Goal: Information Seeking & Learning: Learn about a topic

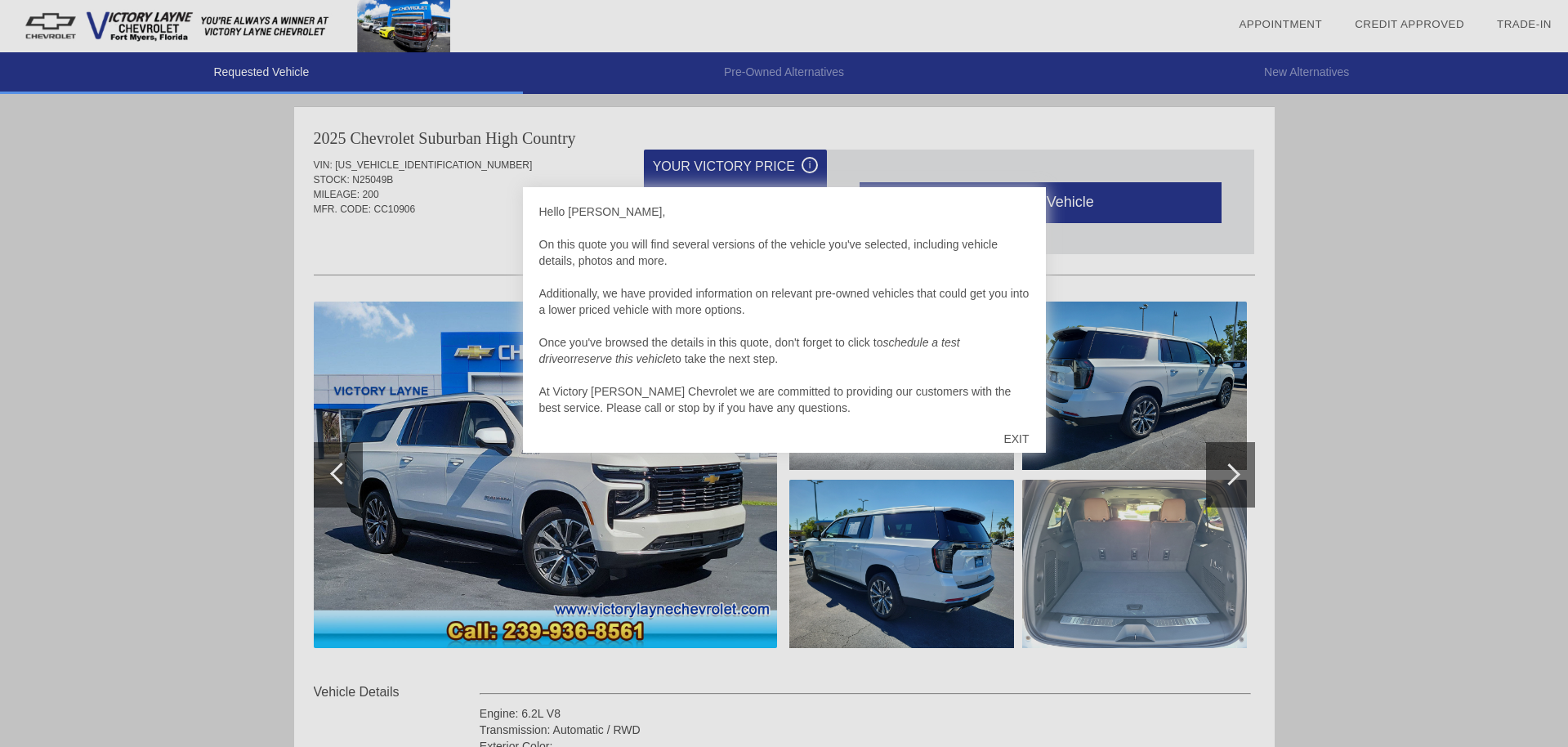
click at [1013, 442] on div "EXIT" at bounding box center [1015, 439] width 58 height 49
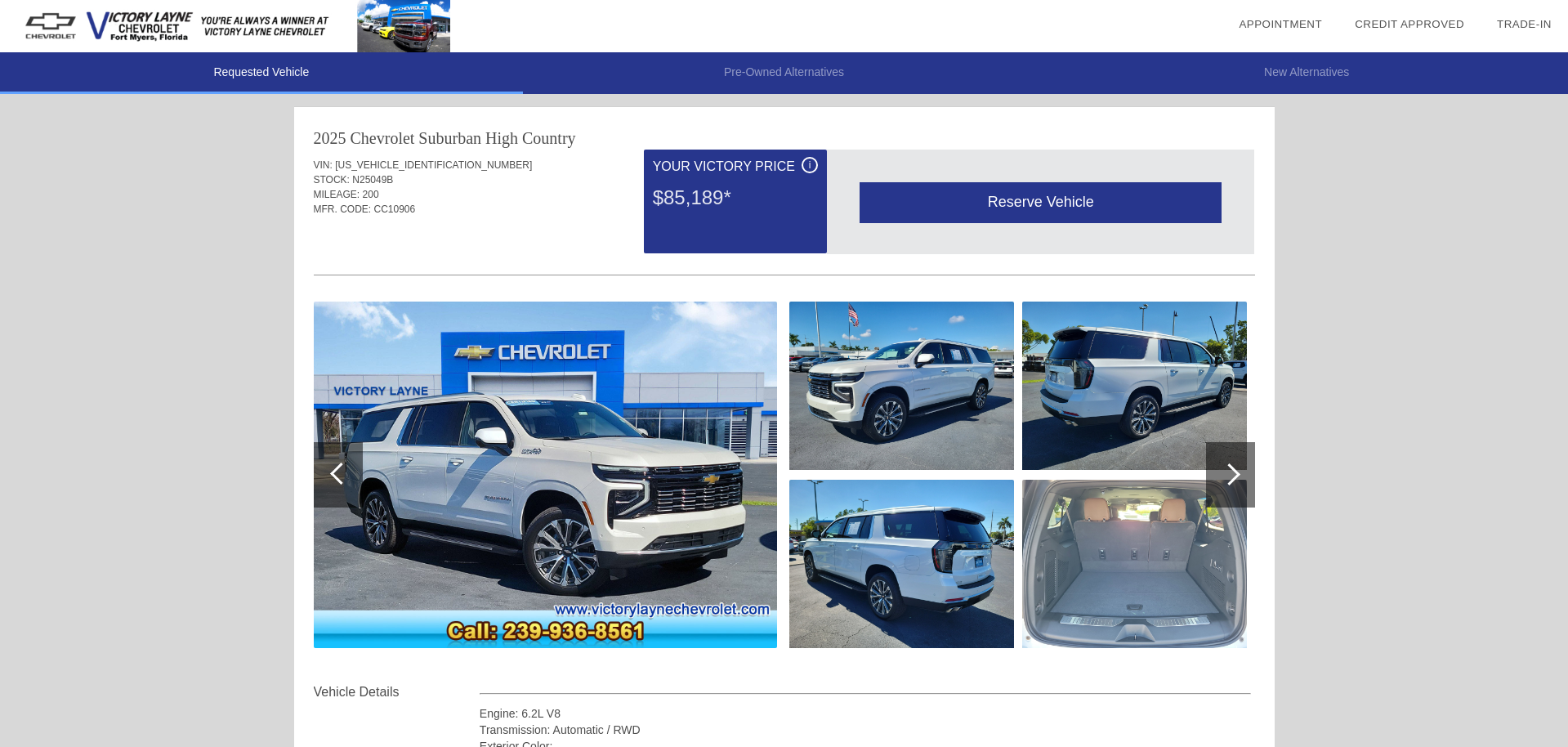
click at [926, 407] on img at bounding box center [902, 386] width 225 height 168
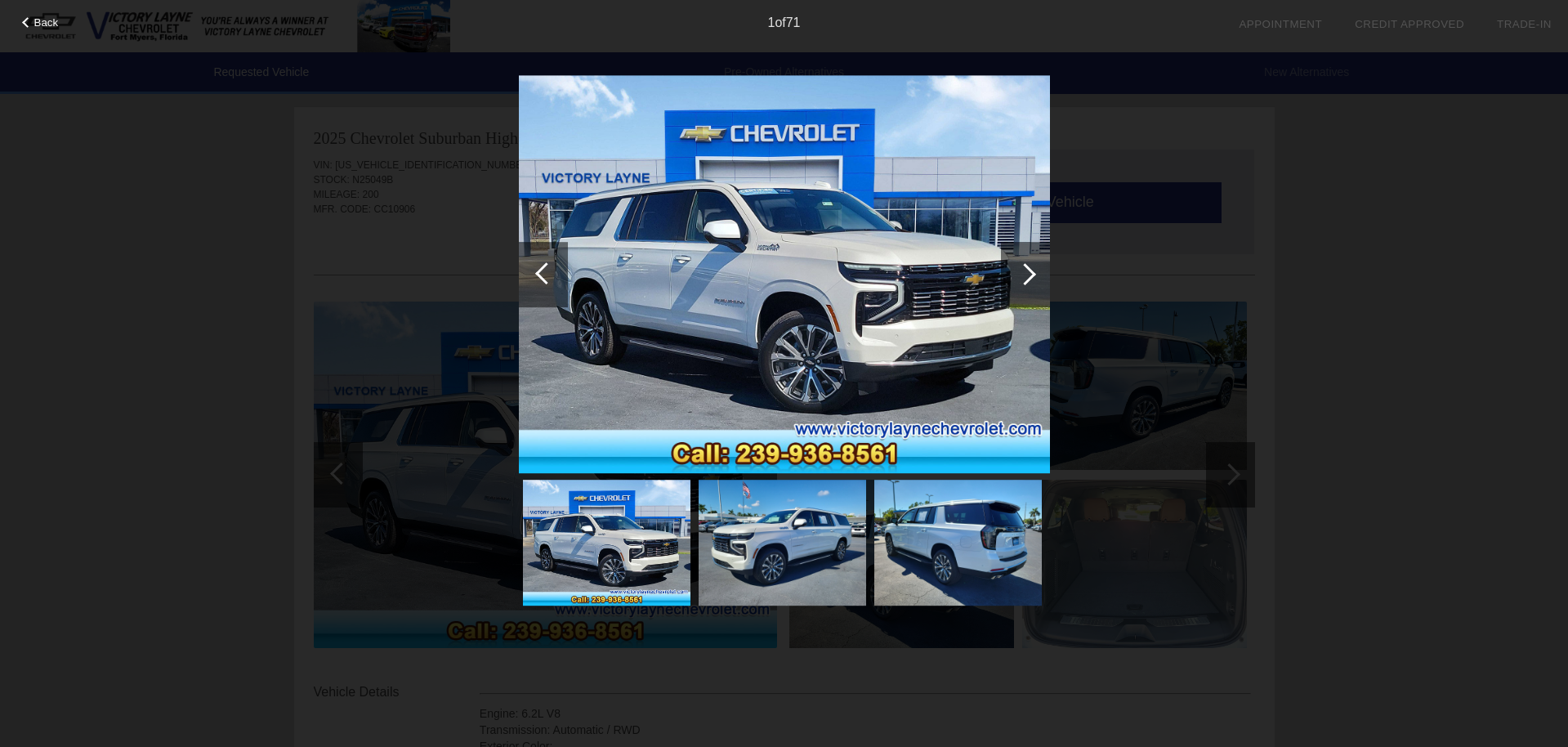
click at [925, 311] on img at bounding box center [785, 275] width 531 height 399
click at [1019, 282] on div at bounding box center [1025, 275] width 49 height 65
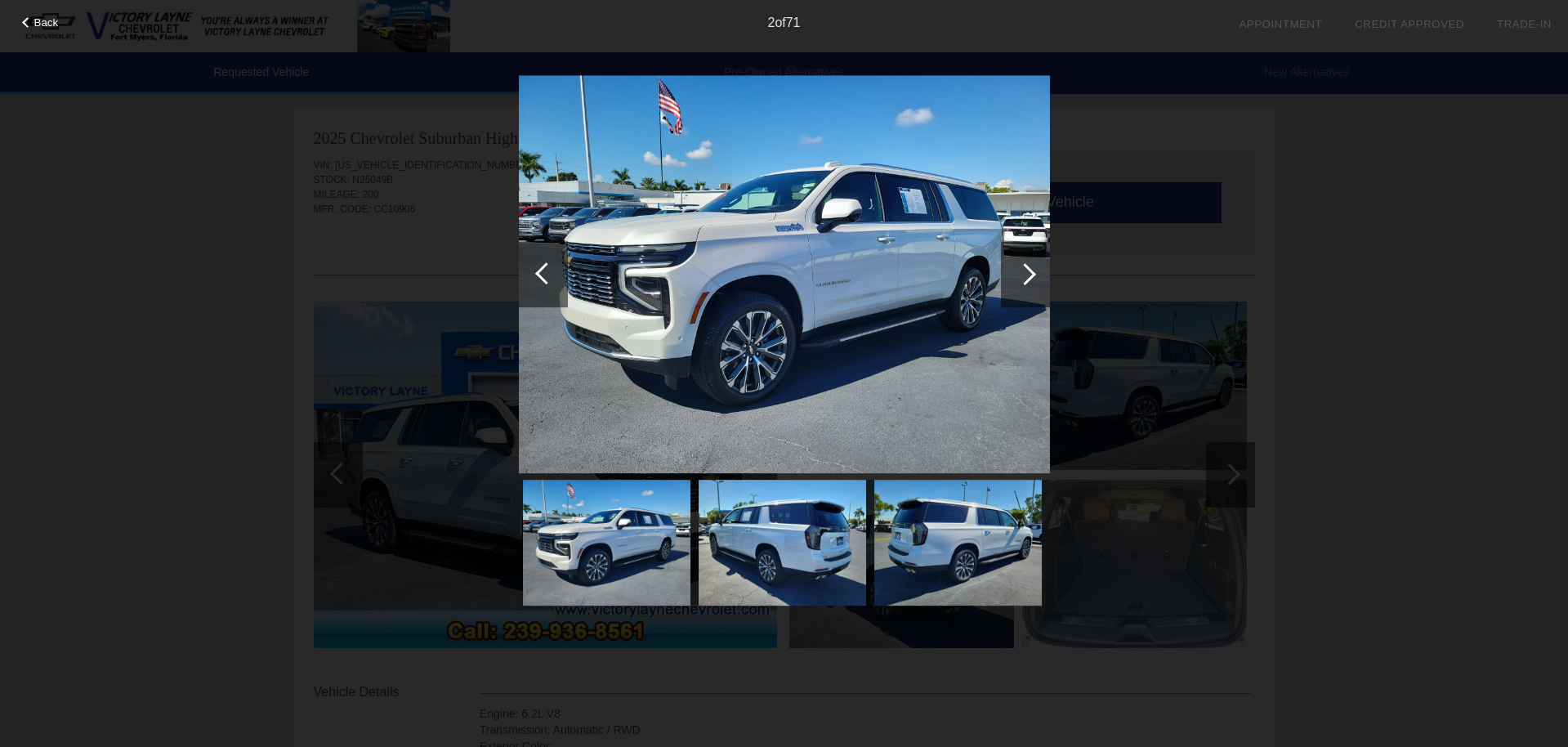
click at [947, 300] on img at bounding box center [785, 275] width 531 height 399
click at [1084, 422] on div "Back 2 of 71" at bounding box center [784, 374] width 1568 height 747
click at [862, 338] on img at bounding box center [785, 275] width 531 height 399
click at [1033, 273] on div at bounding box center [1024, 274] width 22 height 22
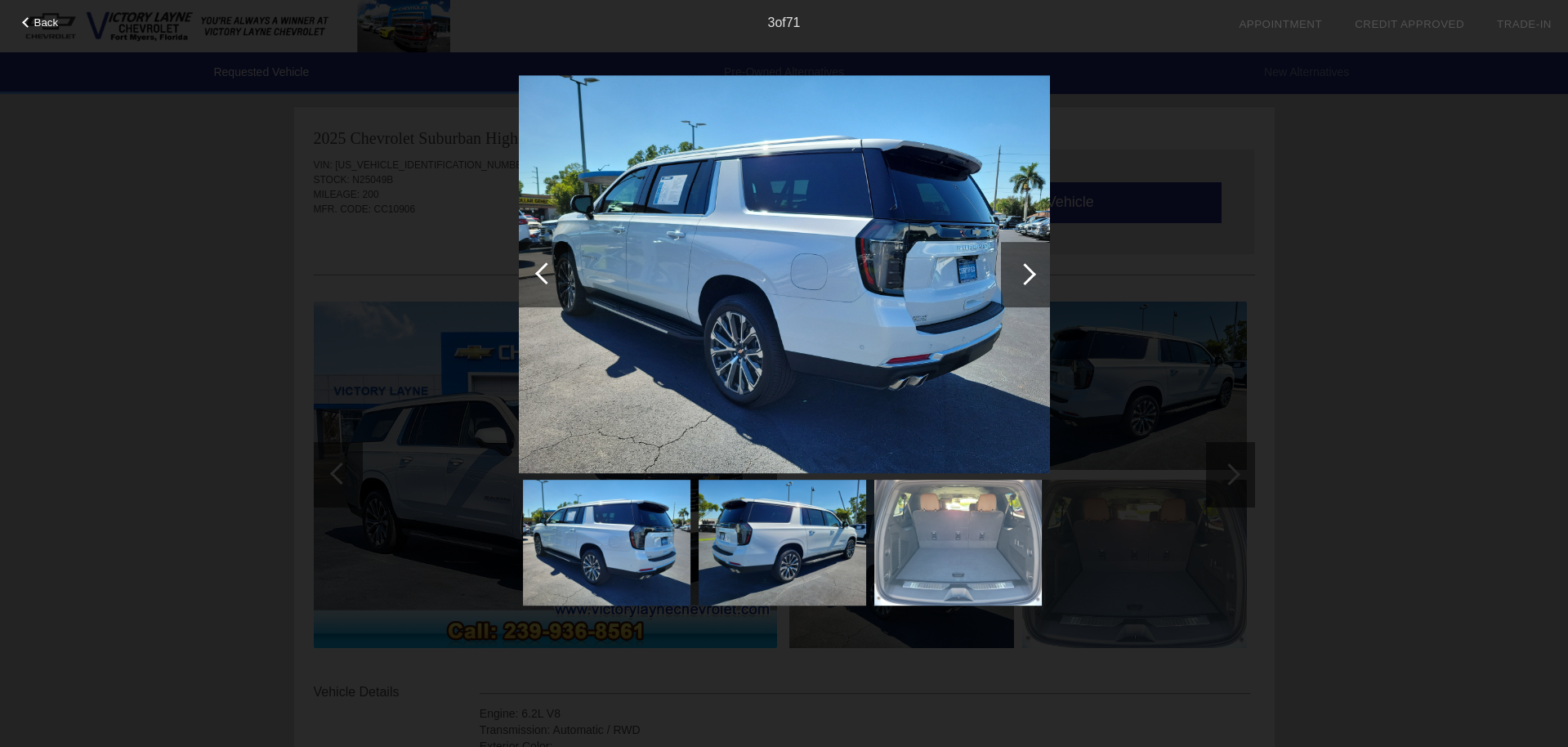
click at [1033, 273] on div at bounding box center [1024, 274] width 22 height 22
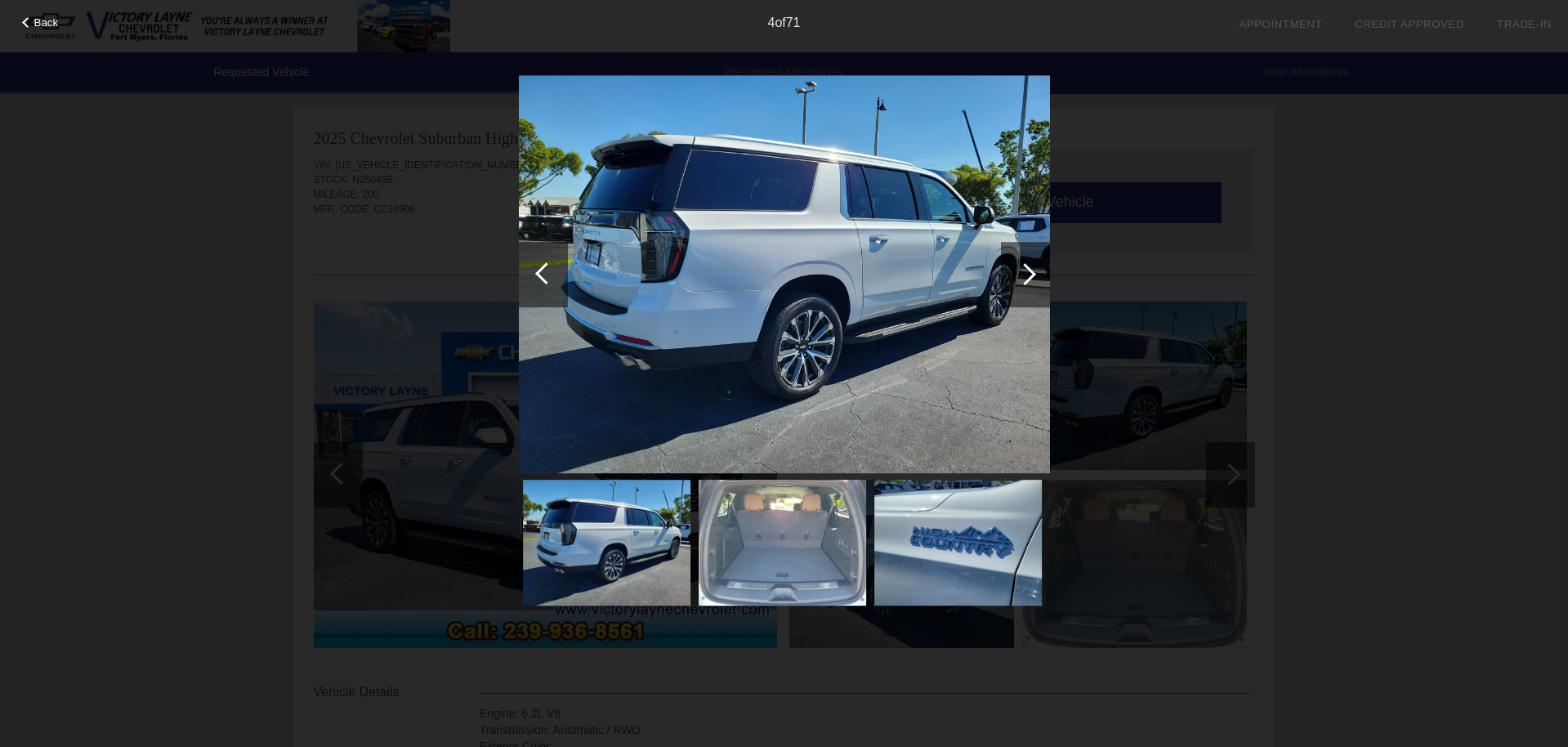
click at [1033, 273] on div at bounding box center [1024, 274] width 22 height 22
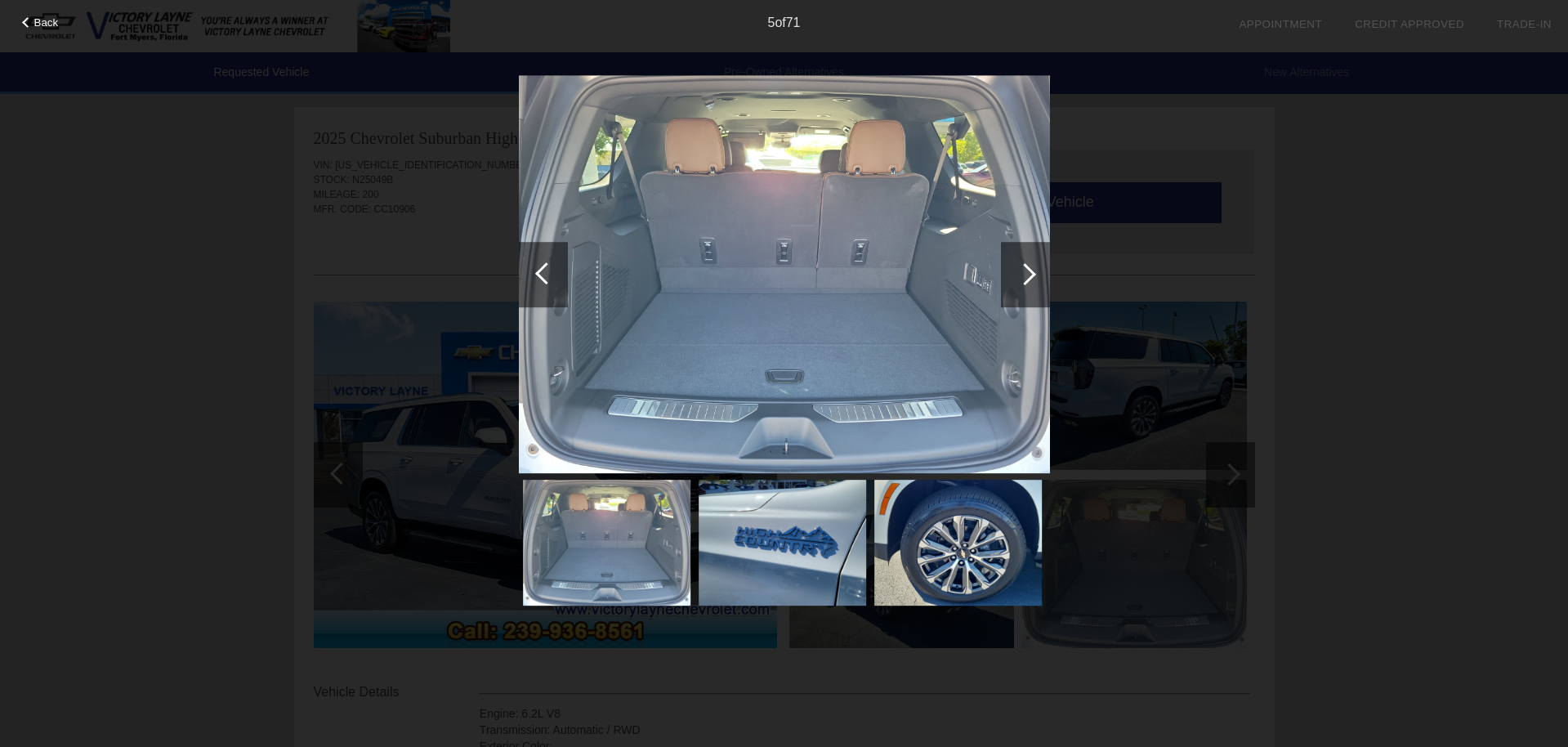
click at [1033, 273] on div at bounding box center [1024, 274] width 22 height 22
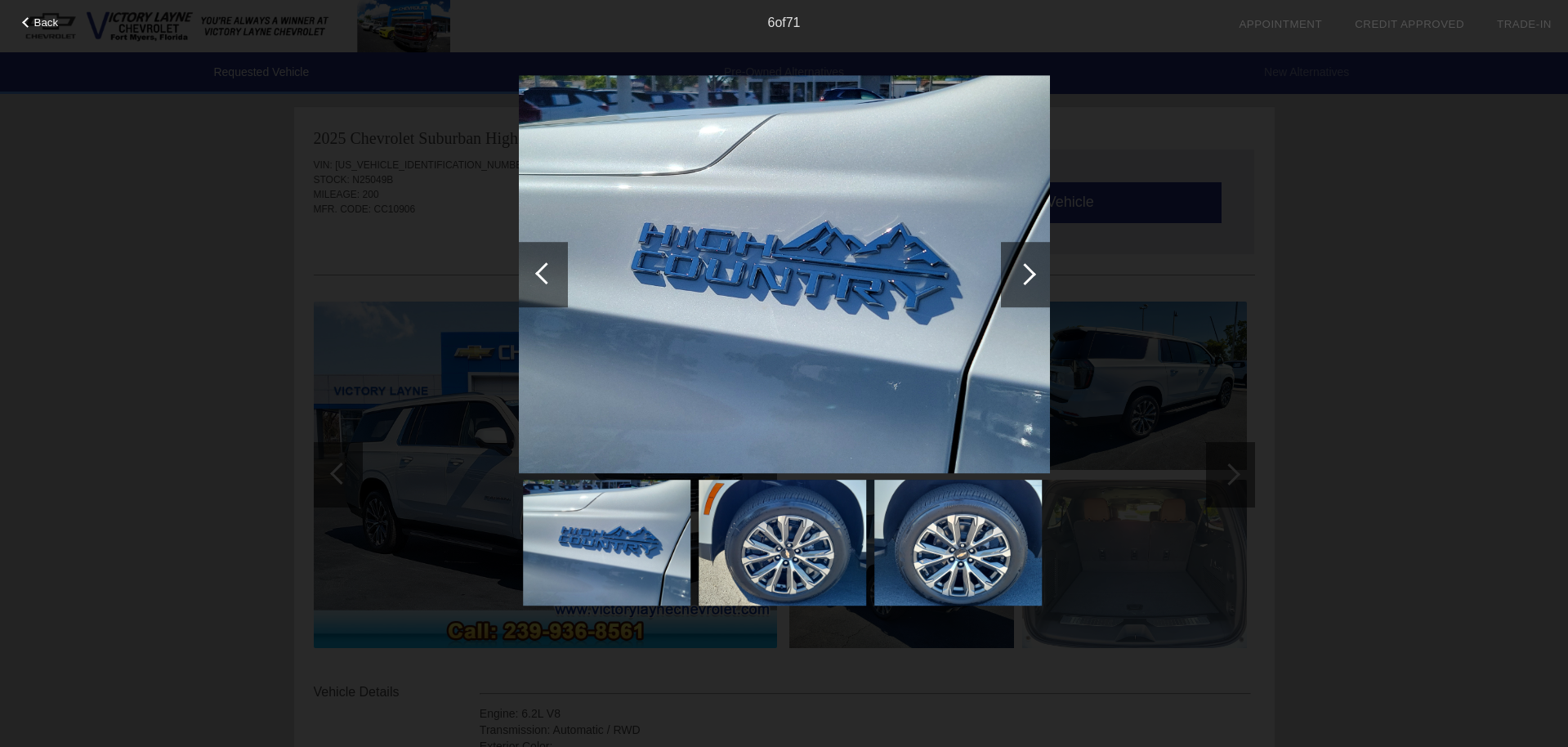
click at [1033, 273] on div at bounding box center [1024, 274] width 22 height 22
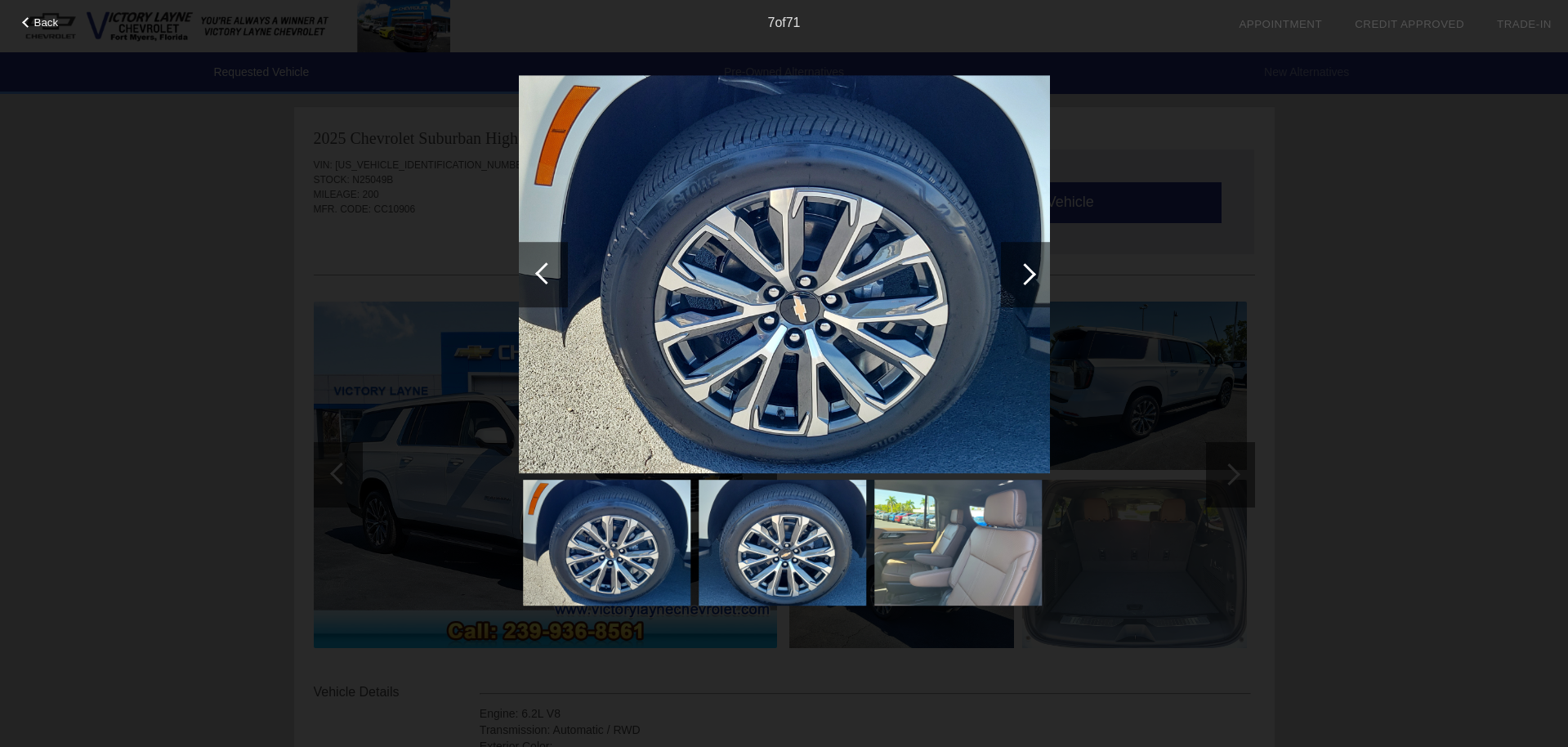
click at [1033, 273] on div at bounding box center [1024, 274] width 22 height 22
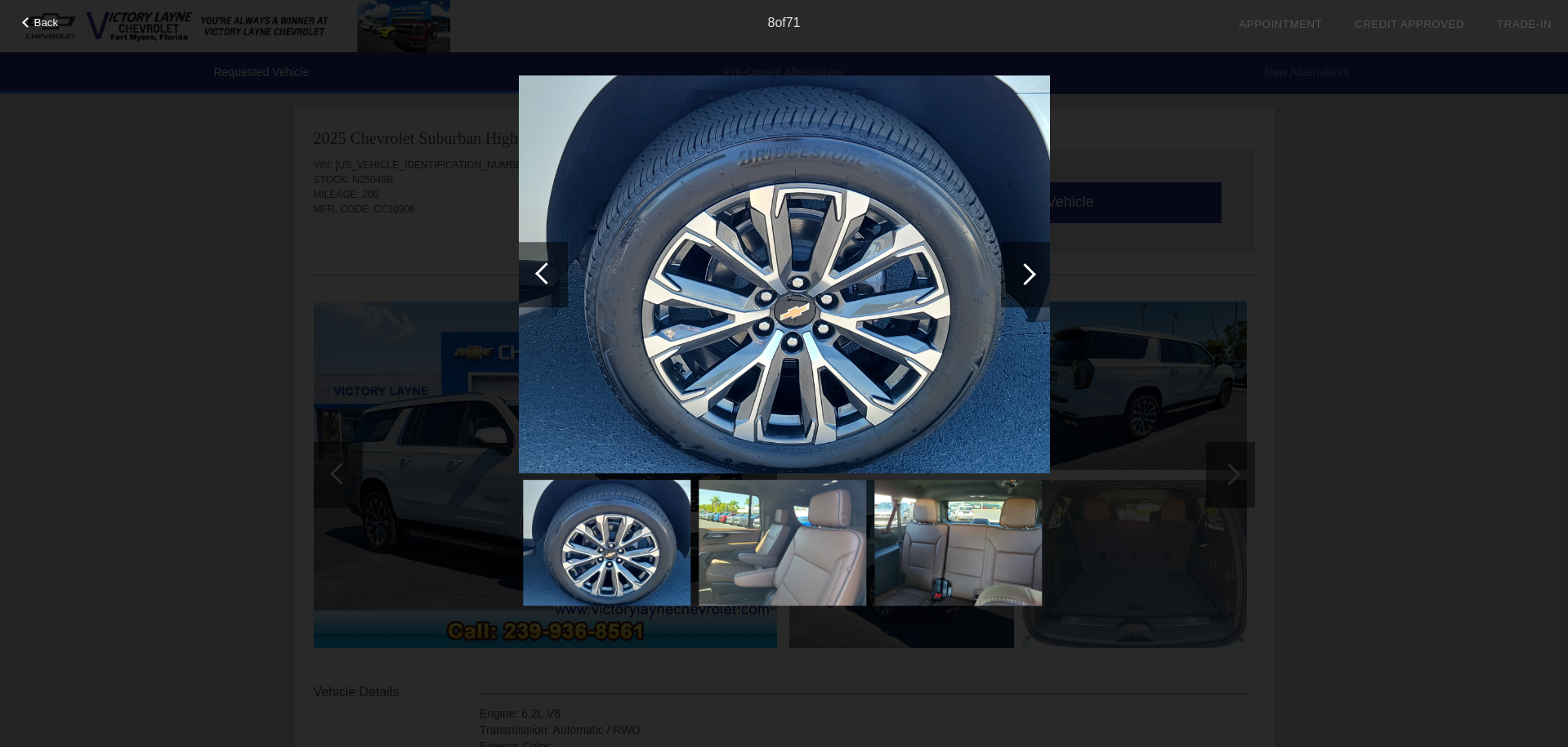
click at [1033, 273] on div at bounding box center [1024, 274] width 22 height 22
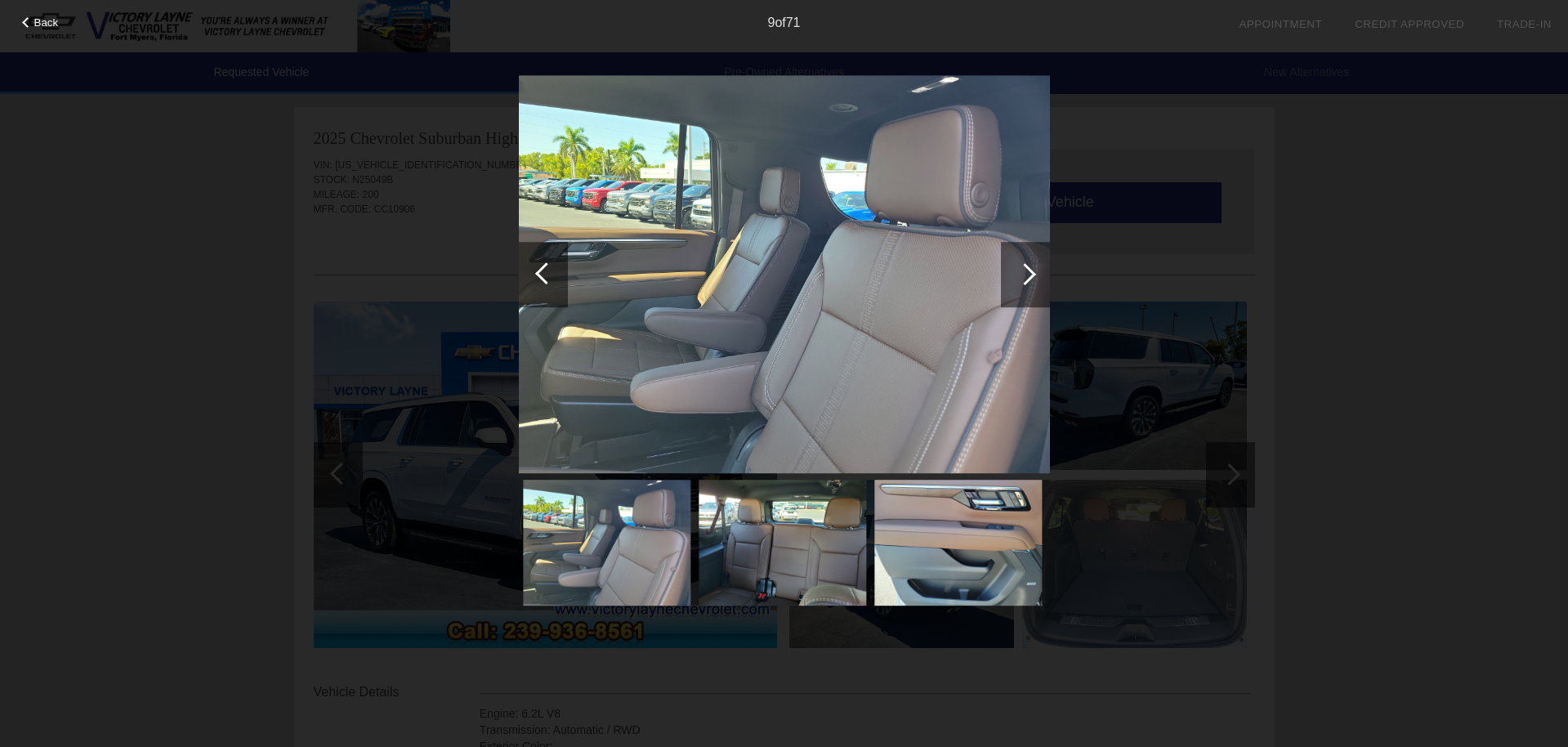
click at [1033, 273] on div at bounding box center [1024, 274] width 22 height 22
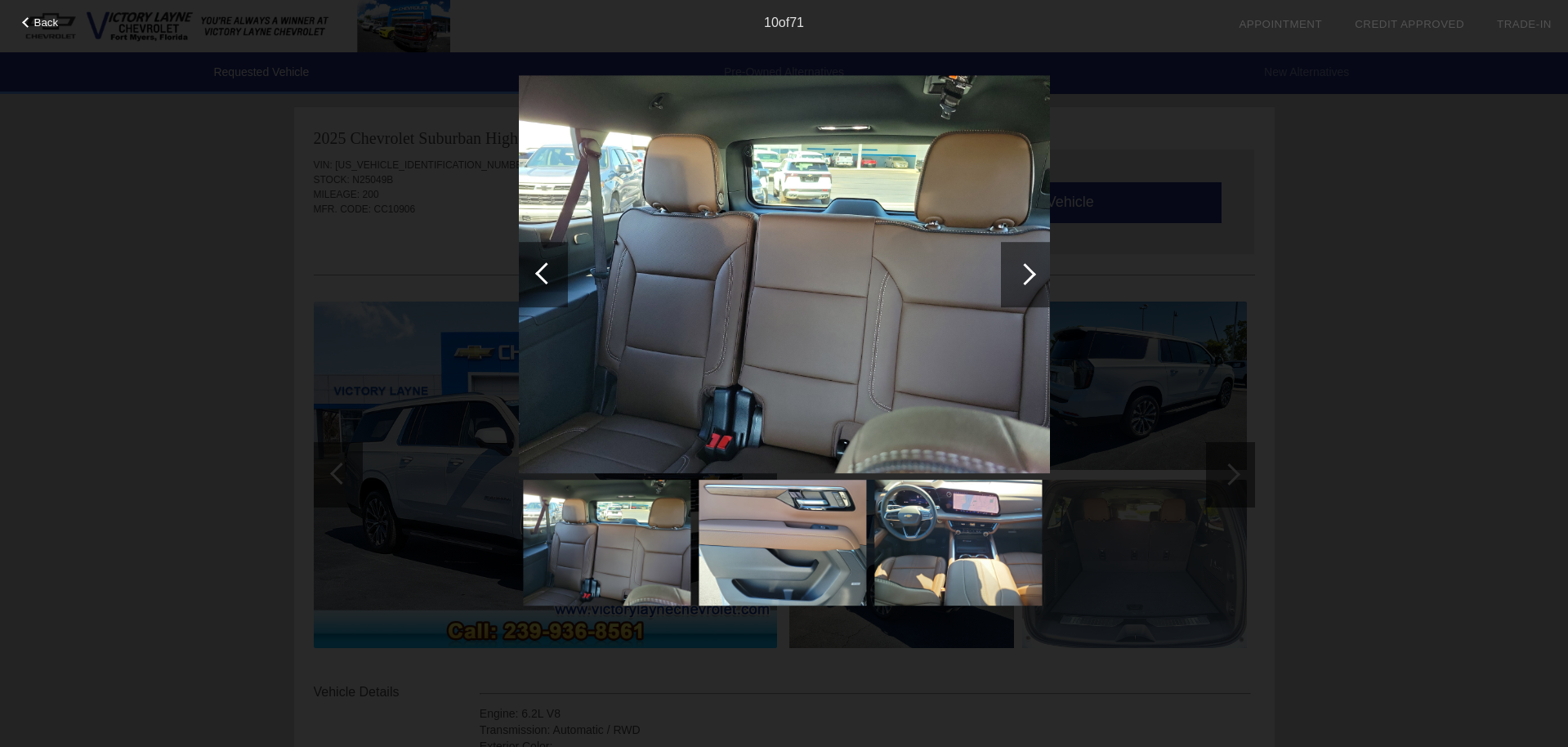
click at [1033, 273] on div at bounding box center [1024, 274] width 22 height 22
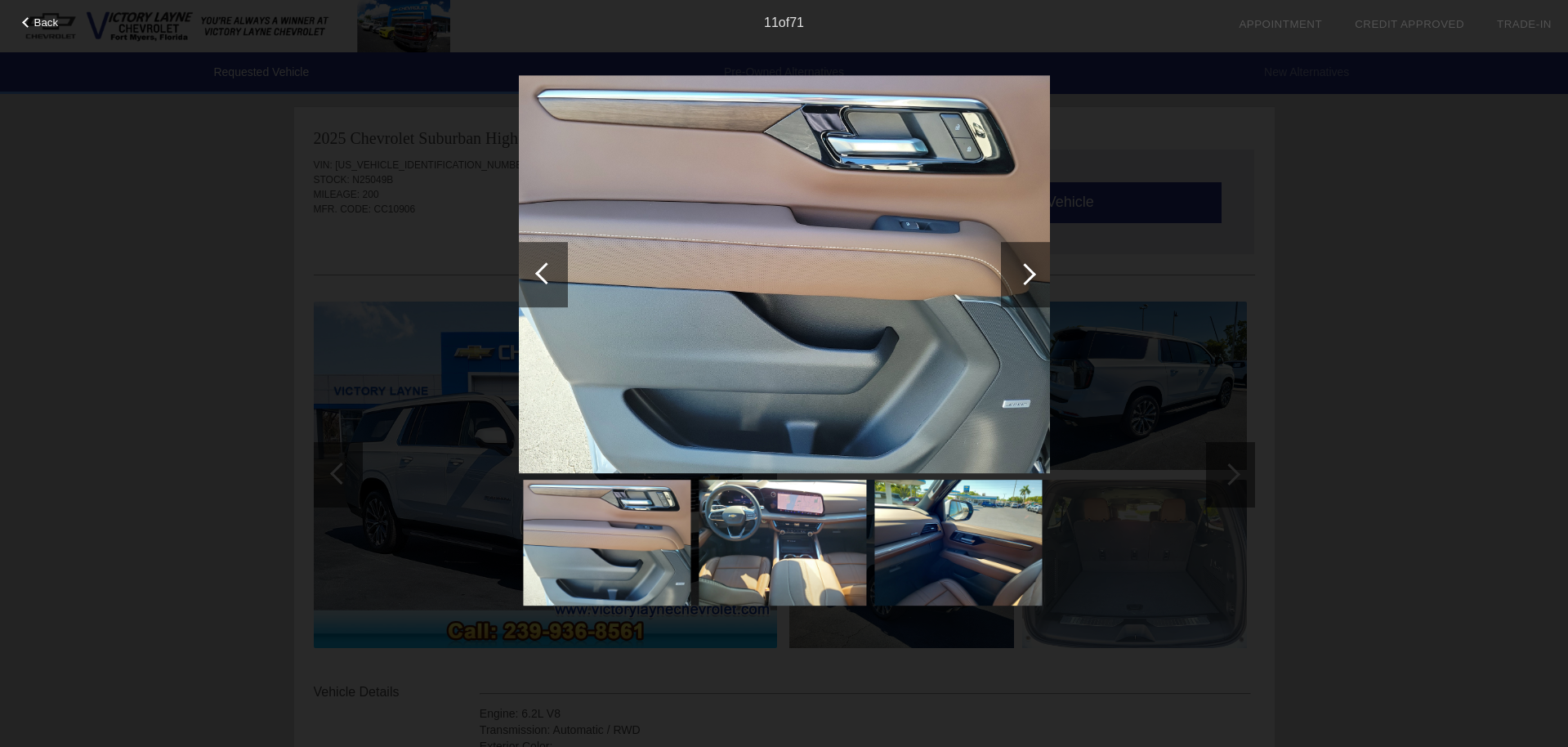
click at [1033, 273] on div at bounding box center [1024, 274] width 22 height 22
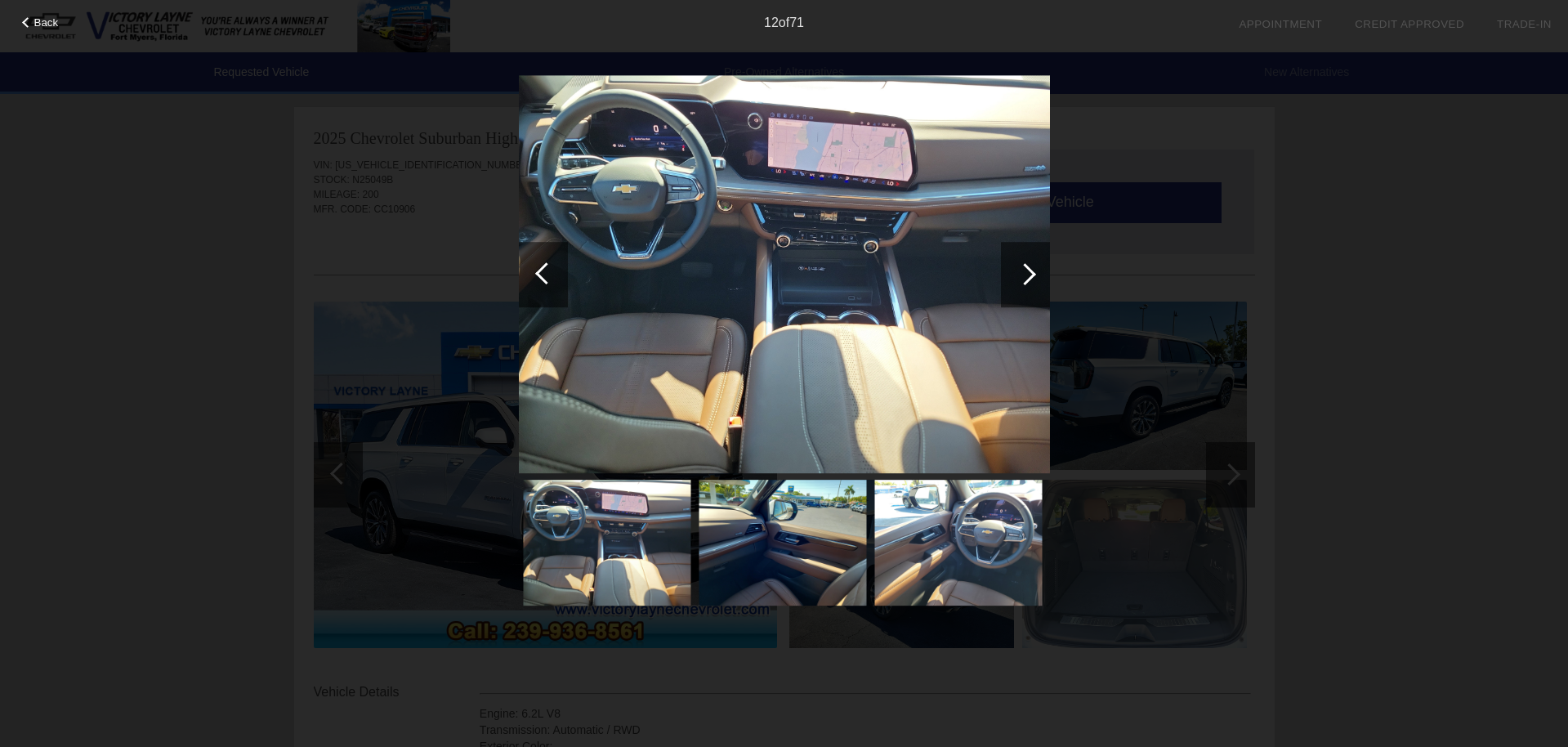
click at [1033, 273] on div at bounding box center [1024, 274] width 22 height 22
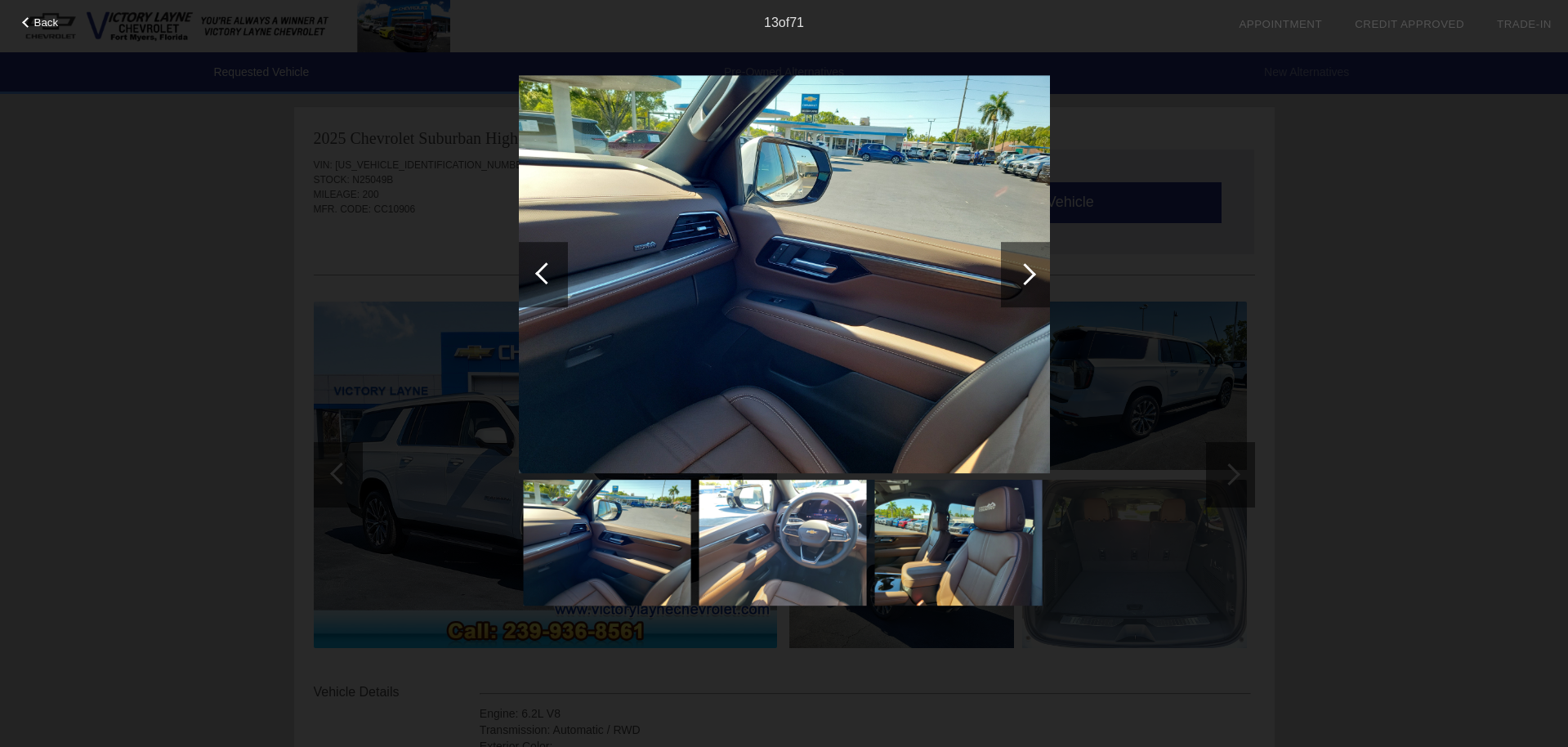
click at [1033, 273] on div at bounding box center [1024, 274] width 22 height 22
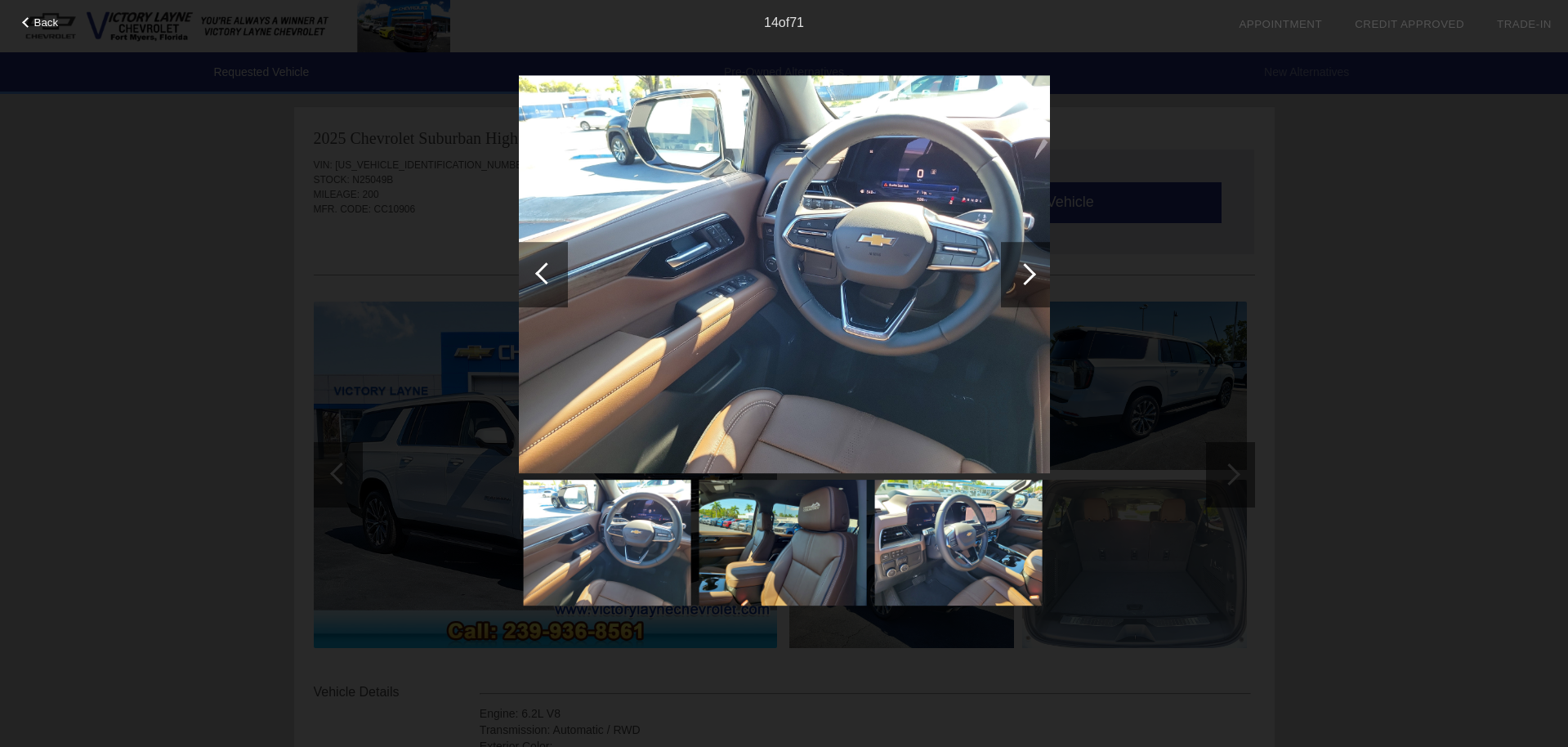
click at [1033, 273] on div at bounding box center [1024, 274] width 22 height 22
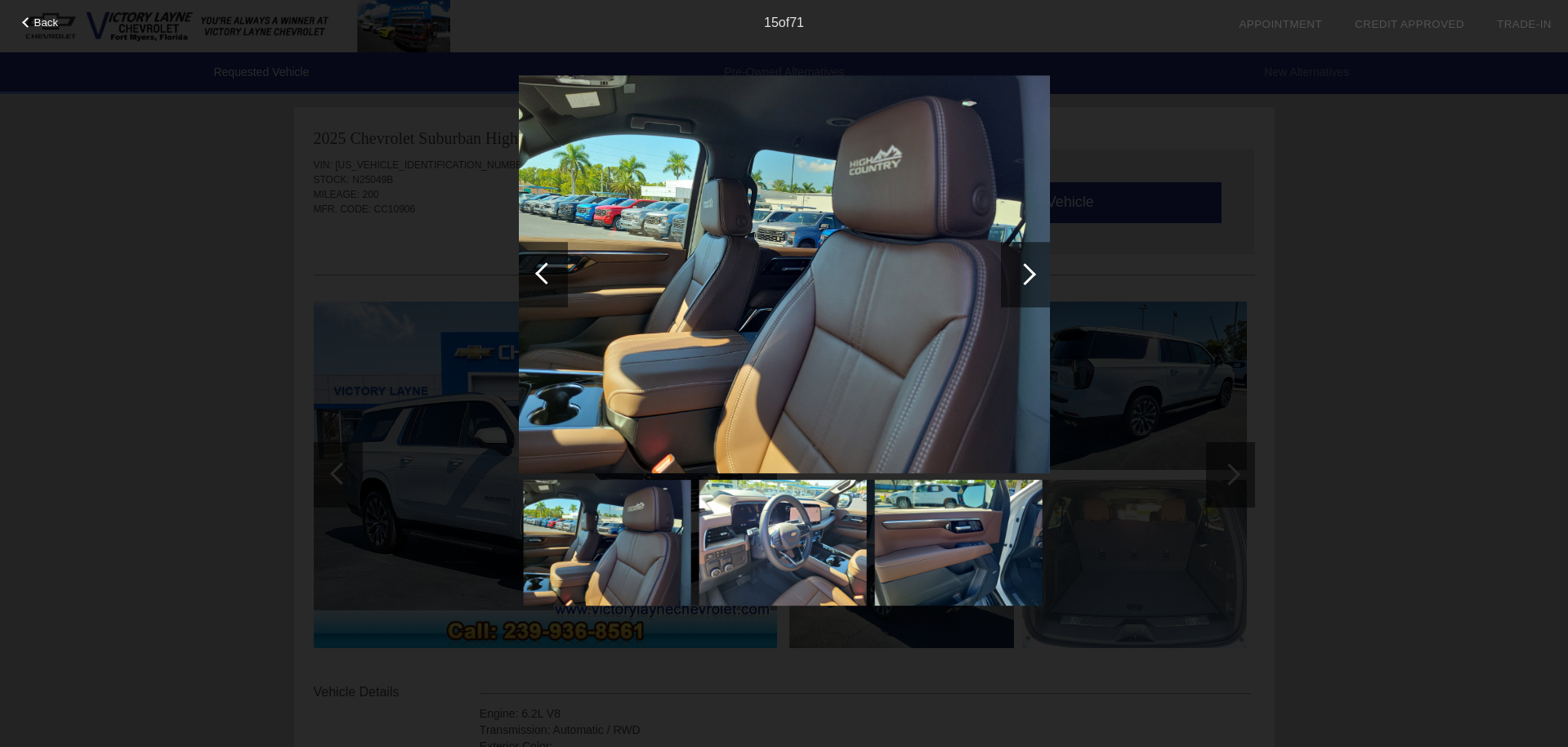
click at [1033, 273] on div at bounding box center [1024, 274] width 22 height 22
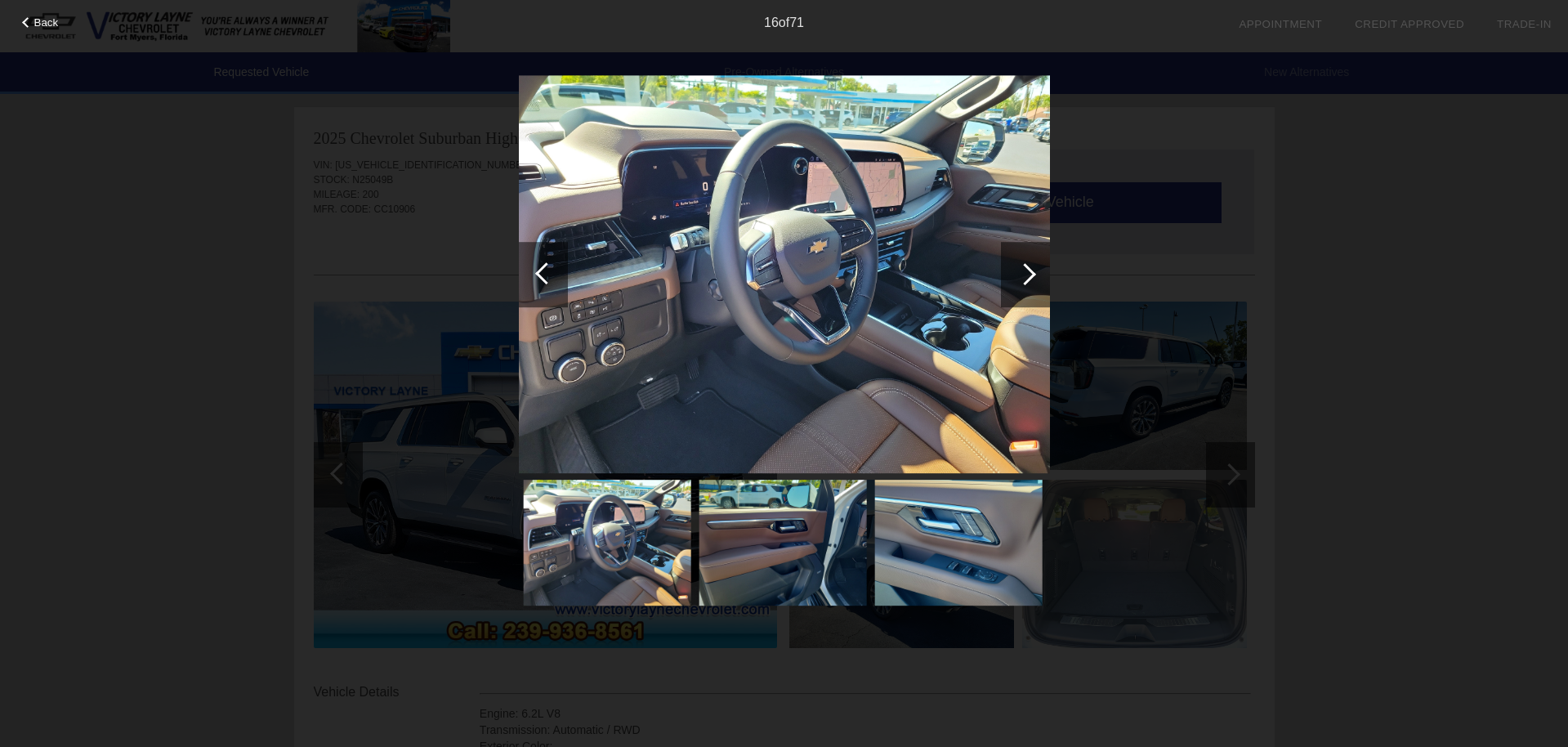
click at [1033, 273] on div at bounding box center [1024, 274] width 22 height 22
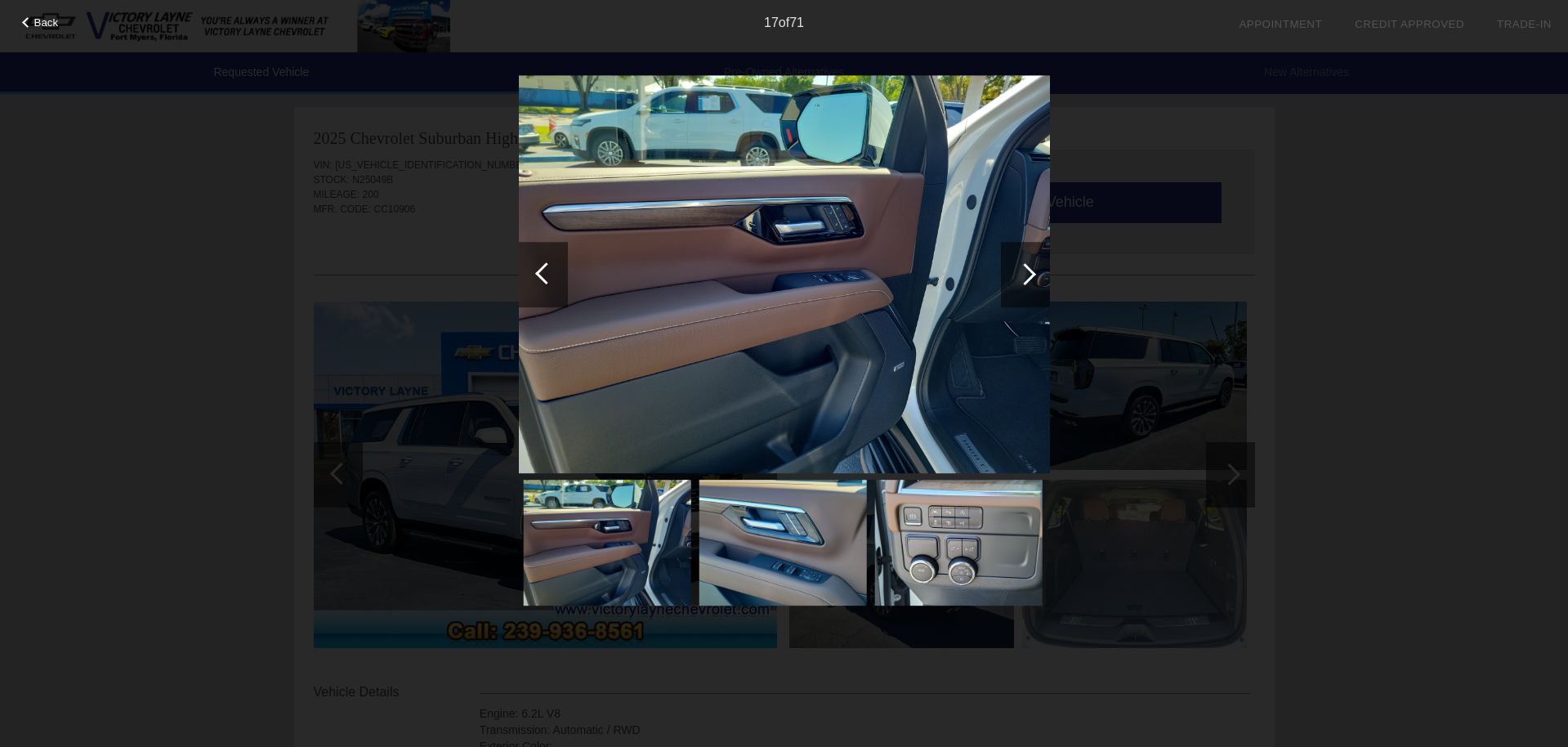
click at [1033, 273] on div at bounding box center [1024, 274] width 22 height 22
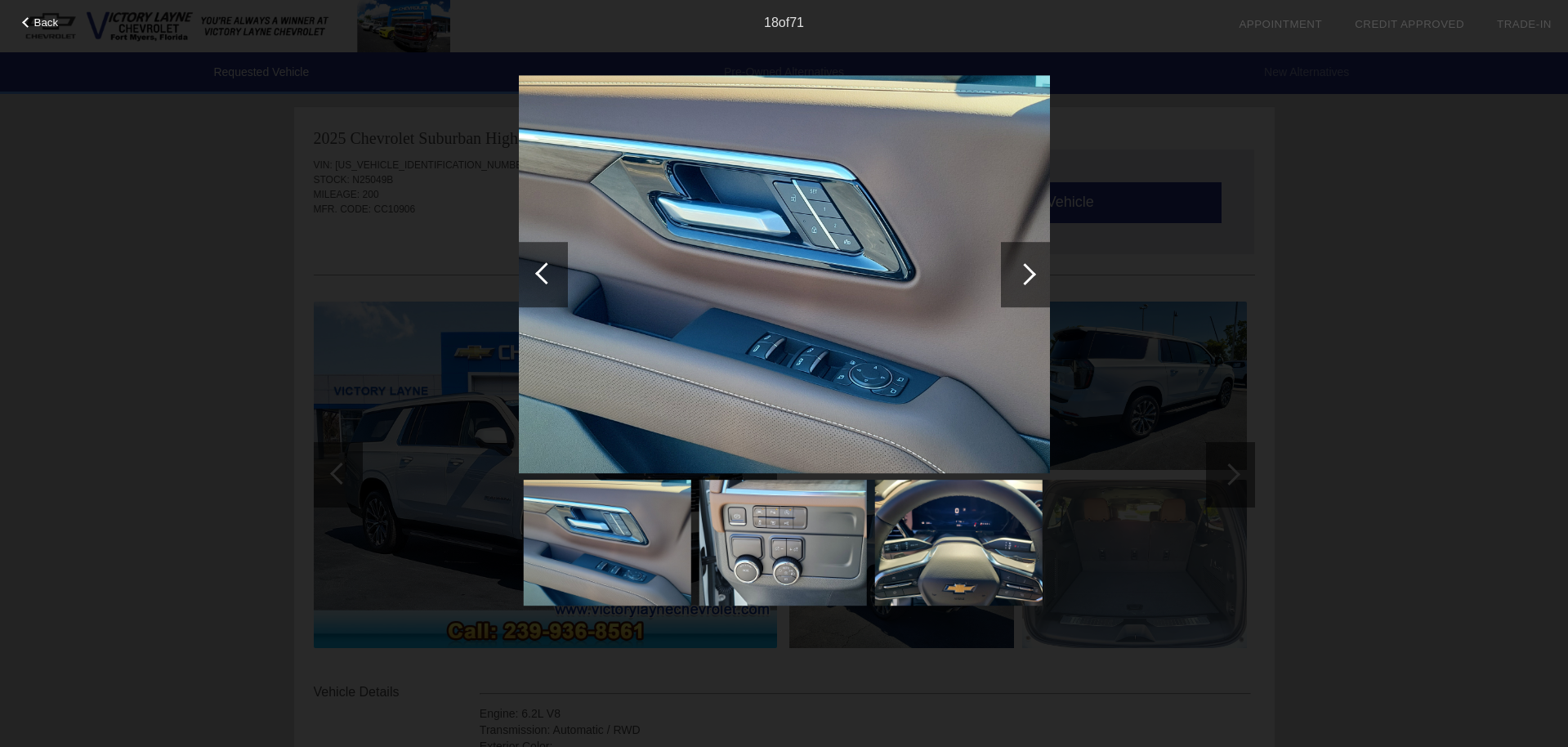
click at [1033, 273] on div at bounding box center [1024, 274] width 22 height 22
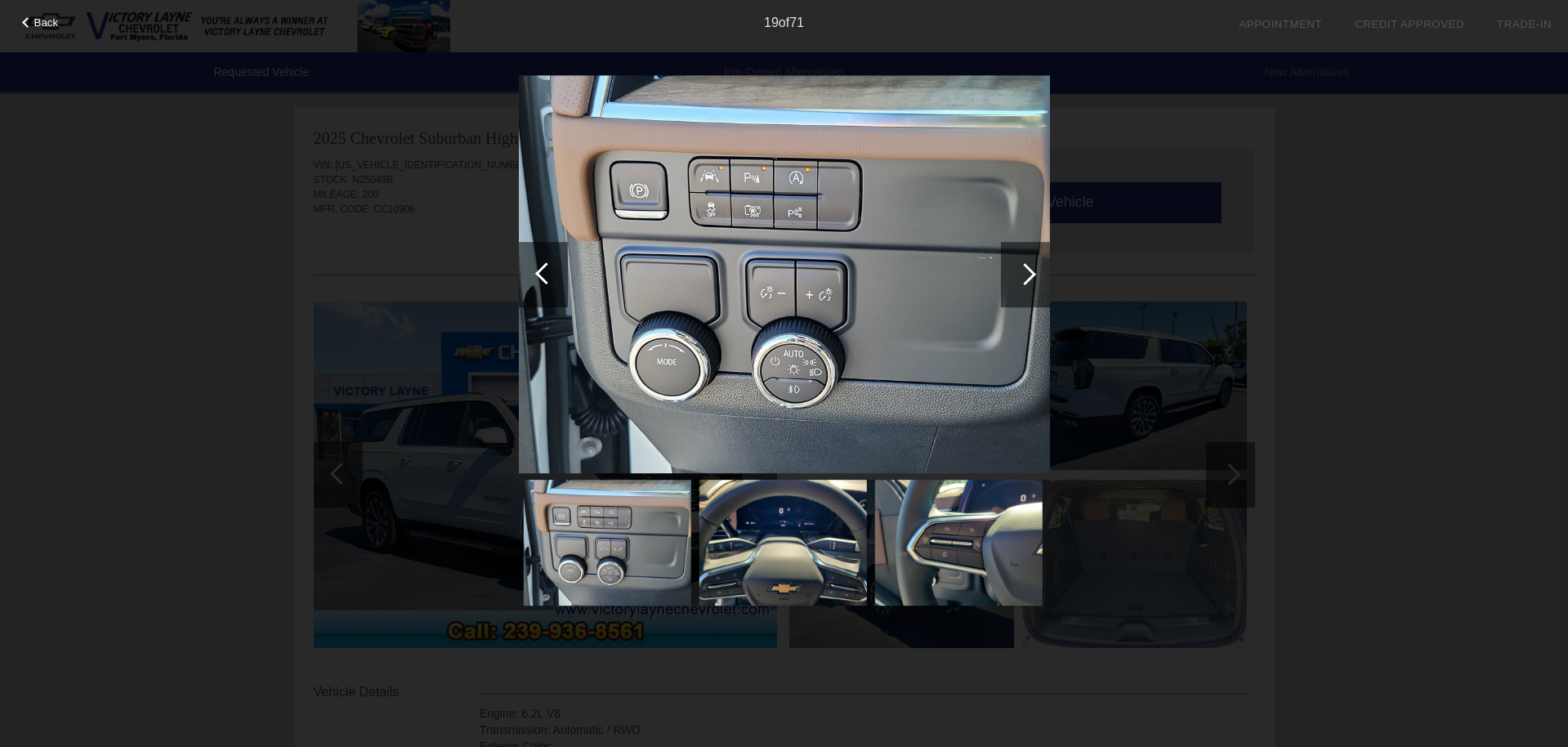
click at [1033, 273] on div at bounding box center [1024, 274] width 22 height 22
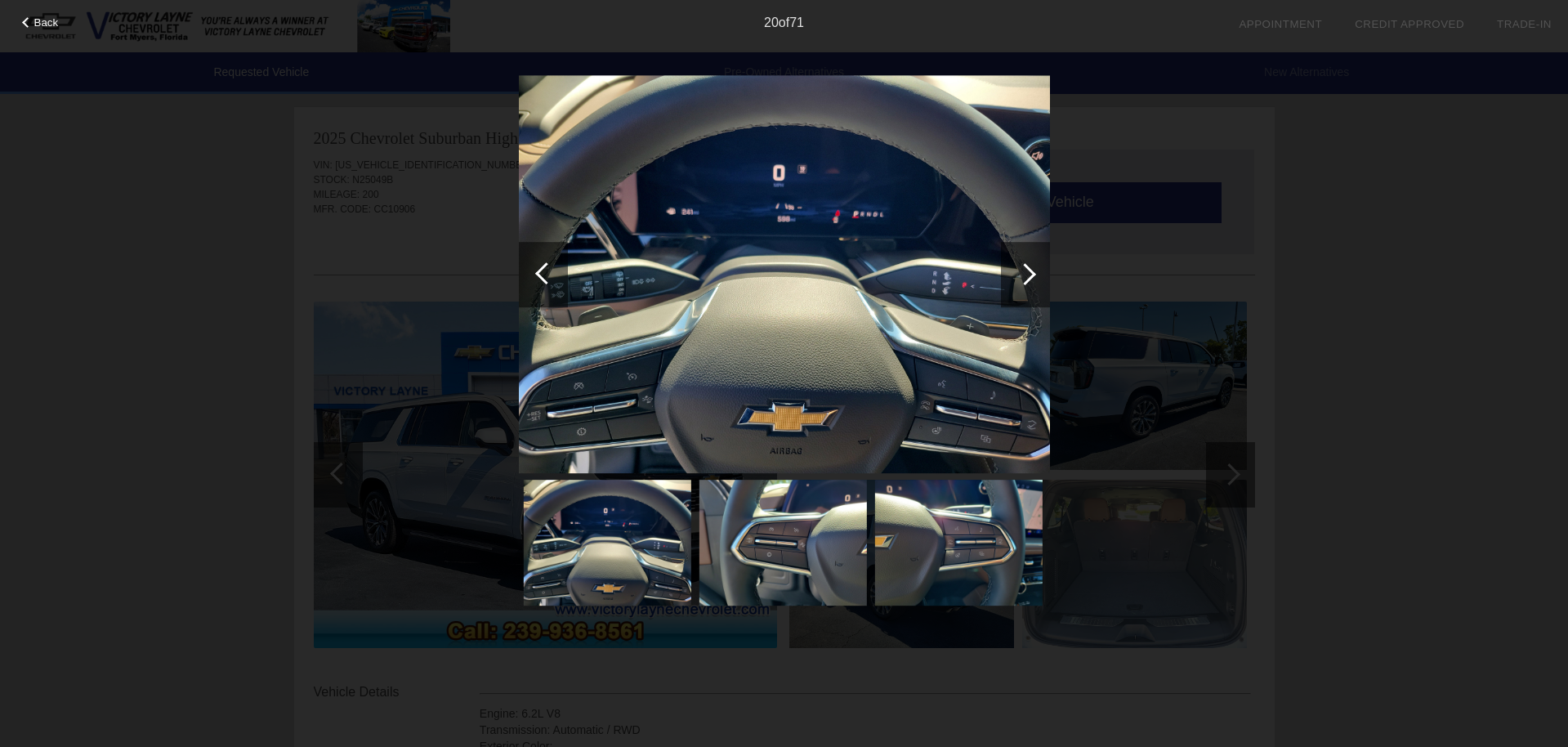
click at [1033, 273] on div at bounding box center [1024, 274] width 22 height 22
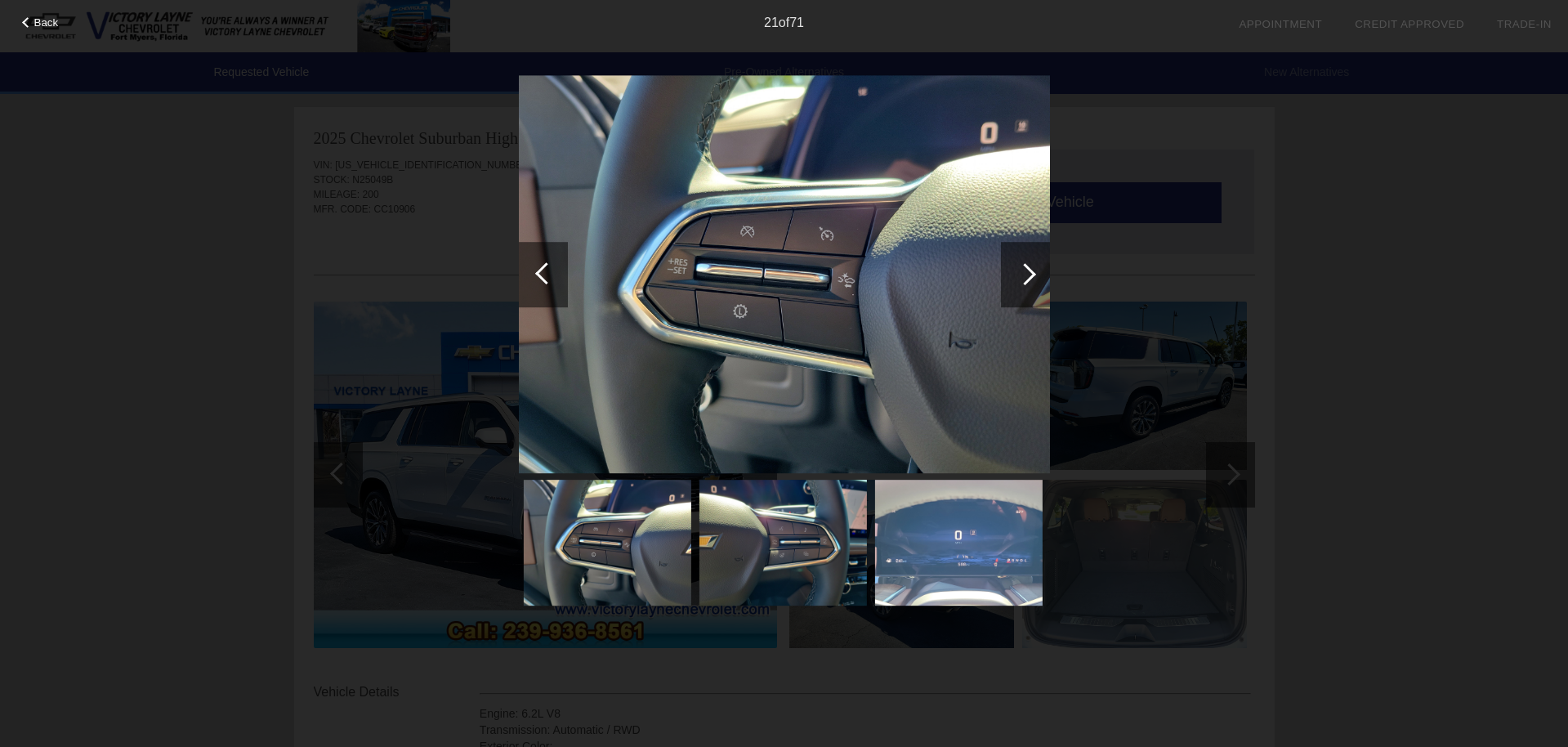
click at [1033, 273] on div at bounding box center [1024, 274] width 22 height 22
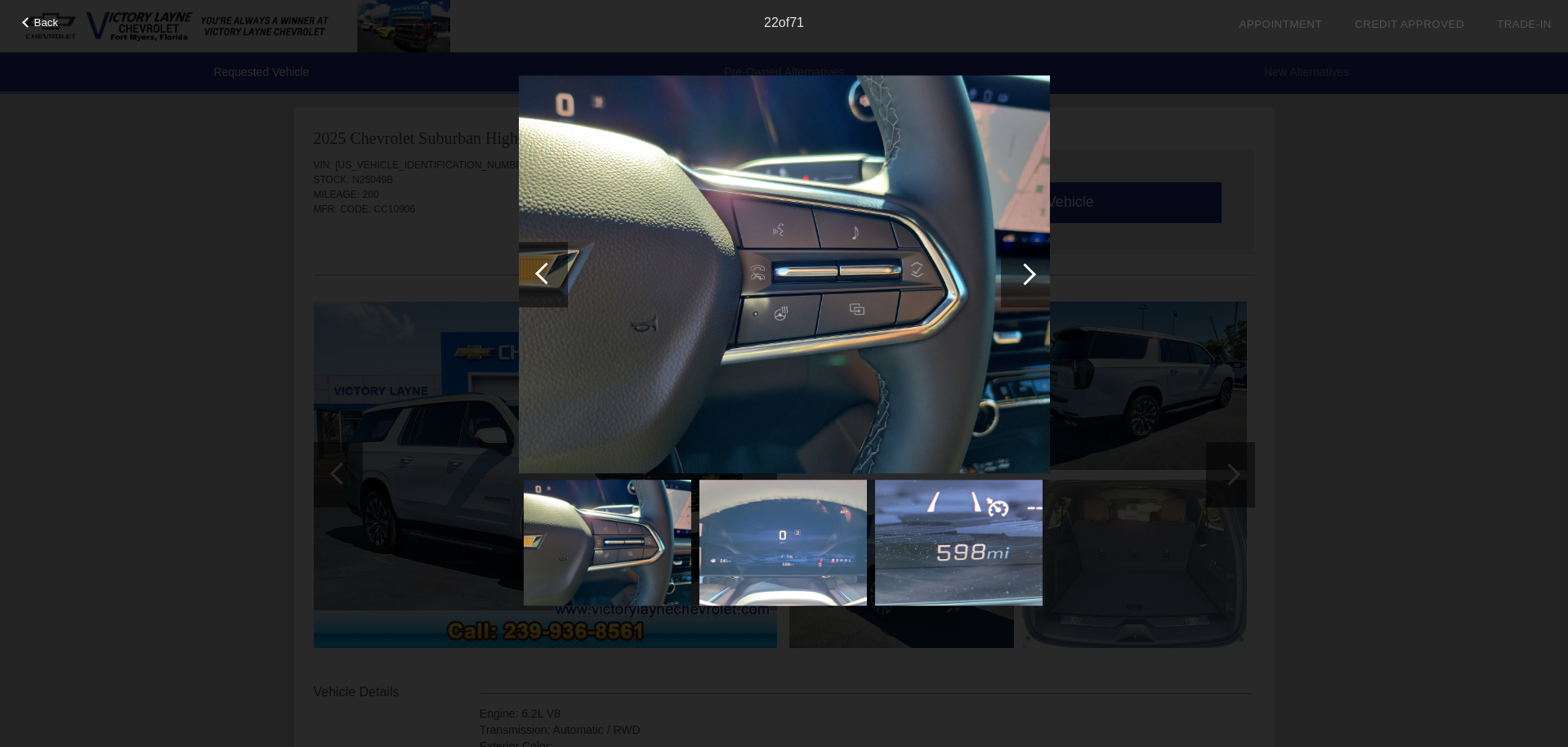
click at [1033, 273] on div at bounding box center [1024, 274] width 22 height 22
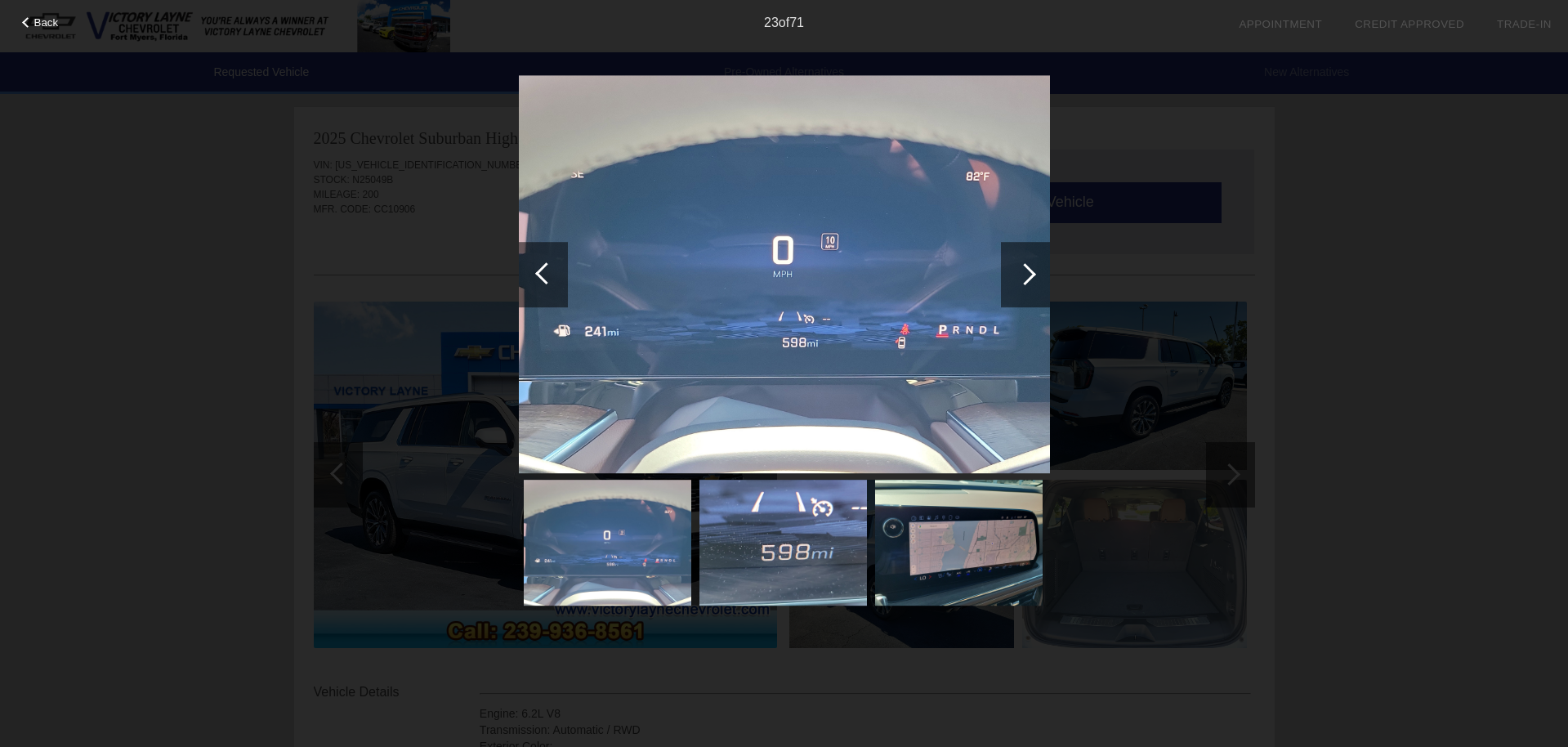
click at [1033, 273] on div at bounding box center [1024, 274] width 22 height 22
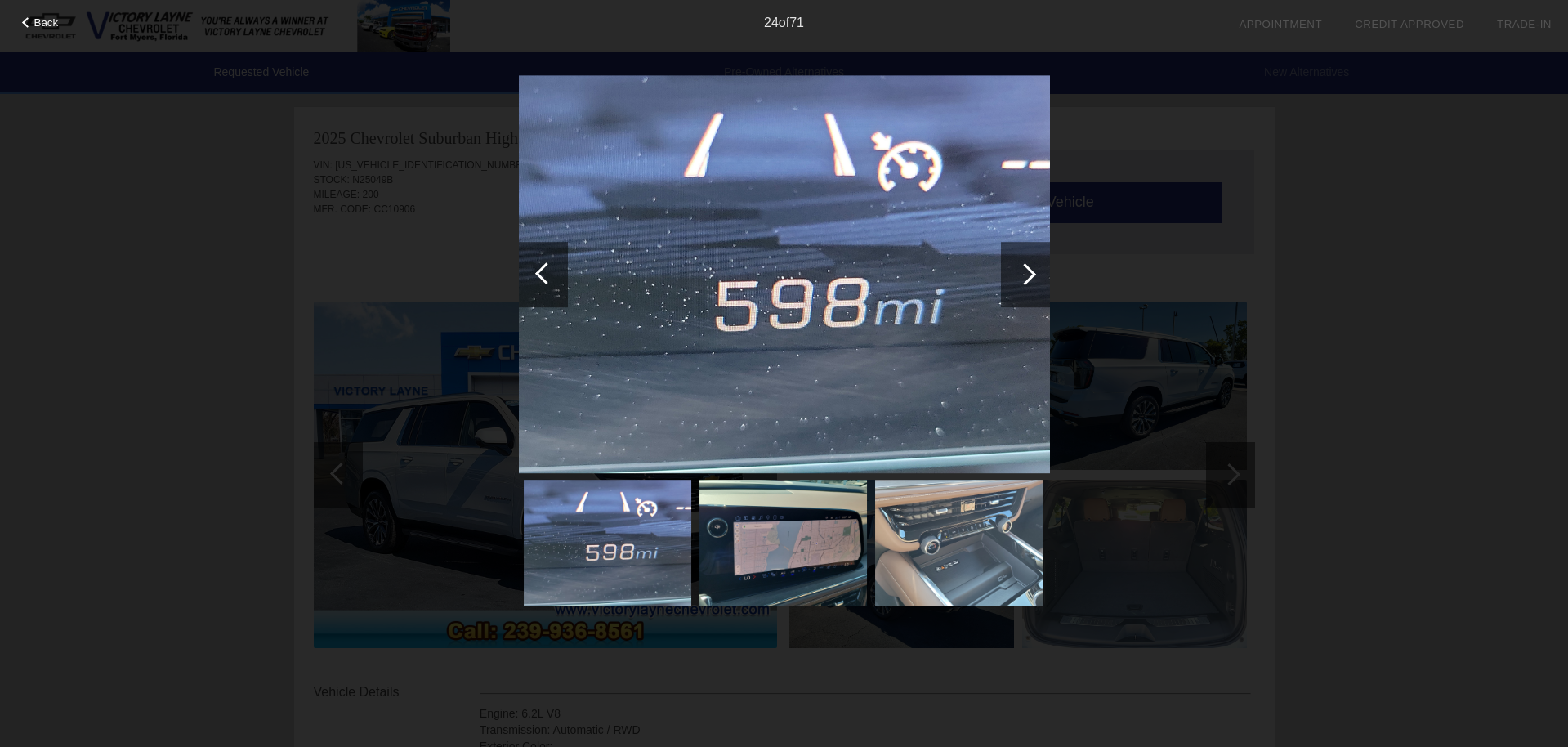
click at [1033, 273] on div at bounding box center [1024, 274] width 22 height 22
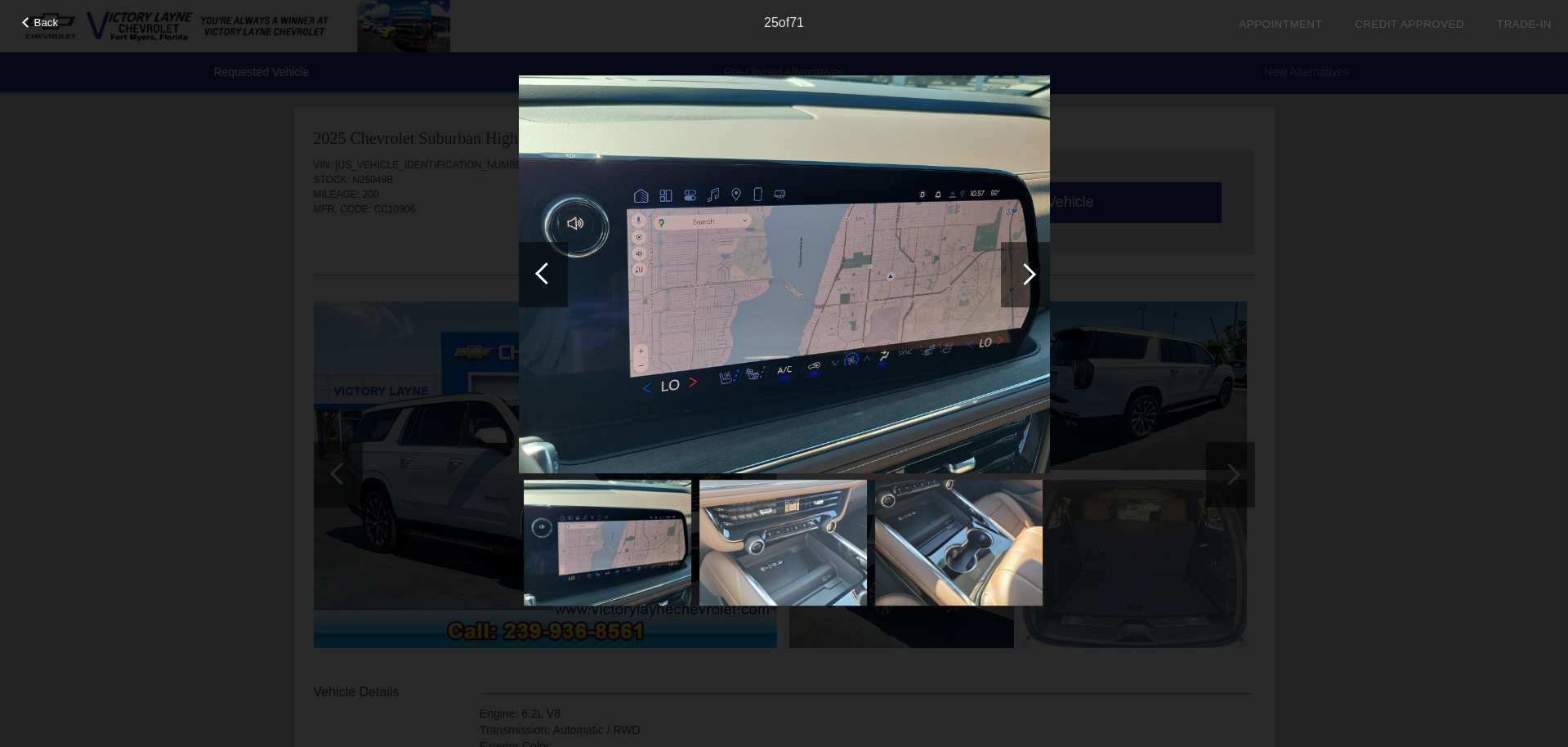
click at [1033, 273] on div at bounding box center [1024, 274] width 22 height 22
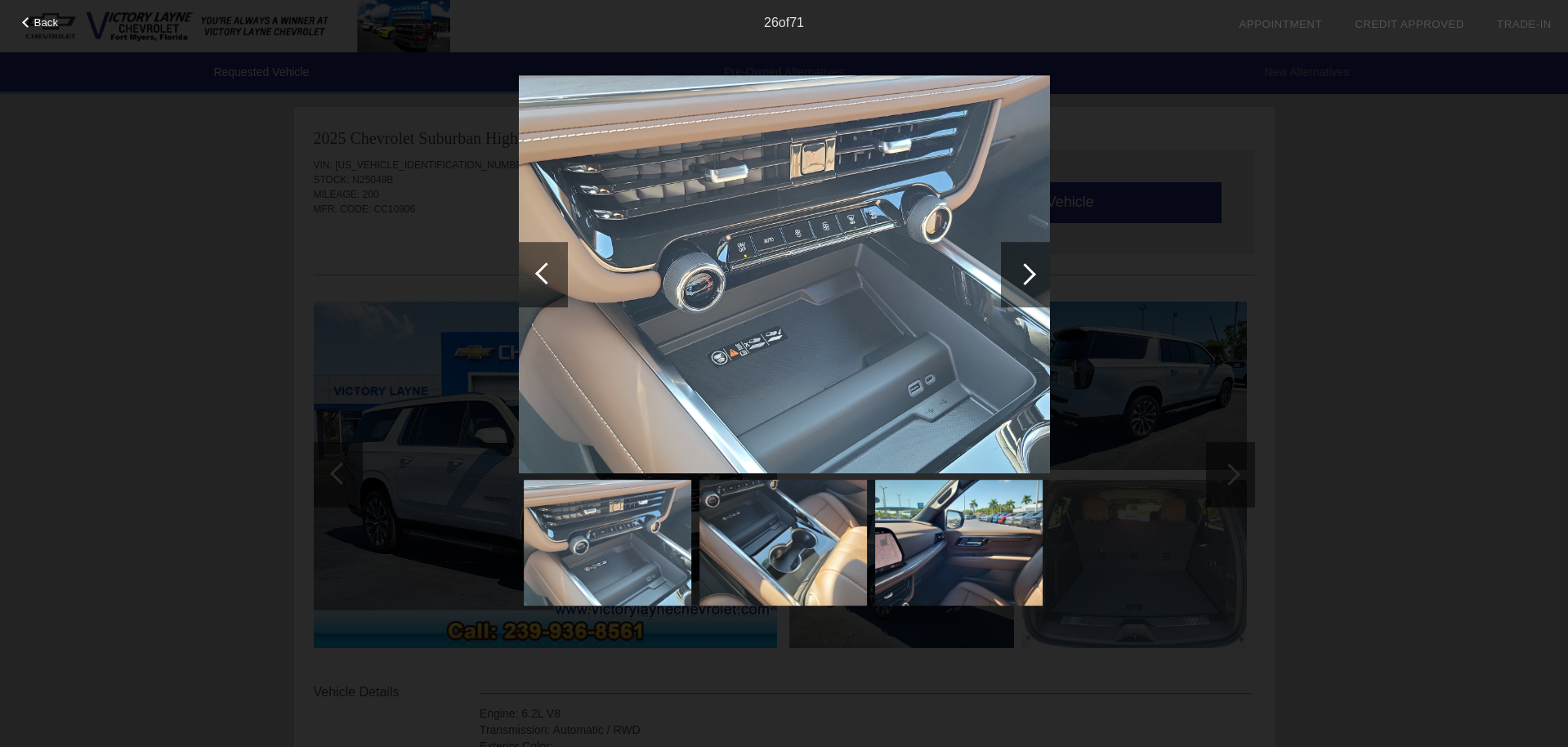
click at [1033, 273] on div at bounding box center [1024, 274] width 22 height 22
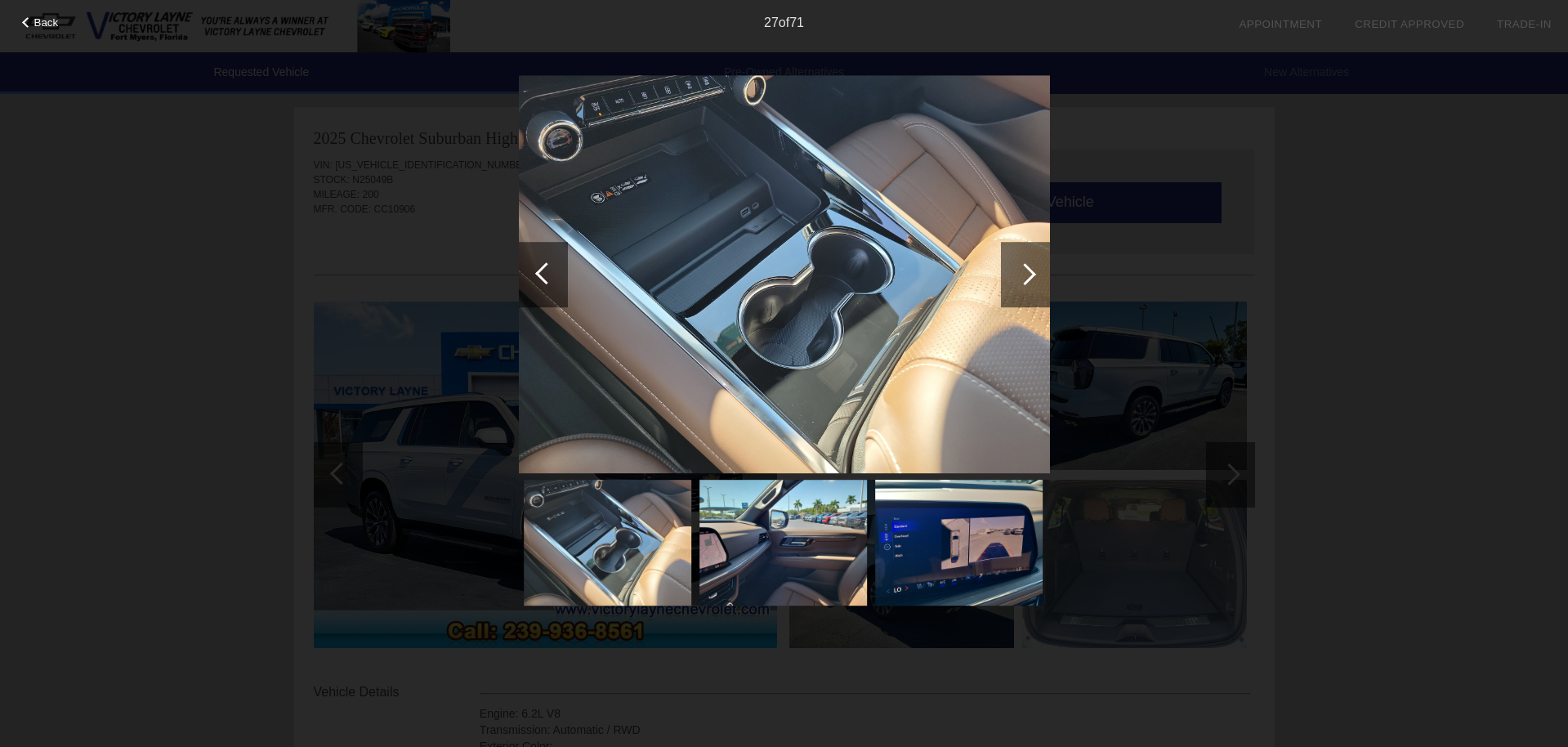
click at [1033, 273] on div at bounding box center [1024, 274] width 22 height 22
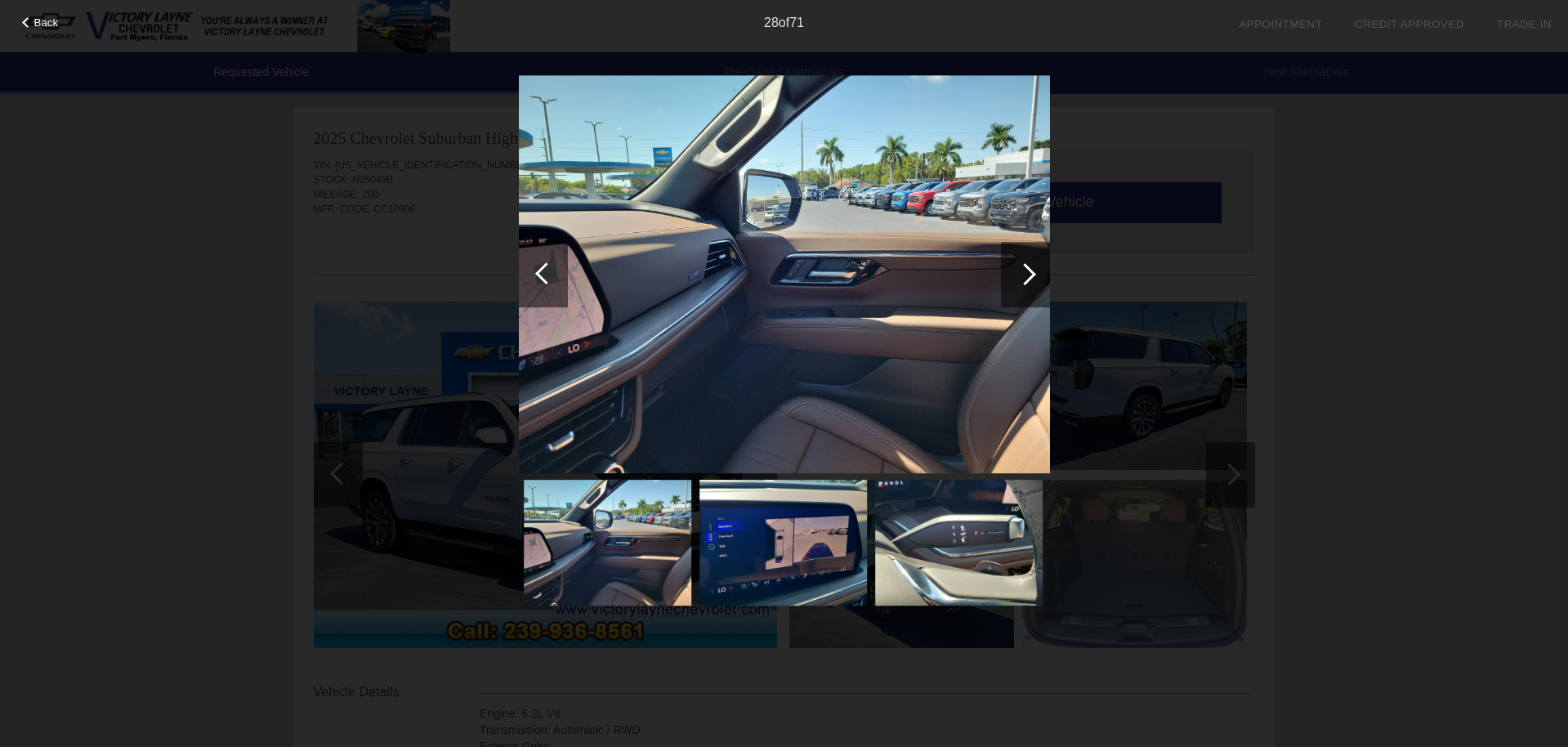
click at [1033, 273] on div at bounding box center [1024, 274] width 22 height 22
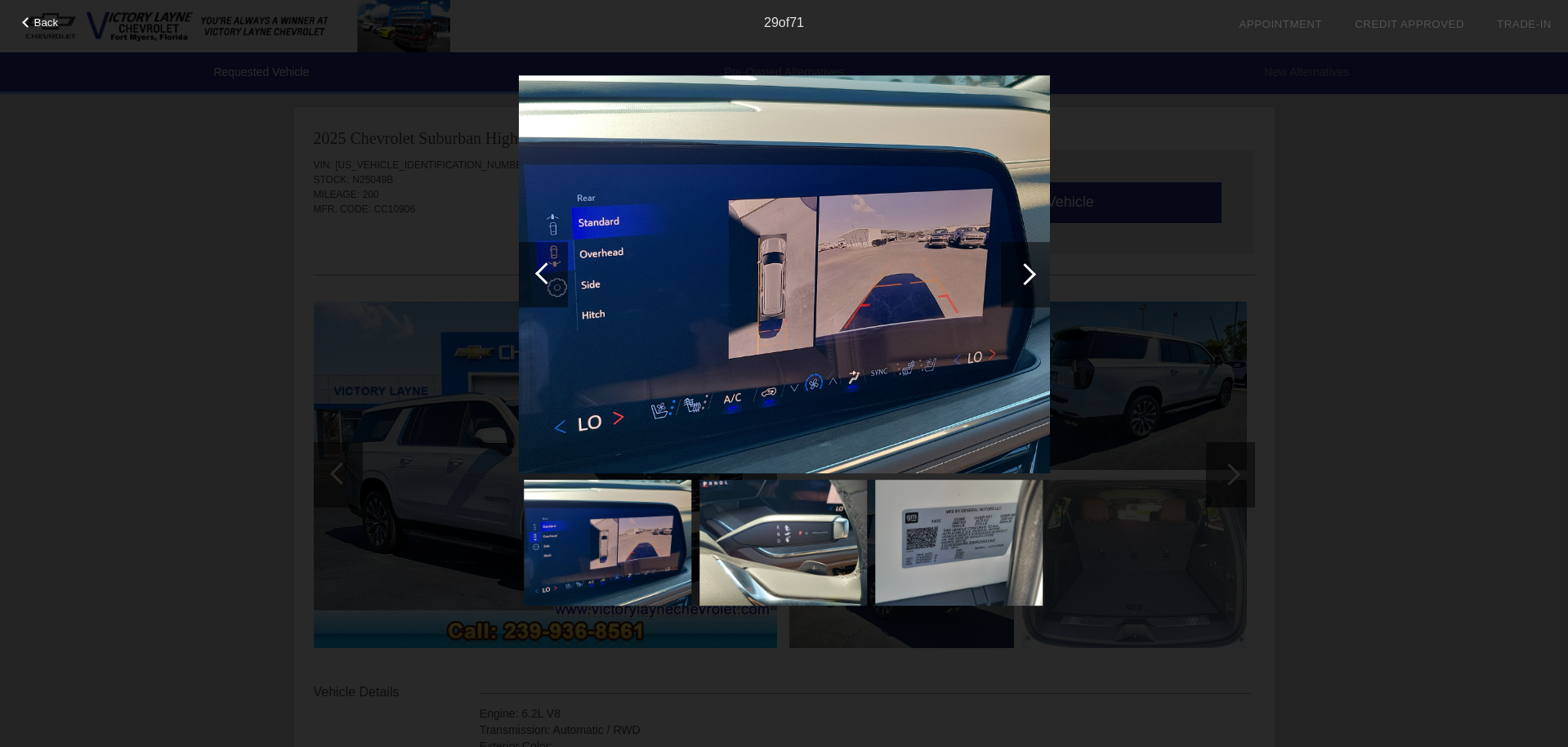
click at [1033, 273] on div at bounding box center [1024, 274] width 22 height 22
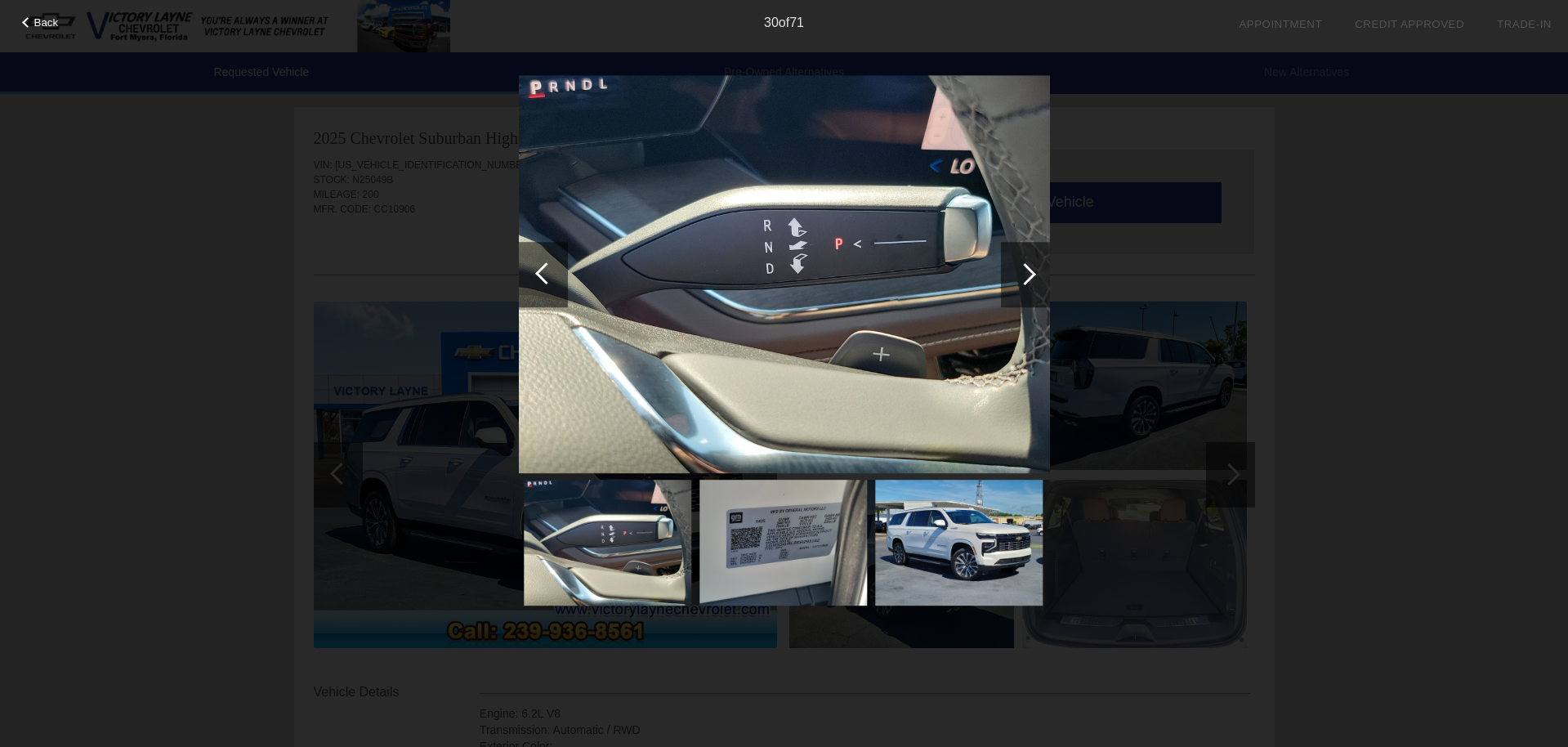
click at [1033, 273] on div at bounding box center [1024, 274] width 22 height 22
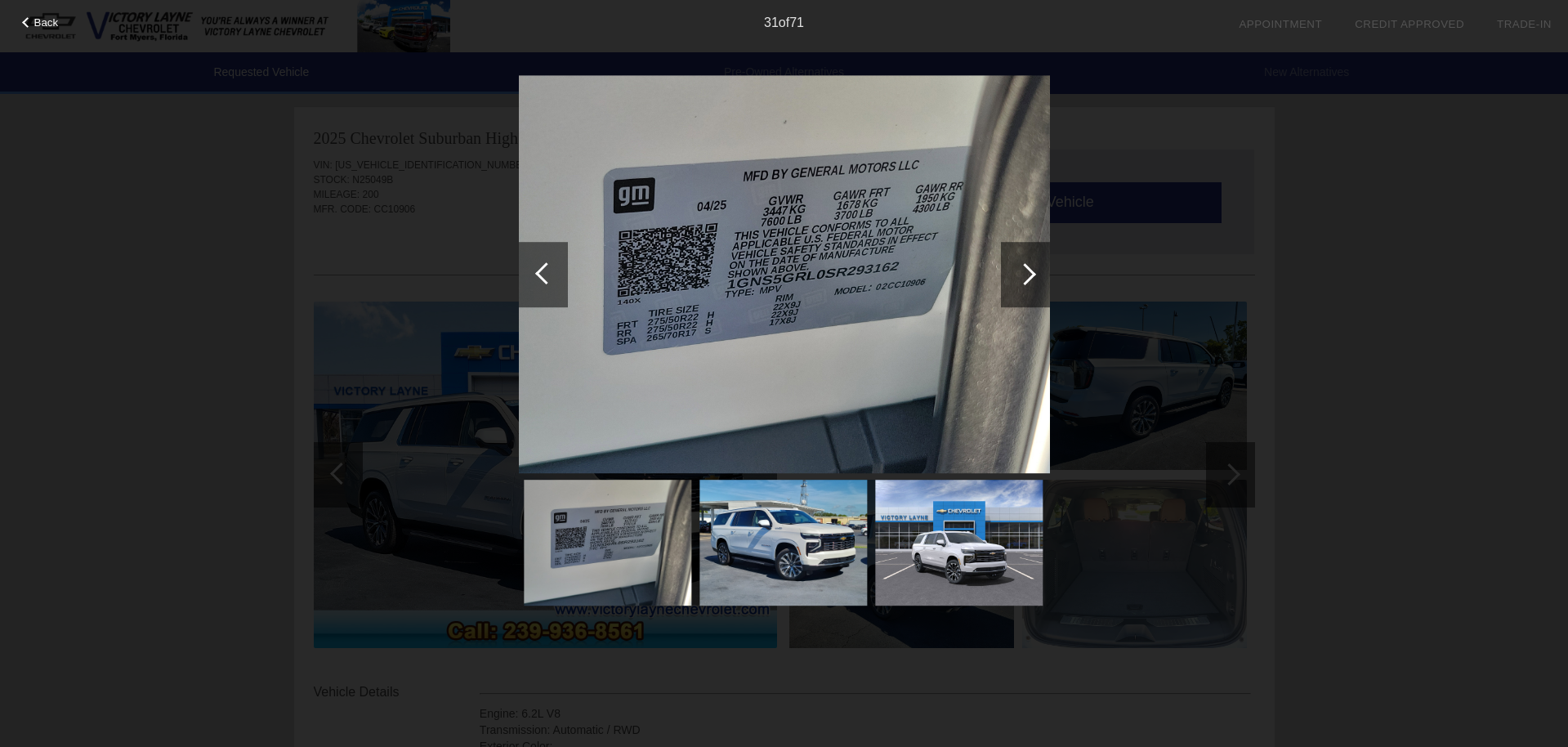
click at [1033, 273] on div at bounding box center [1024, 274] width 22 height 22
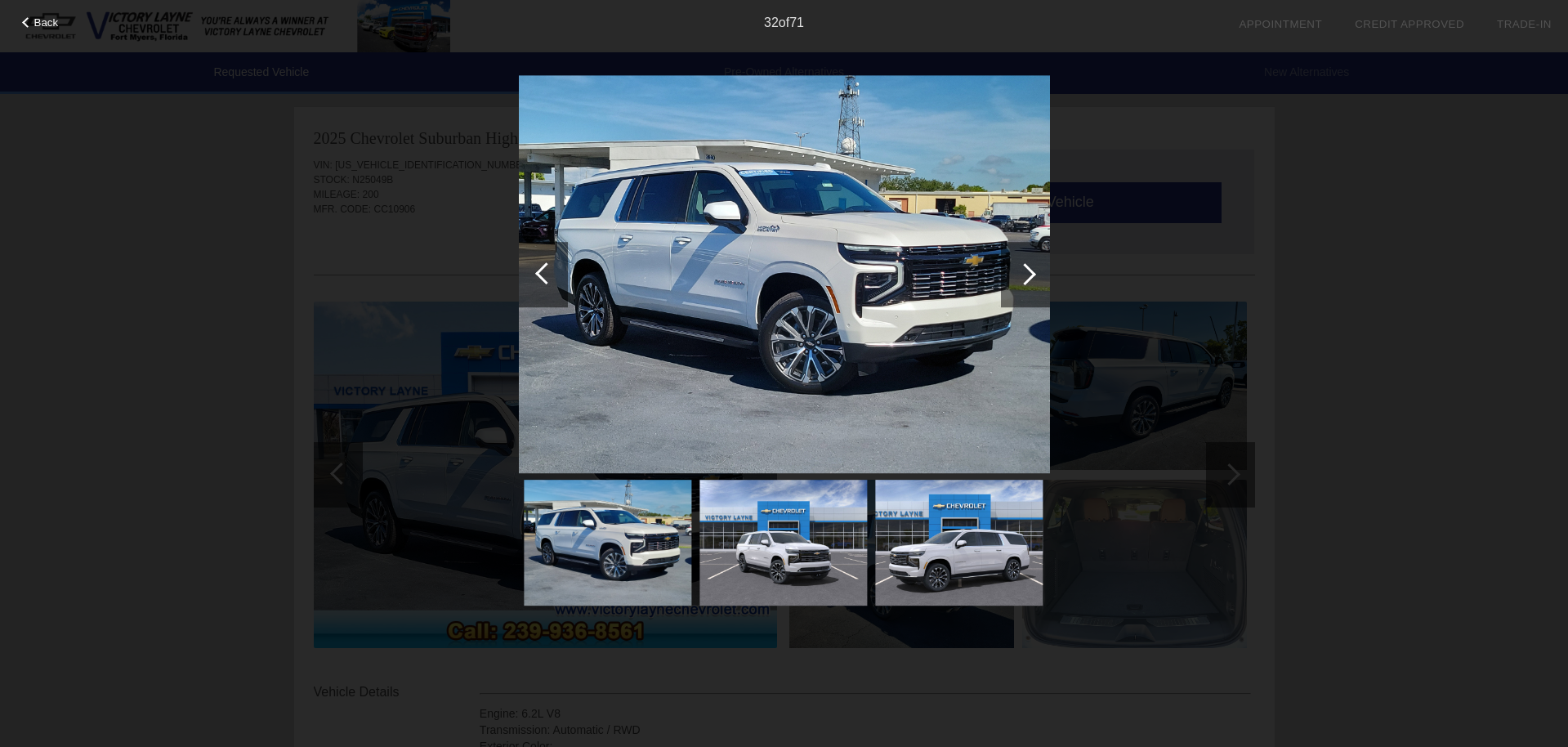
click at [1033, 273] on div at bounding box center [1024, 274] width 22 height 22
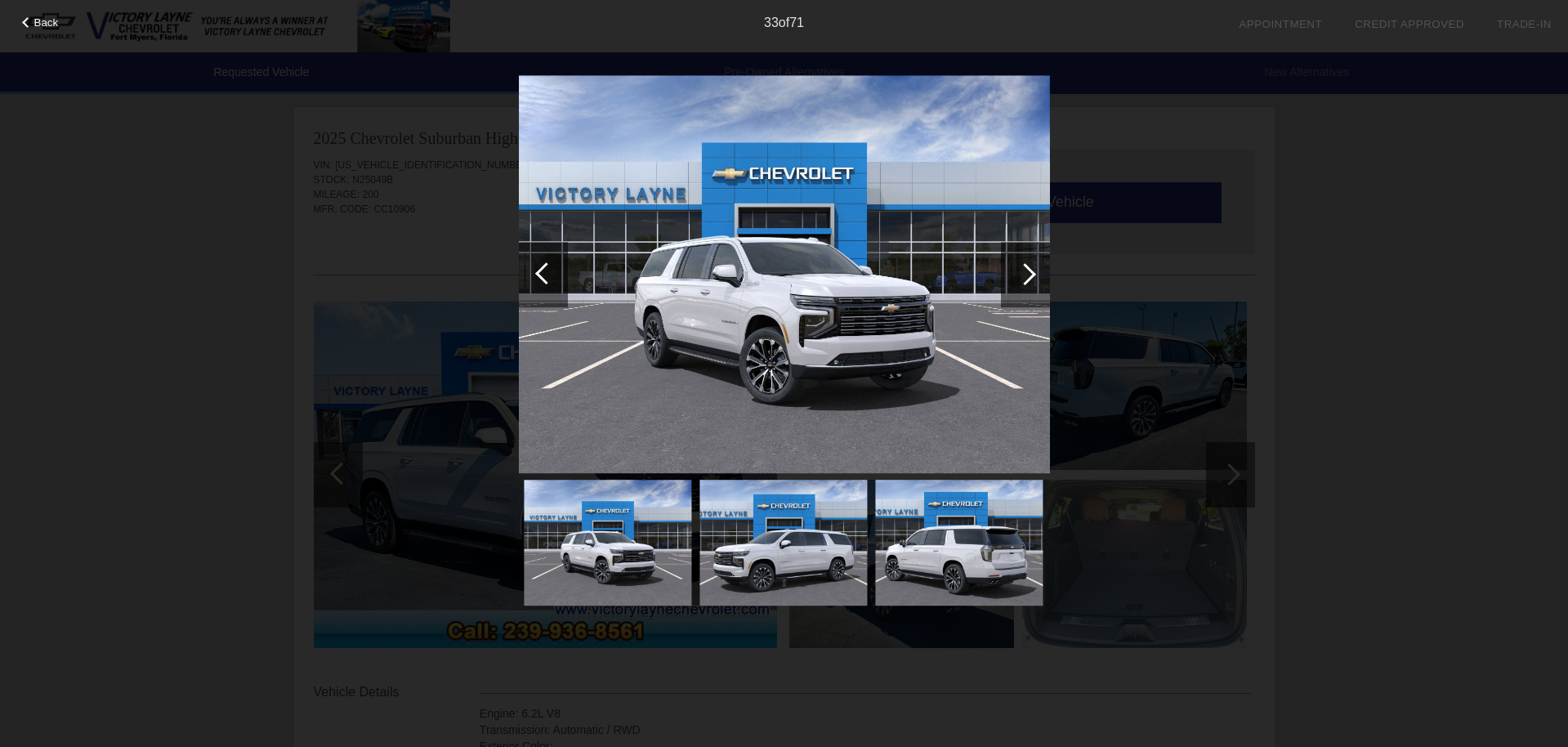
click at [1033, 273] on div at bounding box center [1024, 274] width 22 height 22
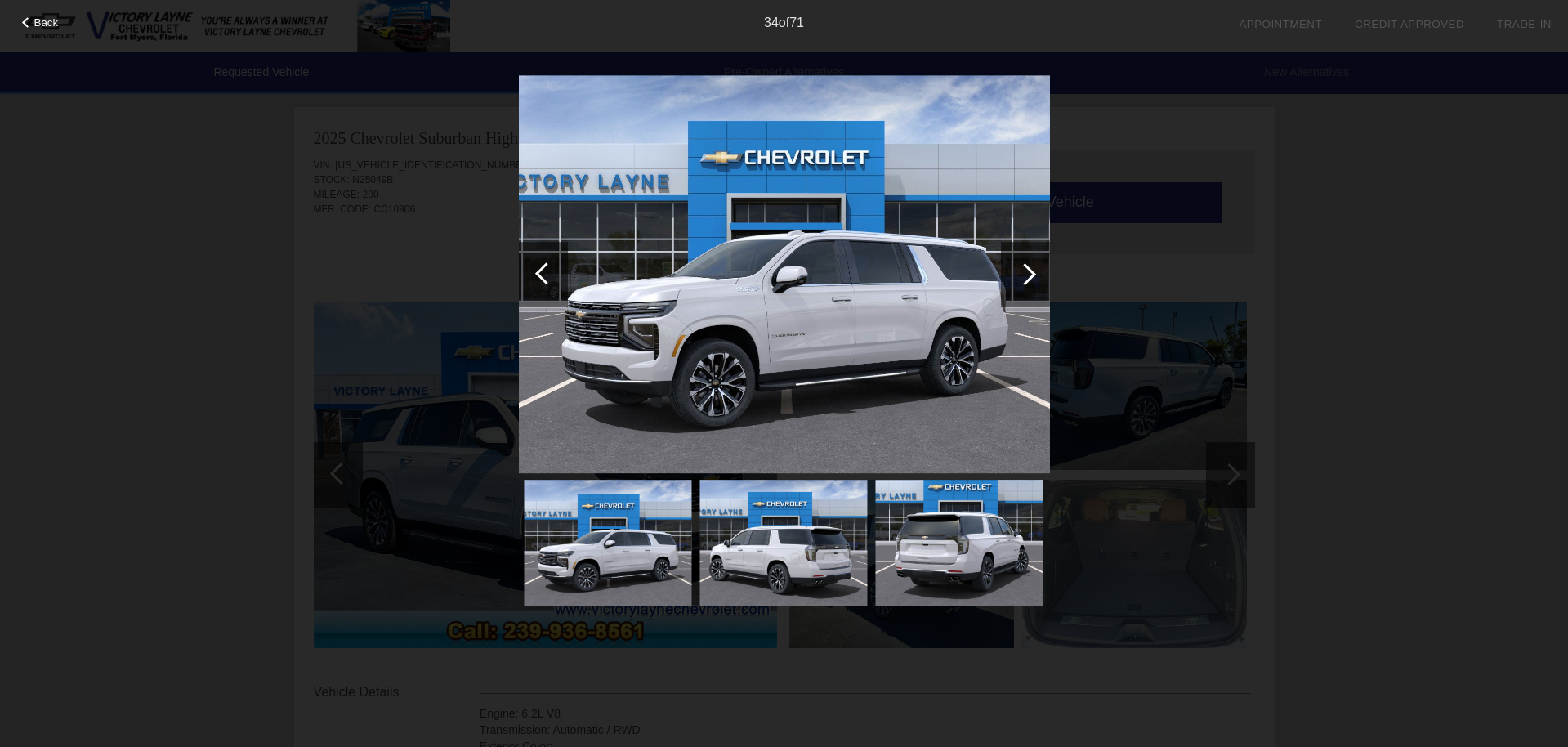
click at [1033, 273] on div at bounding box center [1024, 274] width 22 height 22
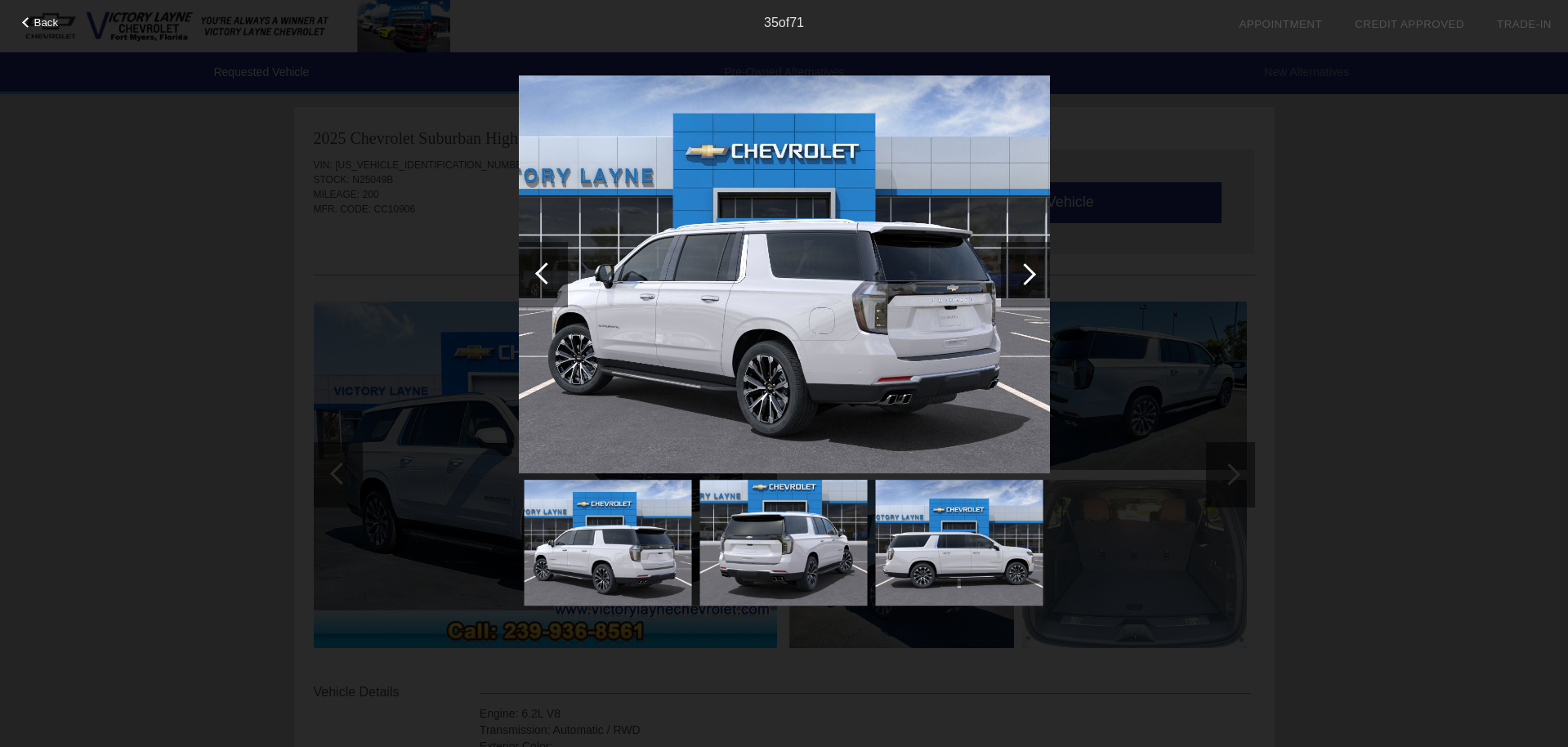
click at [1033, 273] on div at bounding box center [1024, 274] width 22 height 22
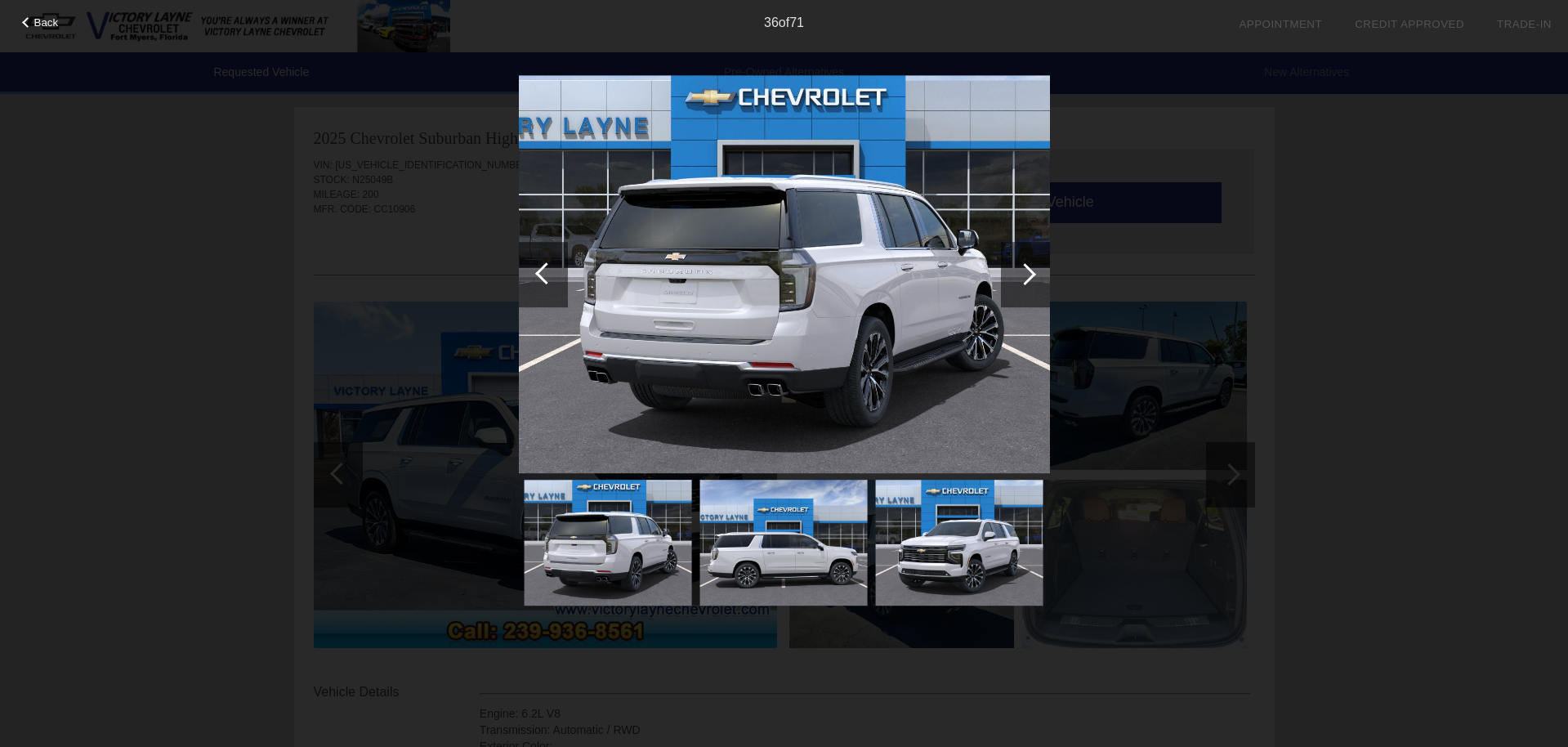
click at [1033, 273] on div at bounding box center [1024, 274] width 22 height 22
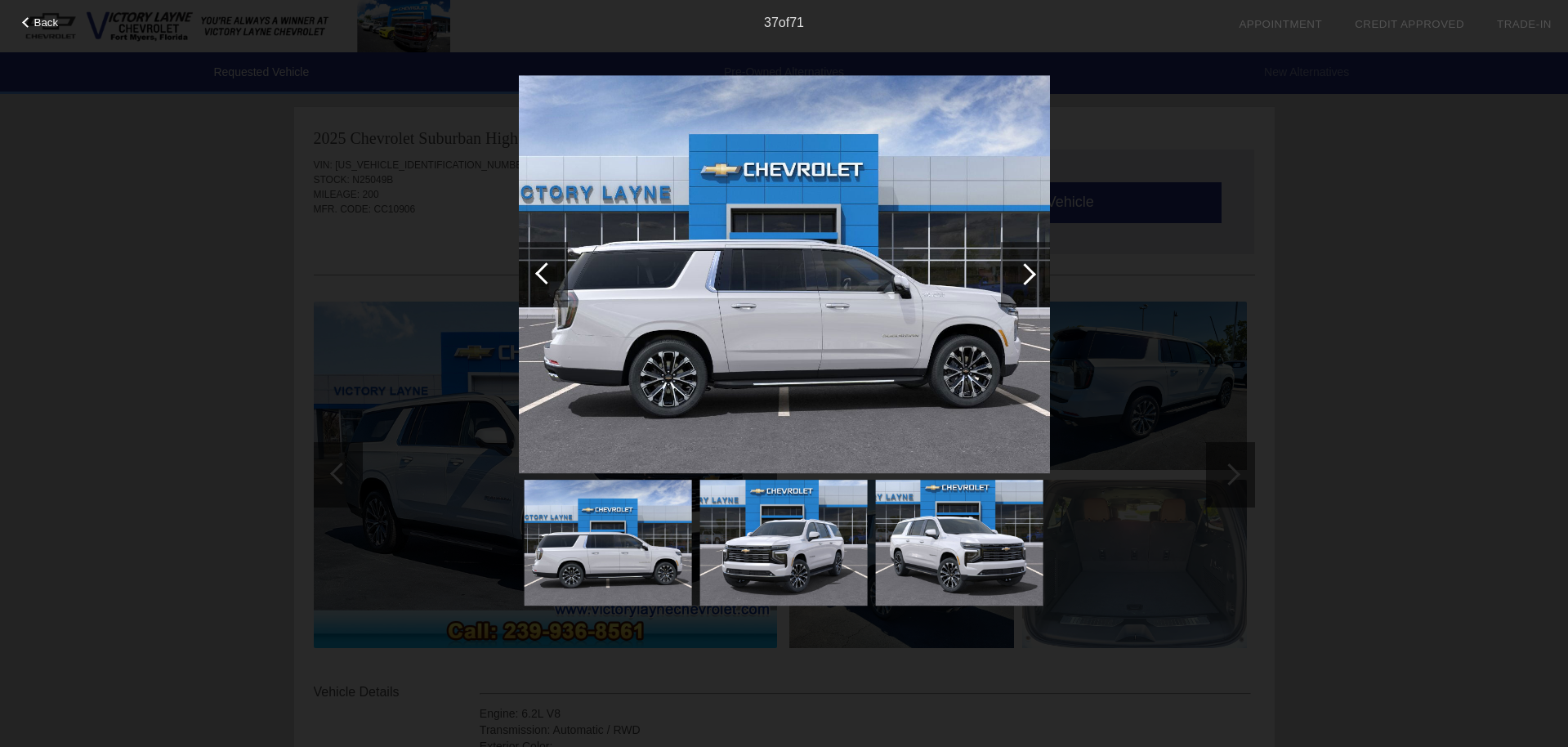
click at [1033, 273] on div at bounding box center [1024, 274] width 22 height 22
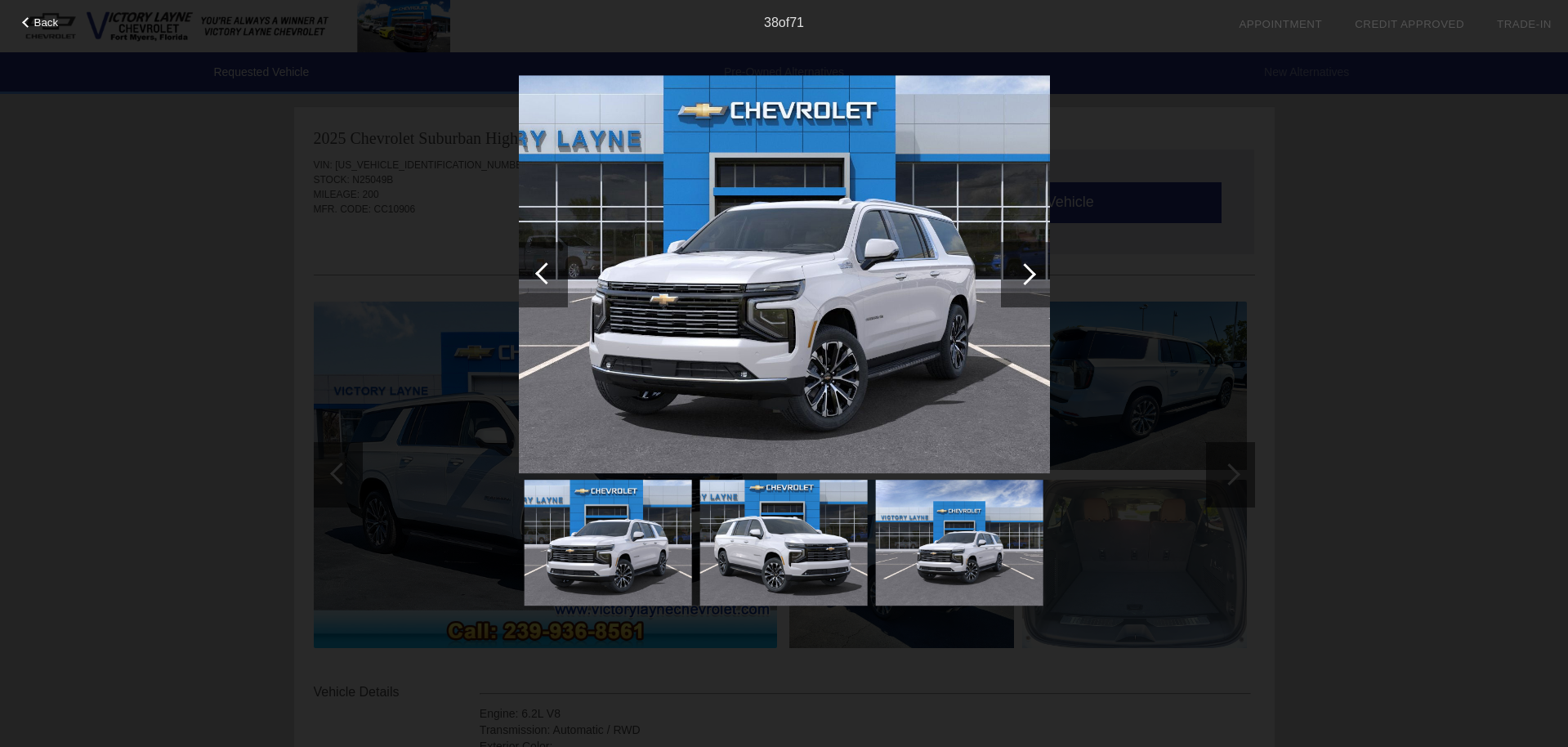
click at [1033, 273] on div at bounding box center [1024, 274] width 22 height 22
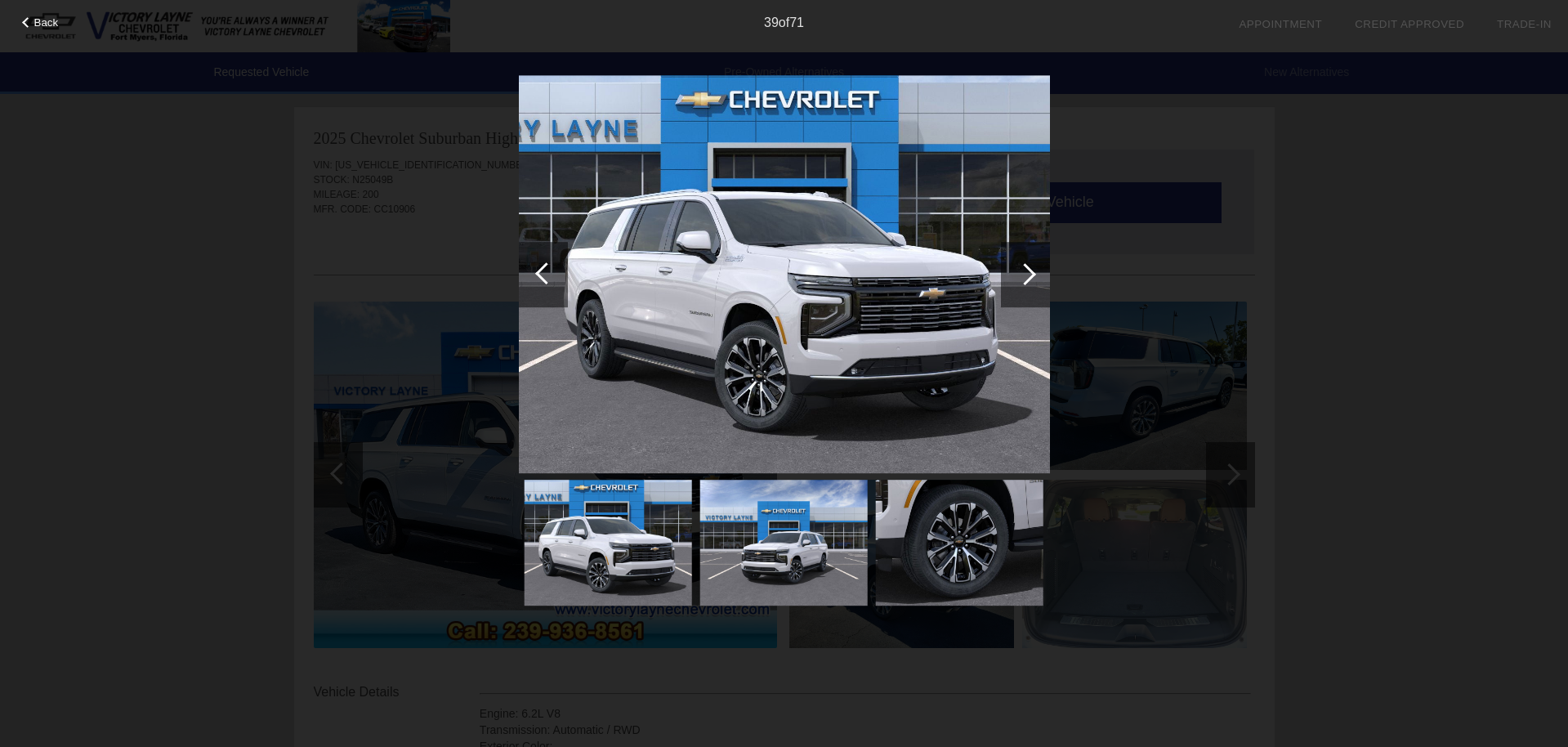
click at [1033, 273] on div at bounding box center [1024, 274] width 22 height 22
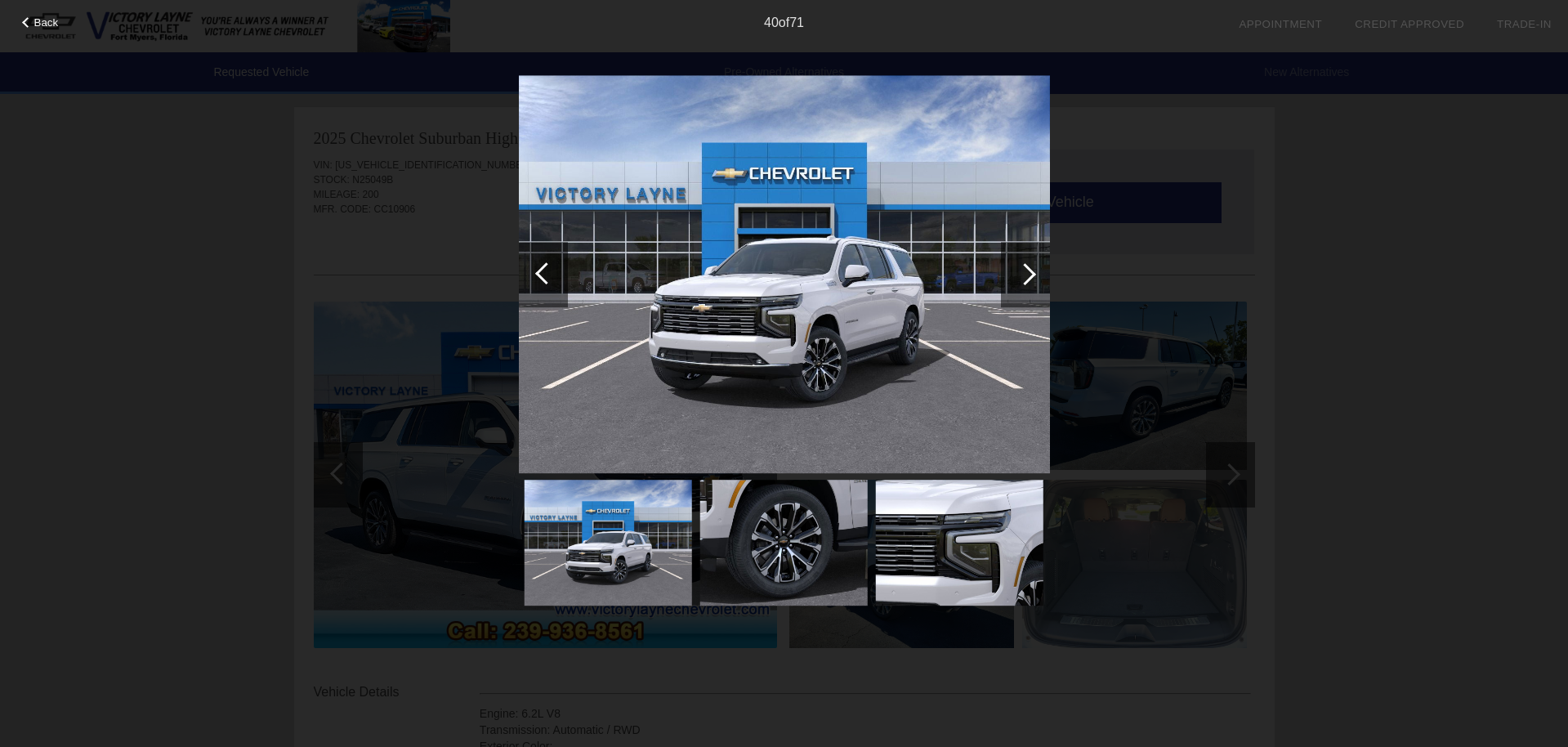
click at [1033, 273] on div at bounding box center [1024, 274] width 22 height 22
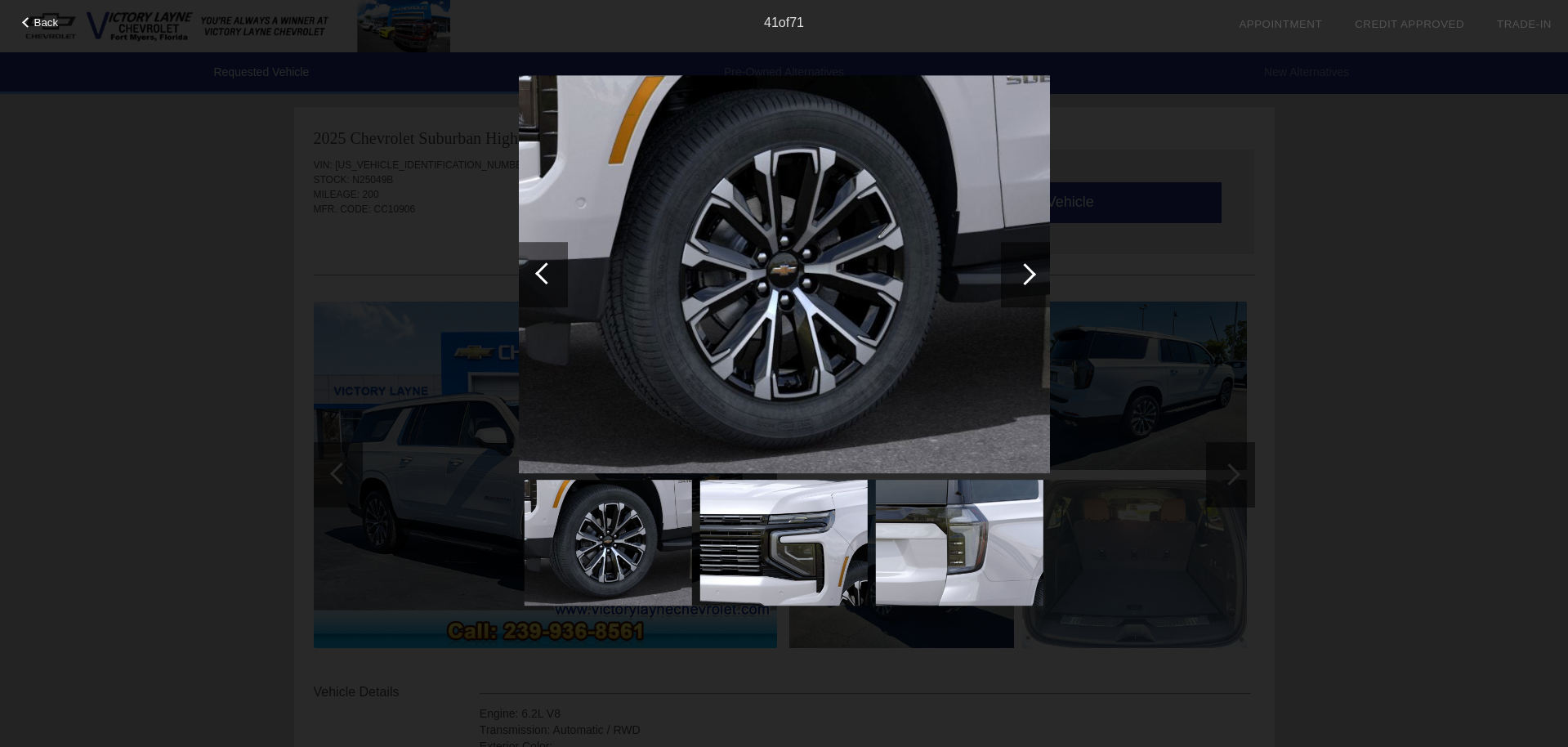
click at [1033, 273] on div at bounding box center [1024, 274] width 22 height 22
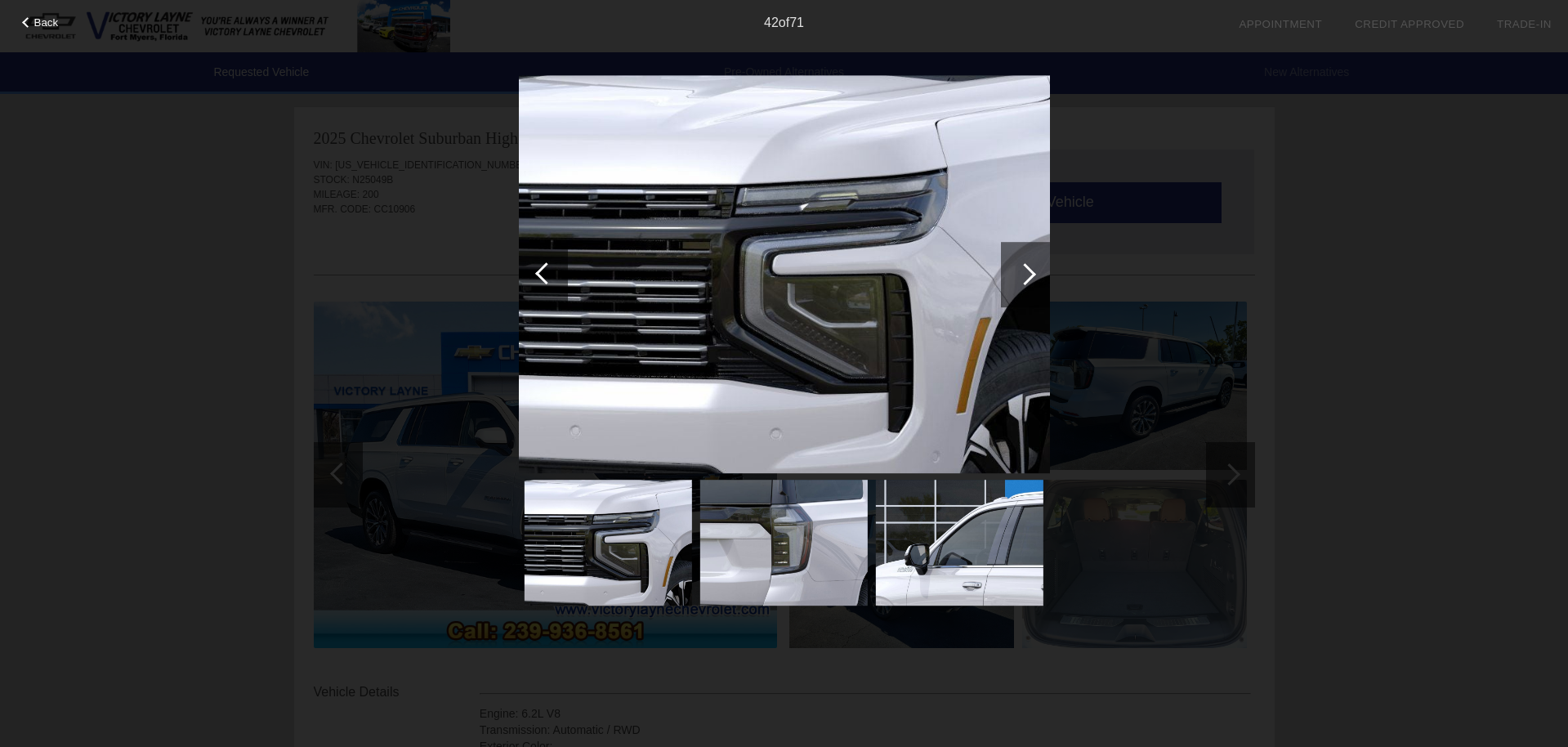
click at [1033, 273] on div at bounding box center [1024, 274] width 22 height 22
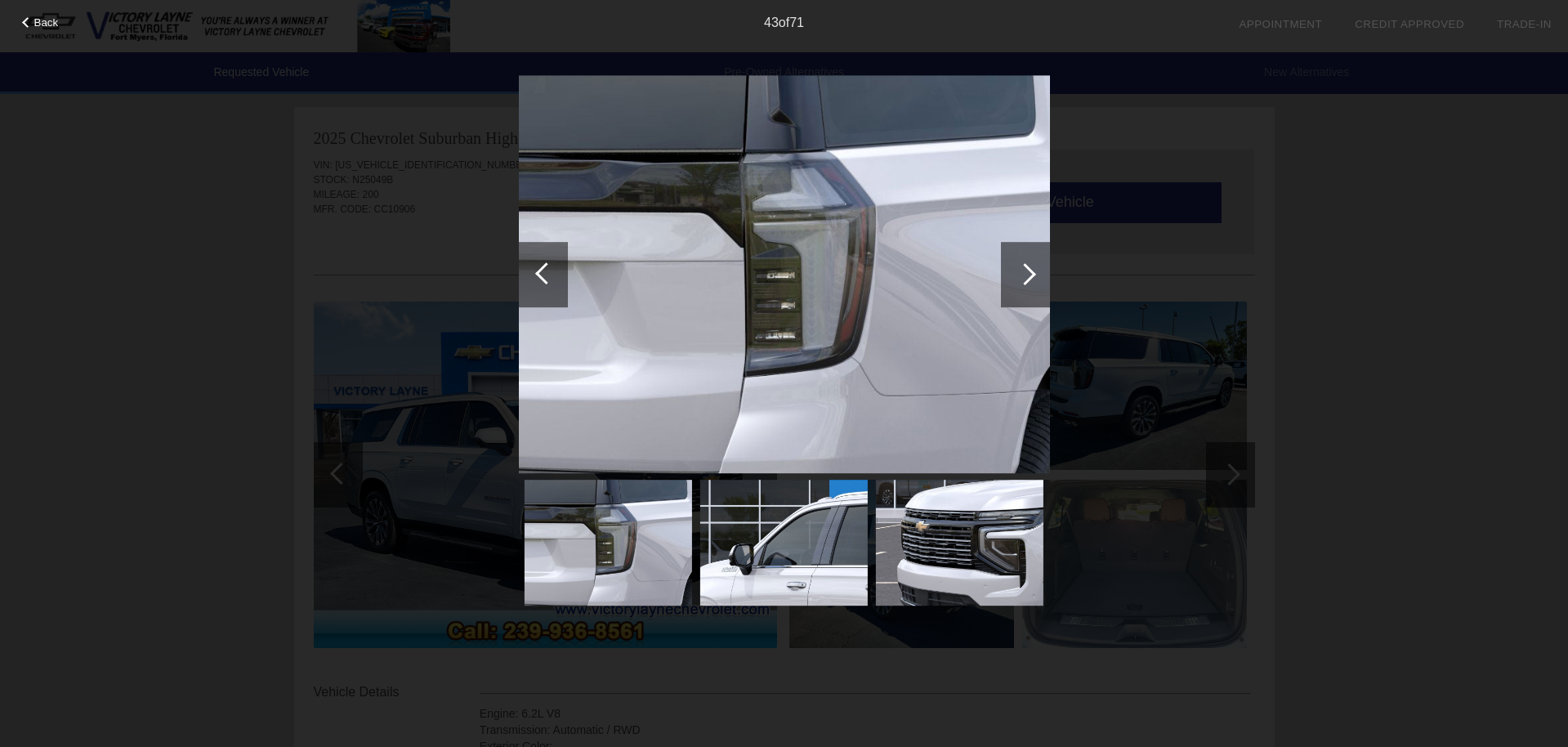
click at [1033, 273] on div at bounding box center [1024, 274] width 22 height 22
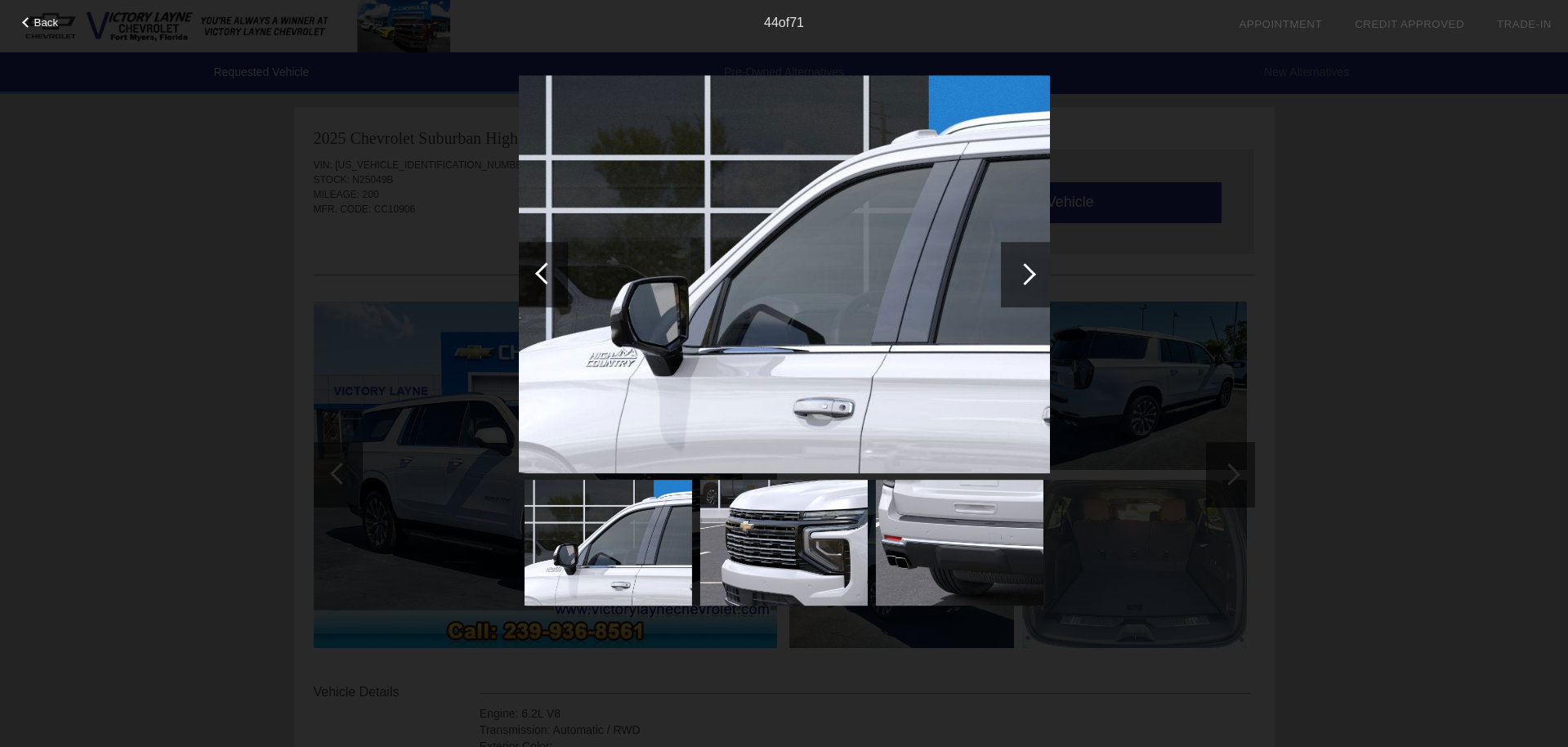
click at [1033, 273] on div at bounding box center [1024, 274] width 22 height 22
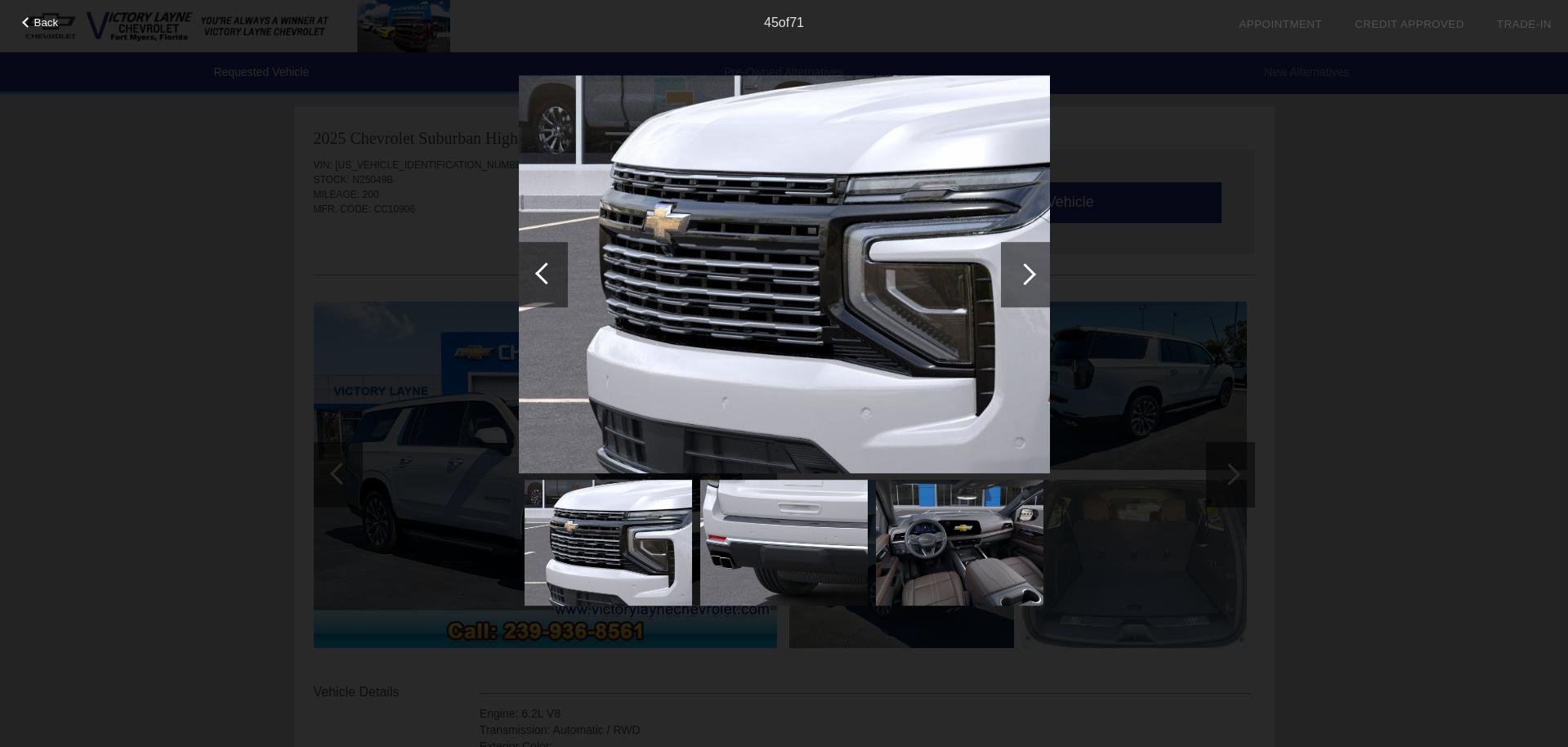
click at [1033, 273] on div at bounding box center [1024, 274] width 22 height 22
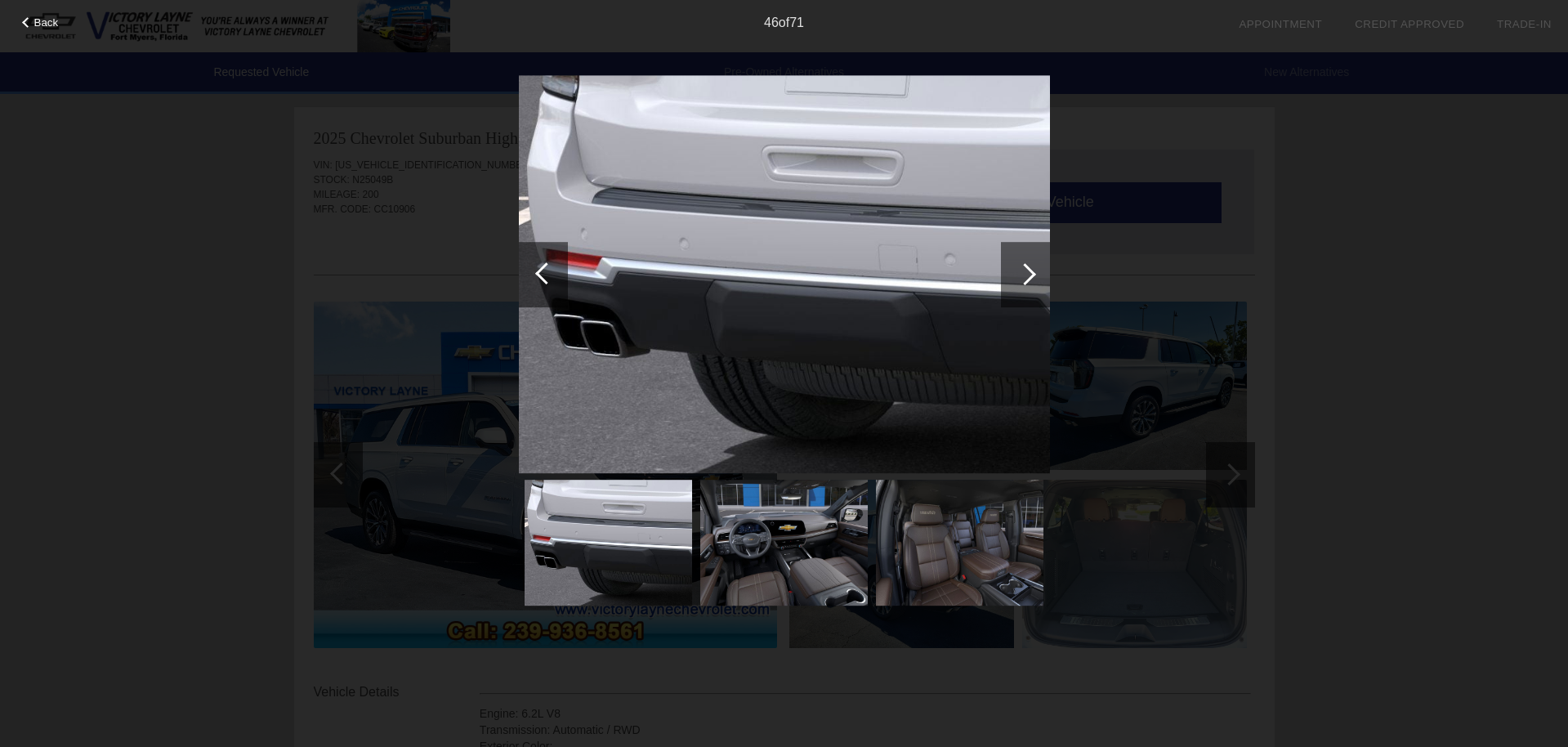
click at [1033, 273] on div at bounding box center [1024, 274] width 22 height 22
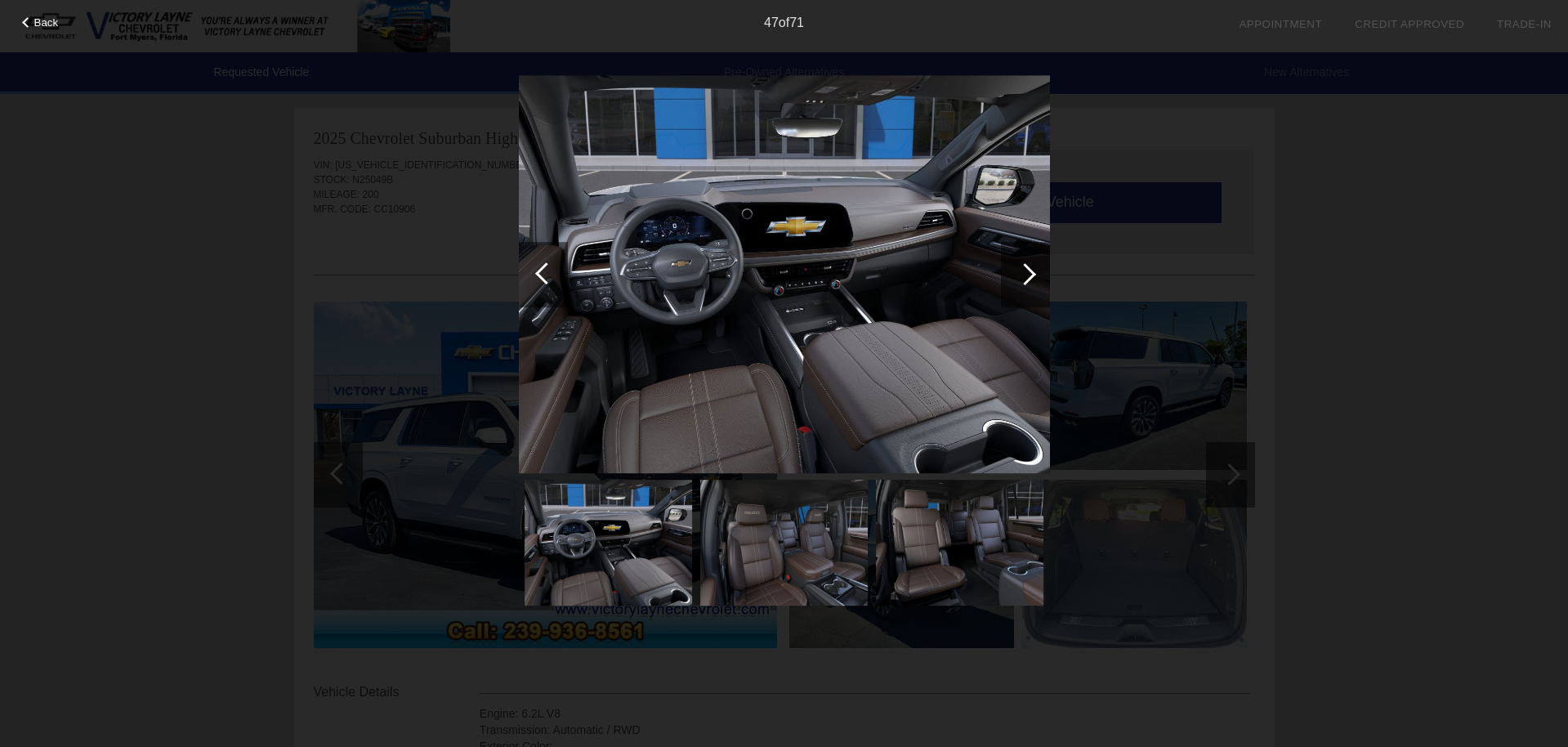
click at [1033, 273] on div at bounding box center [1024, 274] width 22 height 22
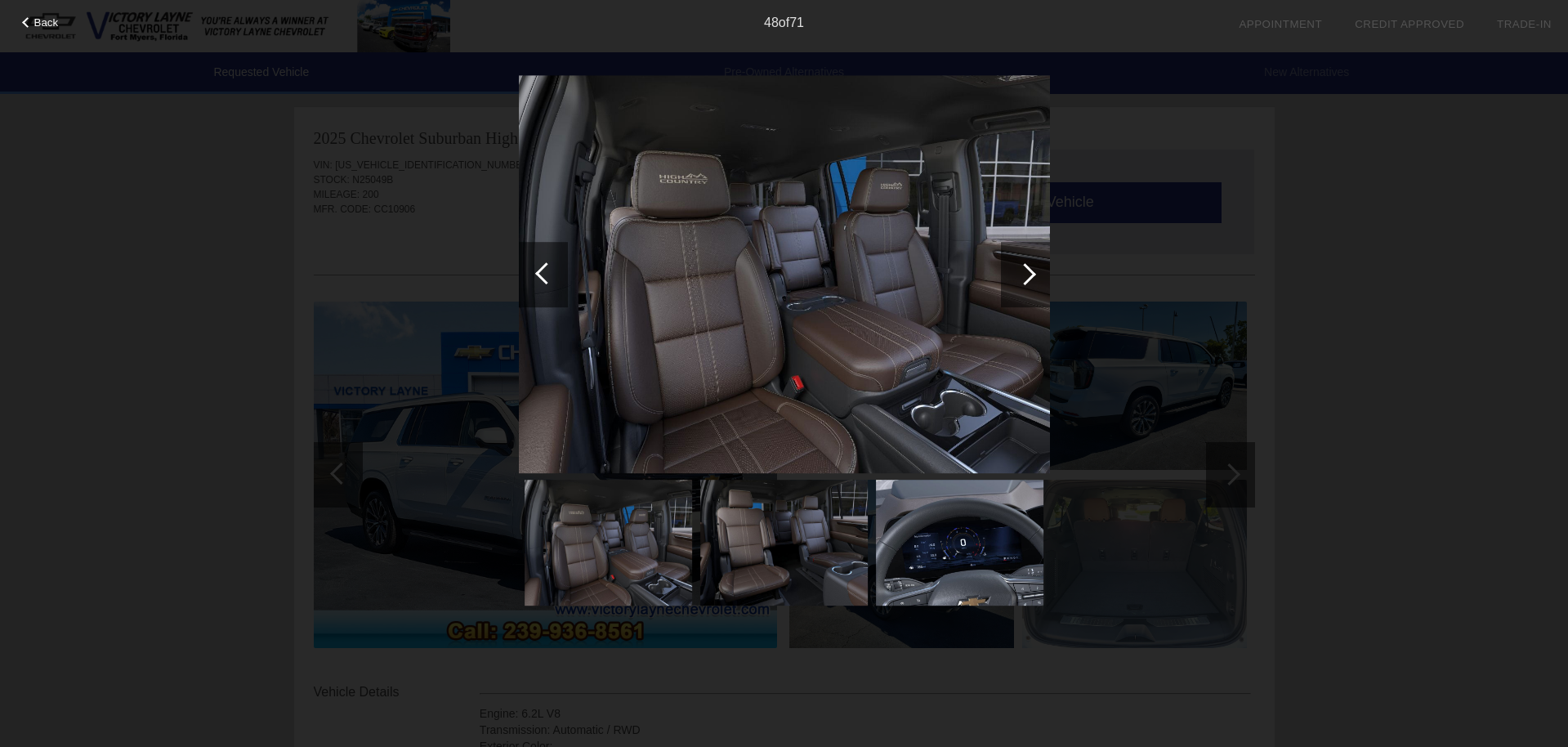
click at [1033, 273] on div at bounding box center [1024, 274] width 22 height 22
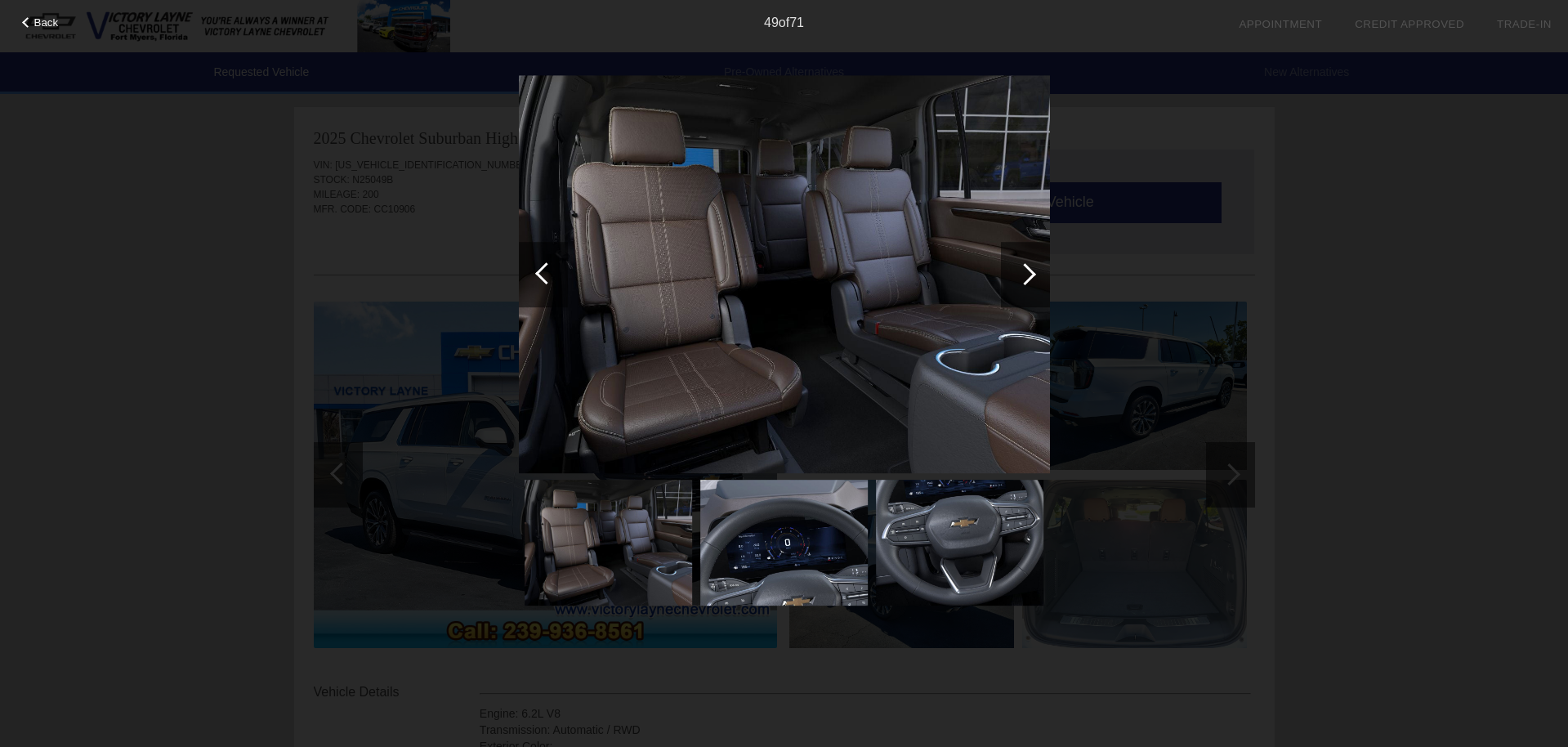
click at [1031, 272] on div at bounding box center [1024, 274] width 22 height 22
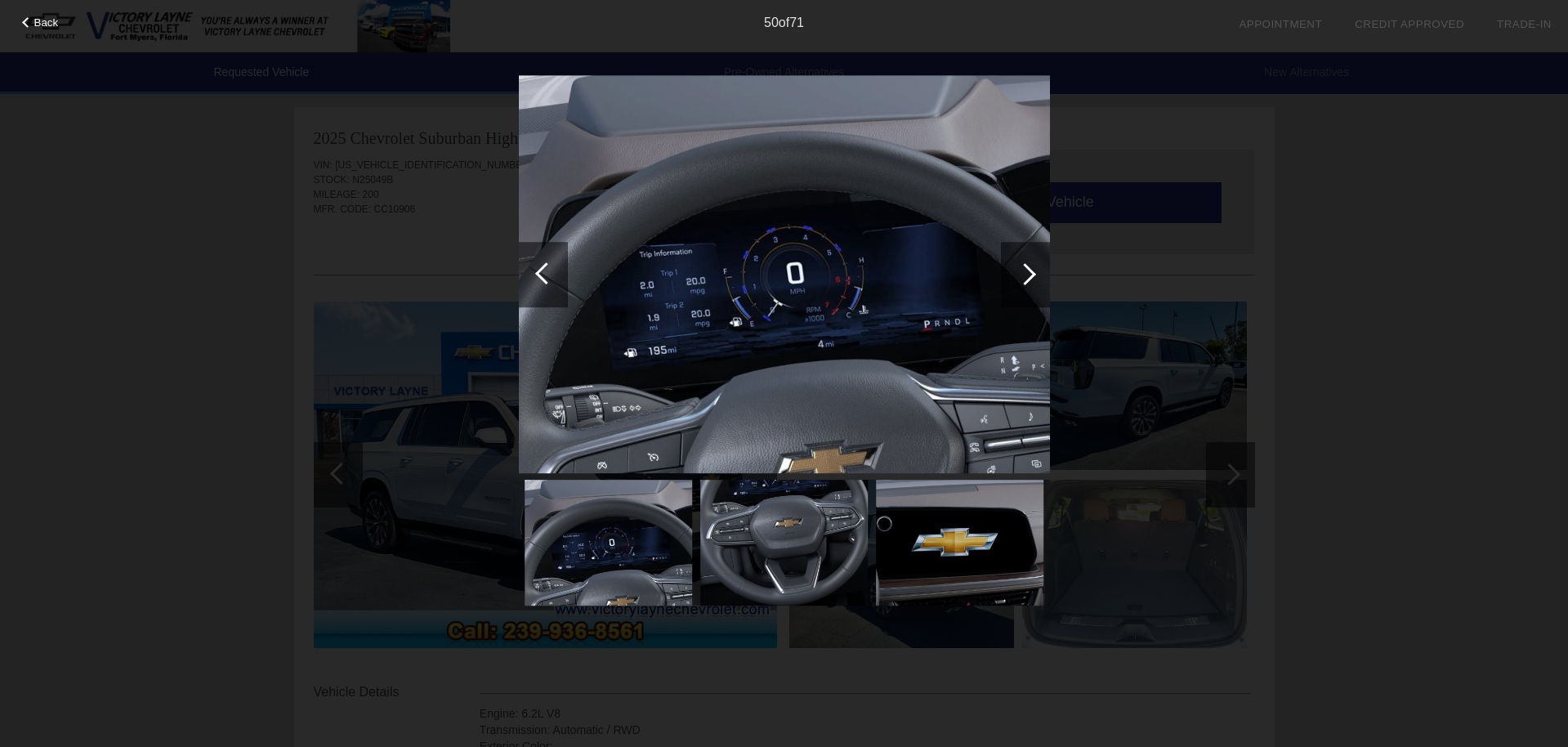
click at [1031, 272] on div at bounding box center [1024, 274] width 22 height 22
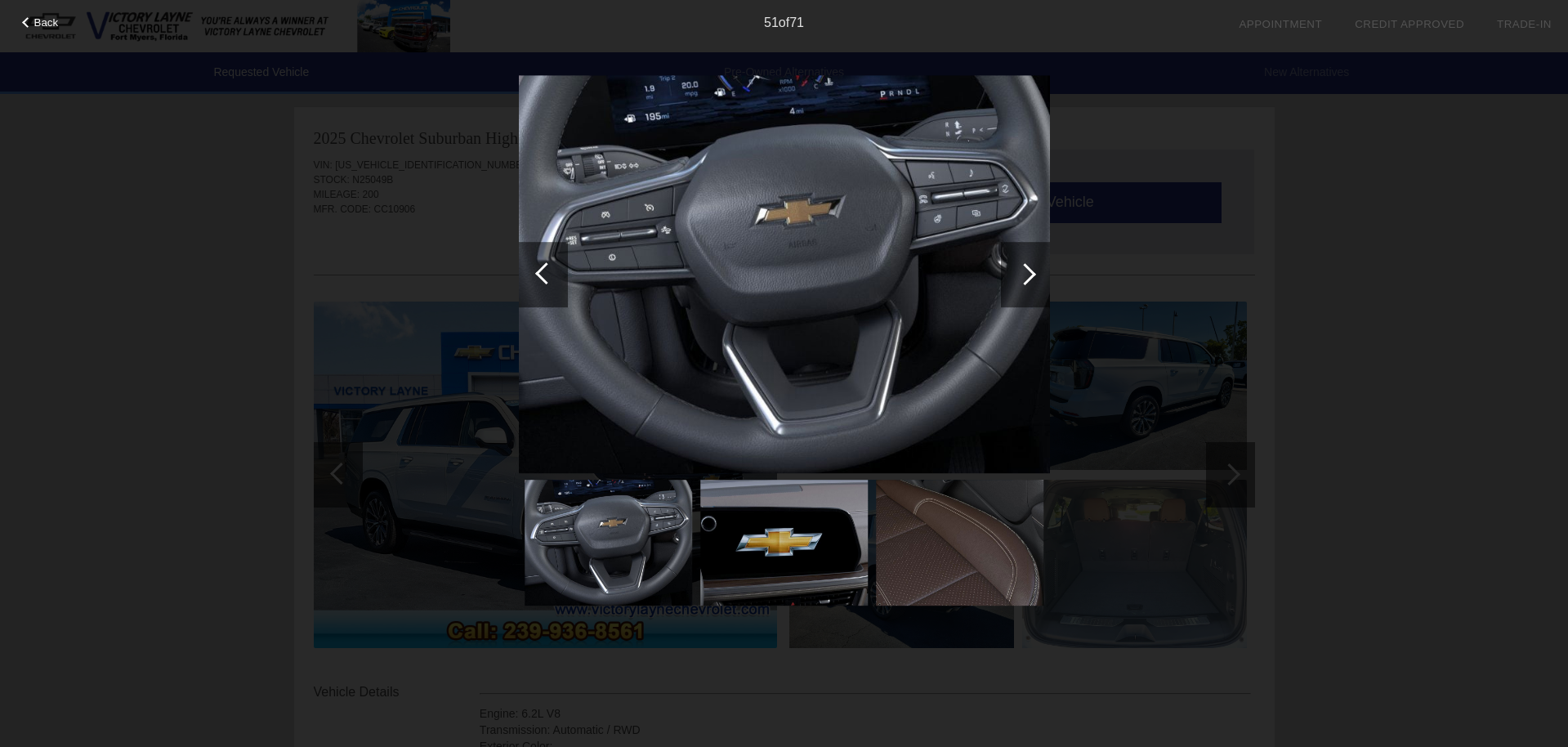
click at [1030, 272] on div at bounding box center [1024, 274] width 22 height 22
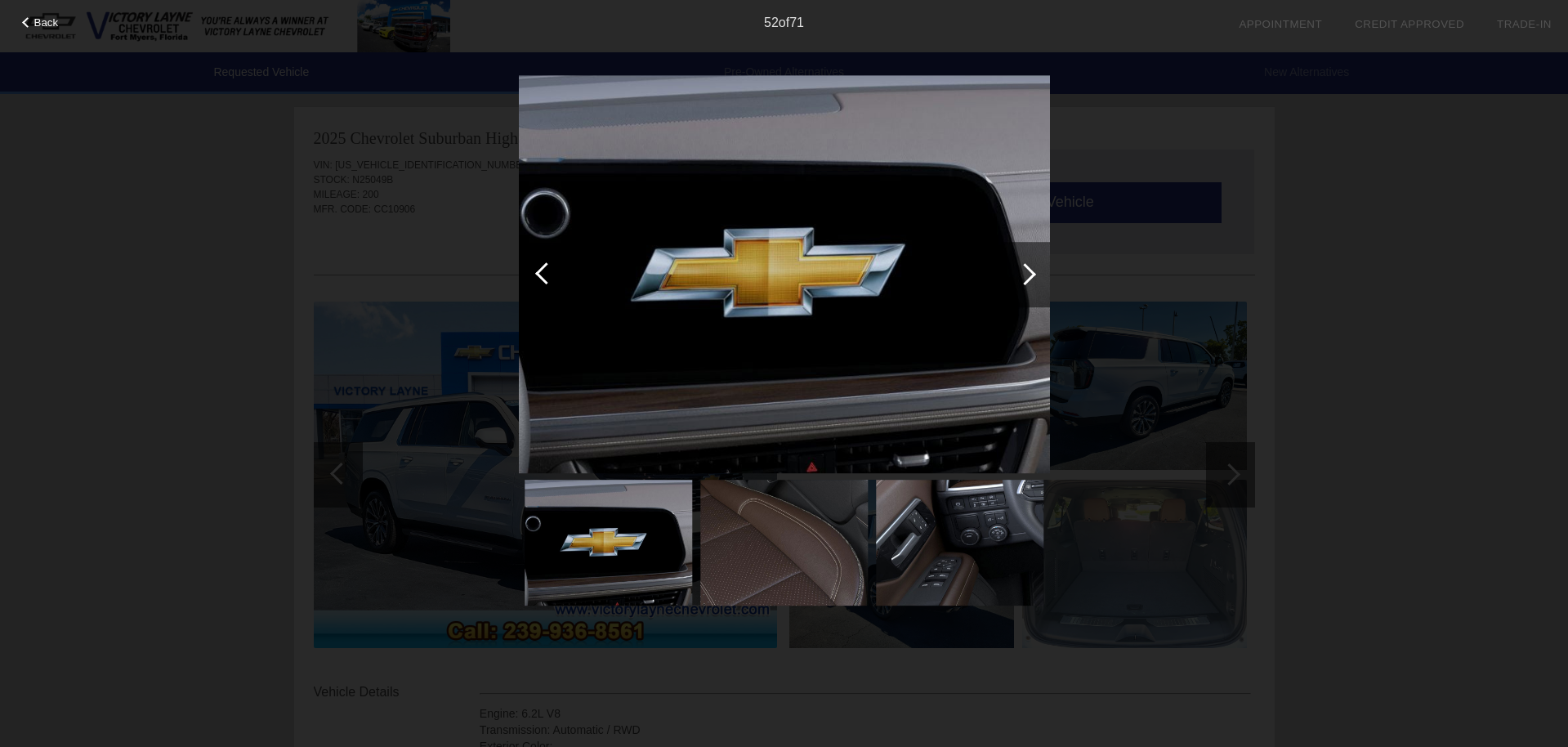
click at [1030, 272] on div at bounding box center [1024, 274] width 22 height 22
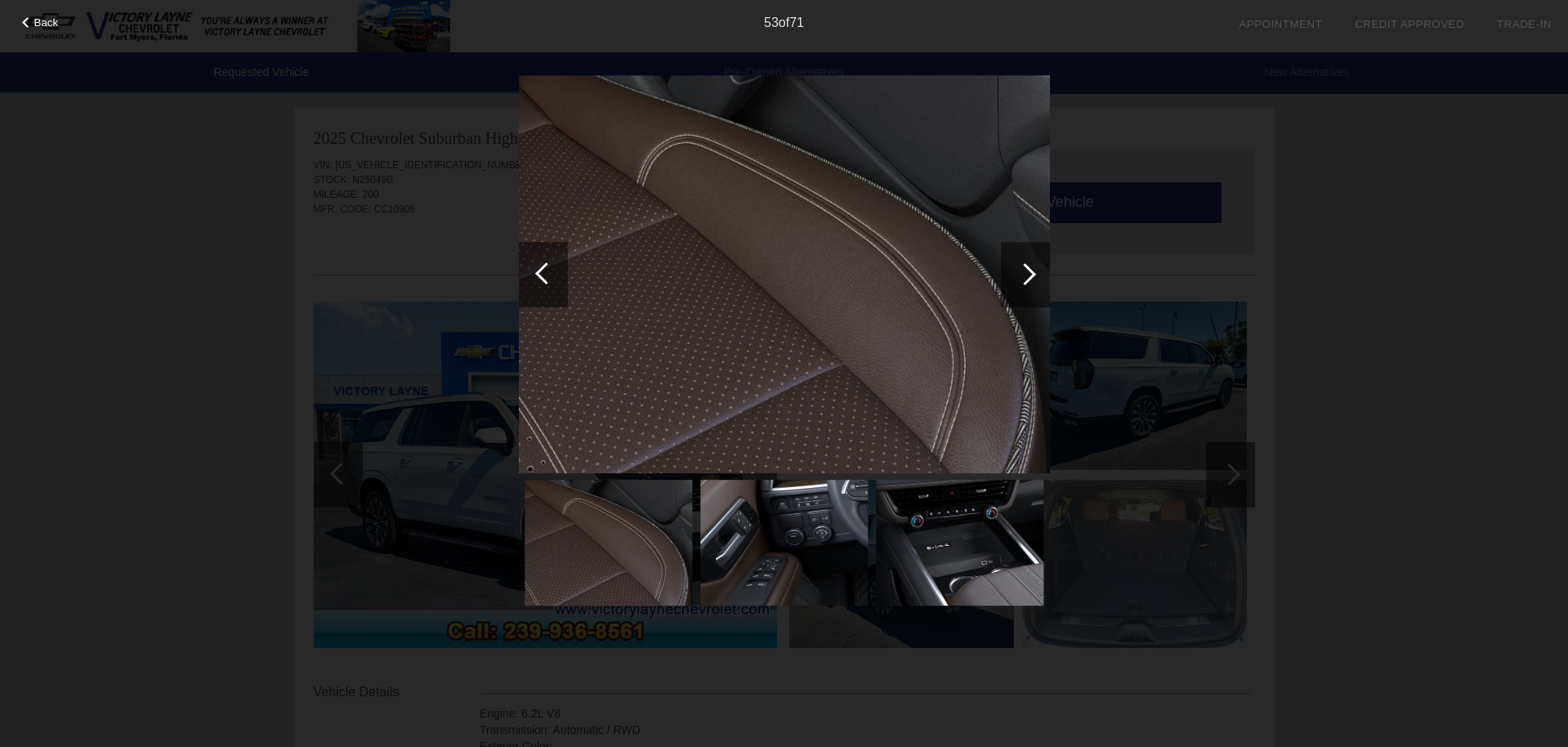
click at [355, 176] on div "Back 53 of 71" at bounding box center [784, 374] width 1568 height 747
click at [1223, 176] on div "Back 53 of 71" at bounding box center [784, 374] width 1568 height 747
click at [335, 86] on div "Back 53 of 71" at bounding box center [784, 374] width 1568 height 747
click at [1230, 203] on div "Back 53 of 71" at bounding box center [784, 374] width 1568 height 747
click at [1253, 521] on div "Back 53 of 71" at bounding box center [784, 374] width 1568 height 747
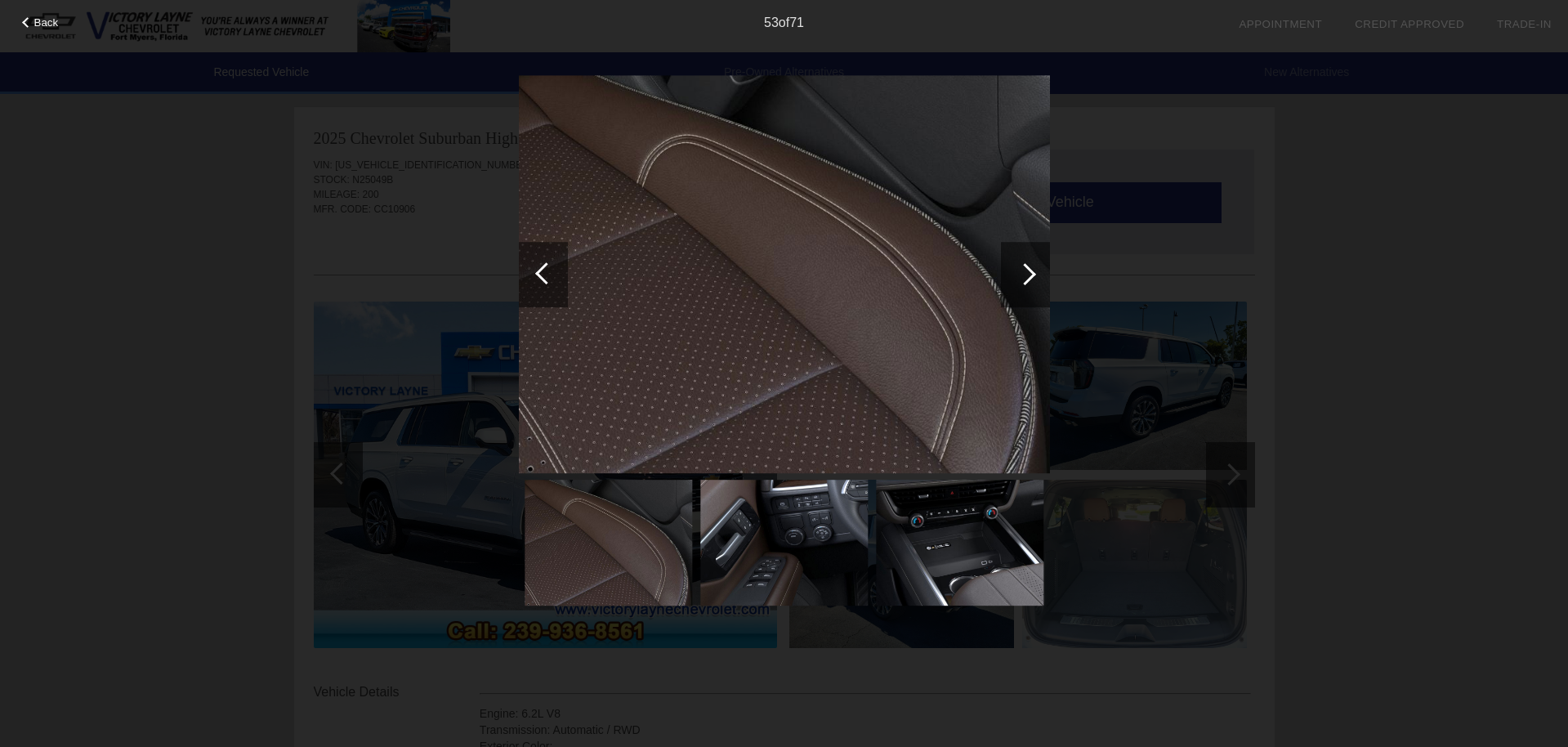
click at [40, 30] on div "53 of 71" at bounding box center [784, 16] width 1568 height 33
click at [40, 20] on span "Back" at bounding box center [47, 22] width 25 height 12
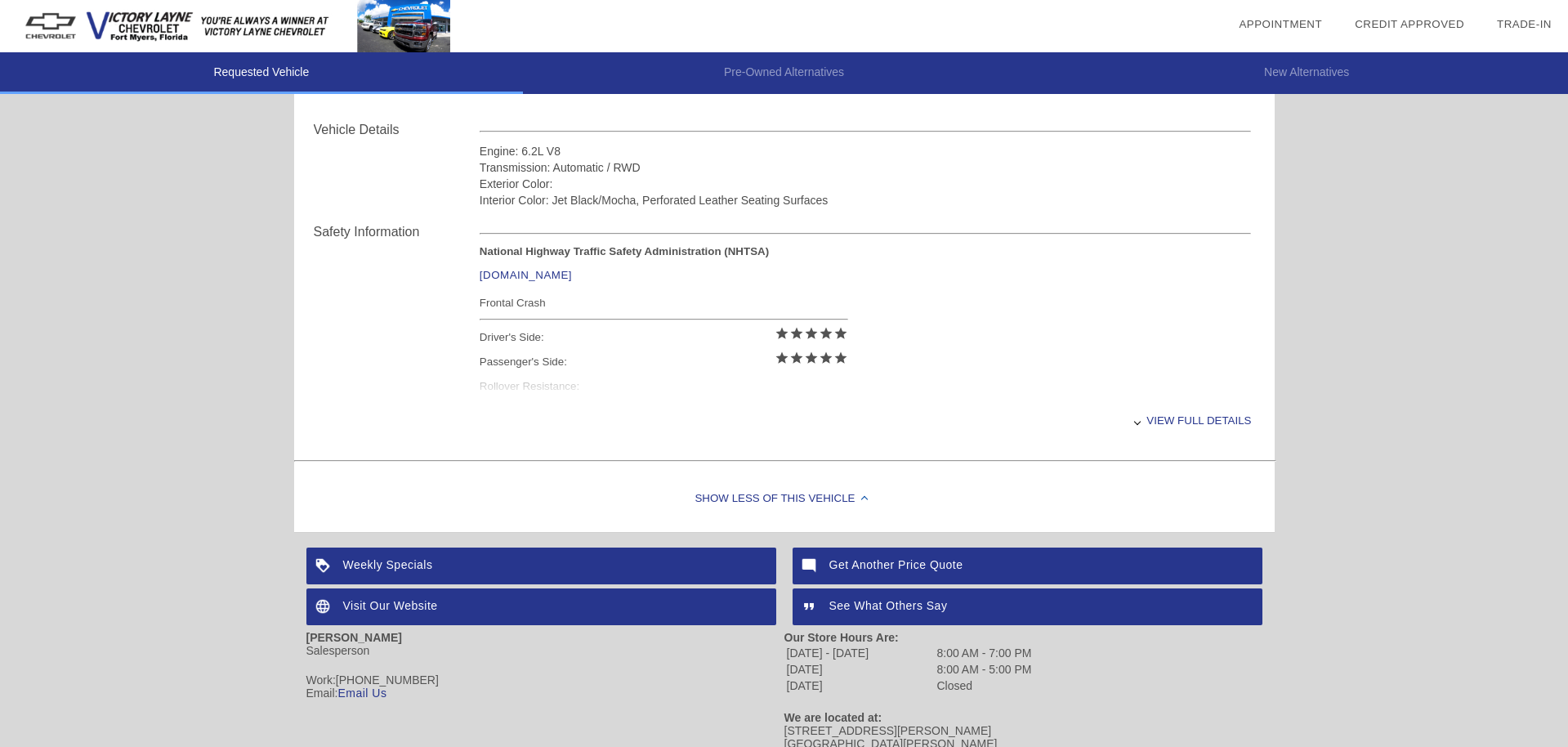
scroll to position [596, 0]
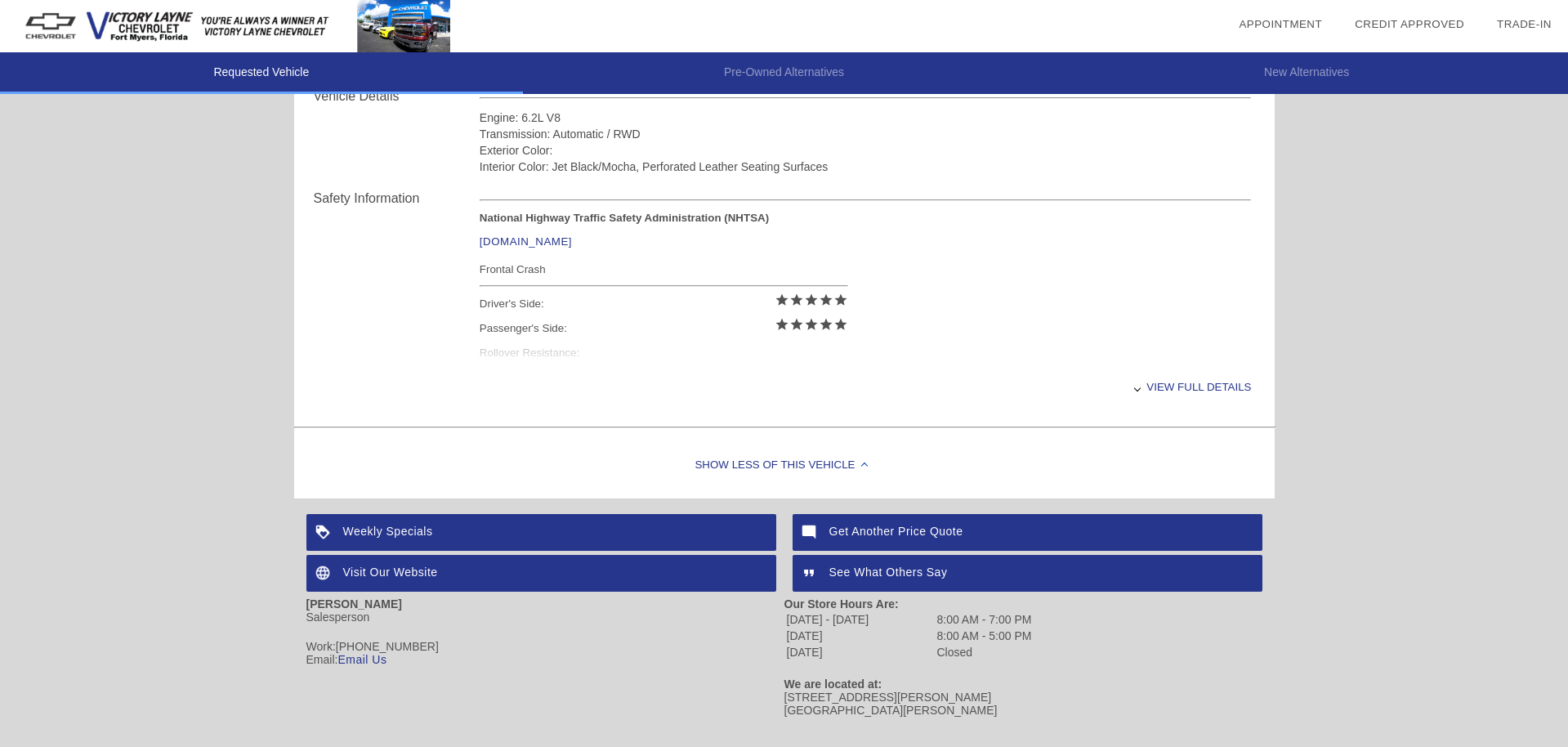
click at [827, 461] on div "Show Less of this Vehicle" at bounding box center [784, 466] width 980 height 65
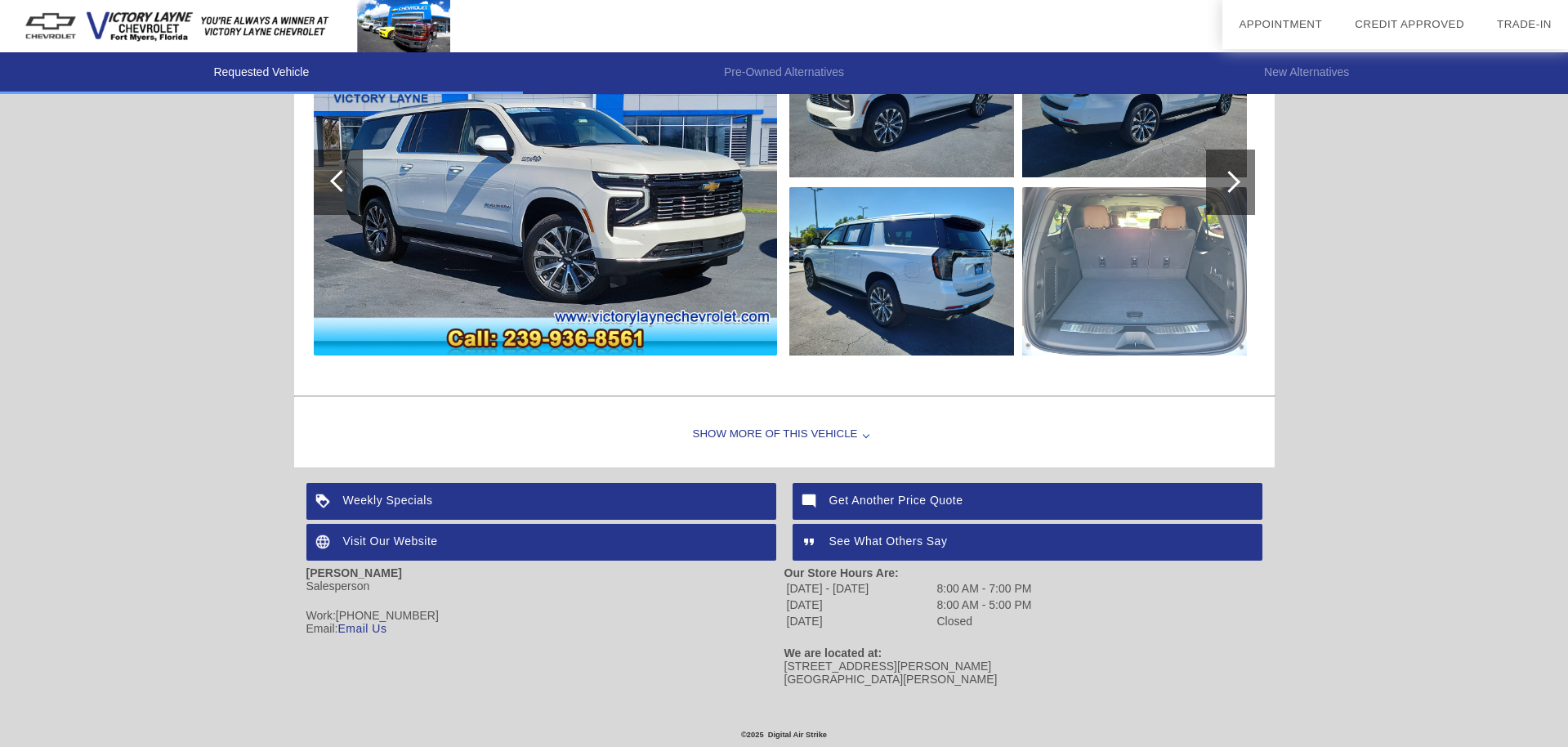
click at [800, 438] on div "Show More of this Vehicle" at bounding box center [784, 435] width 980 height 65
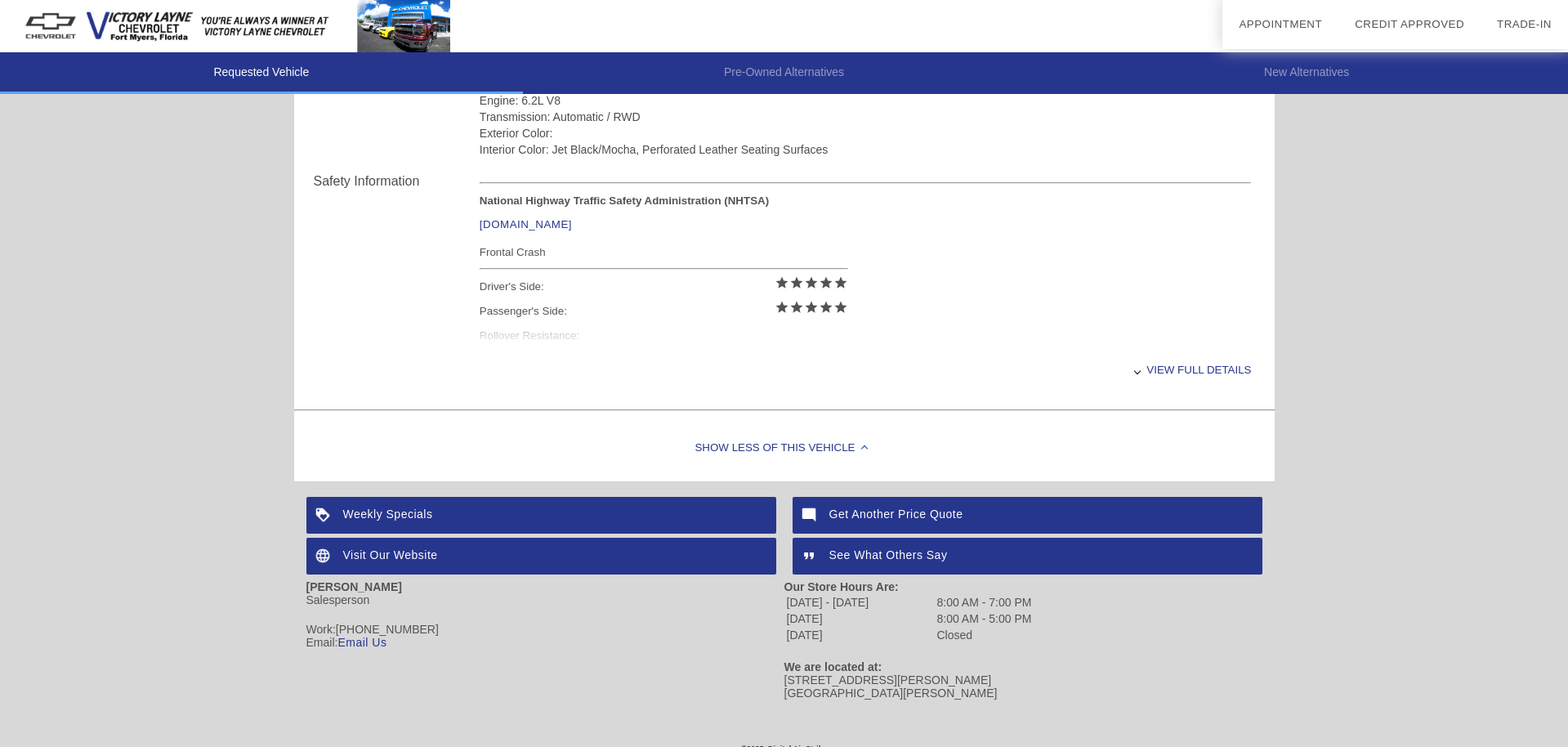
scroll to position [627, 0]
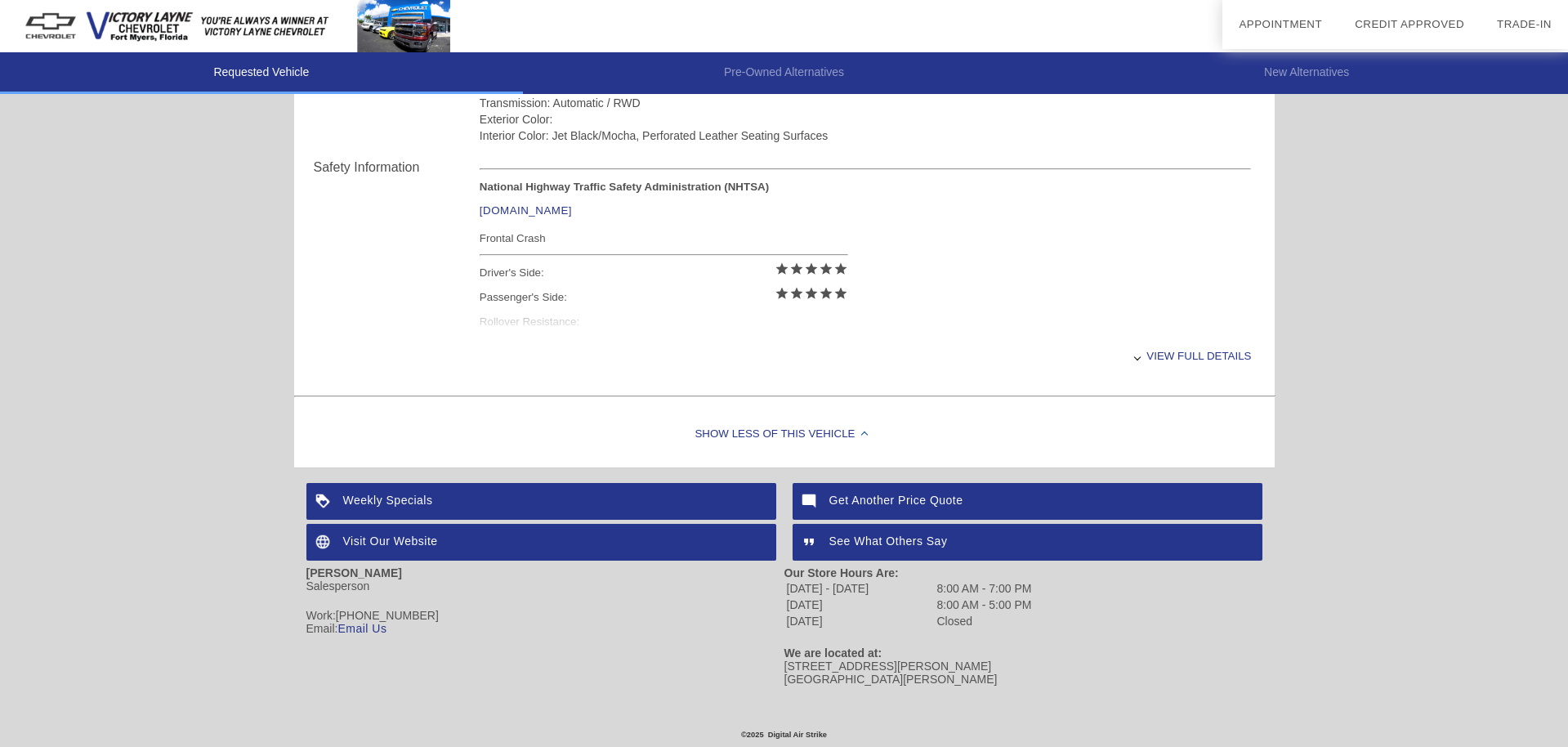
click at [446, 539] on div "Visit Our Website" at bounding box center [541, 542] width 470 height 37
